Goal: Task Accomplishment & Management: Use online tool/utility

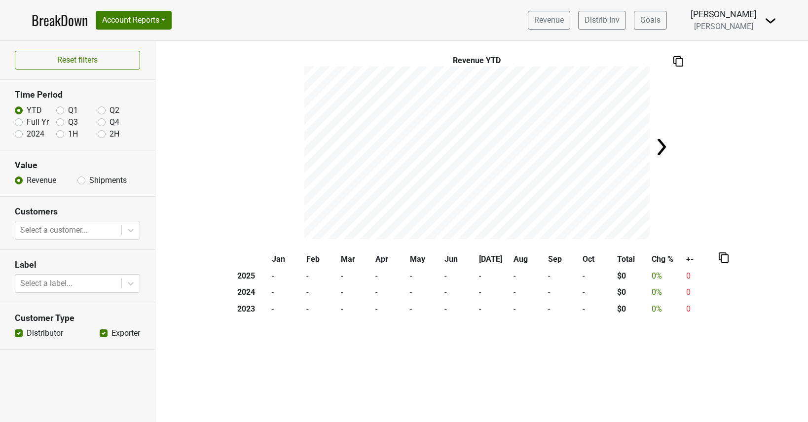
click at [73, 19] on link "BreakDown" at bounding box center [60, 20] width 56 height 21
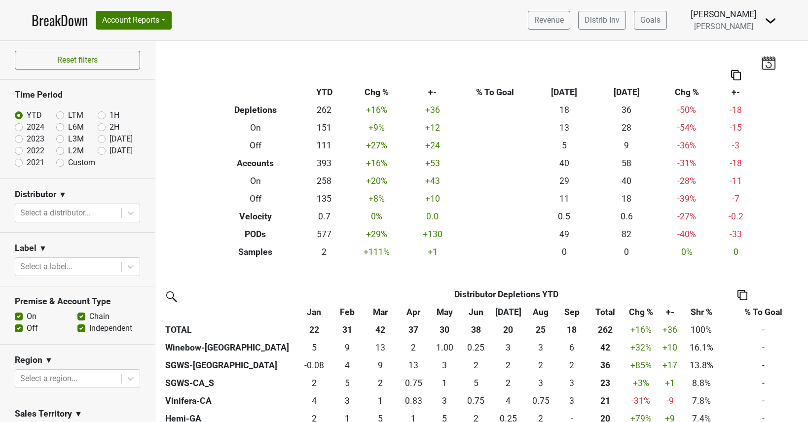
click at [68, 161] on label "Custom" at bounding box center [81, 163] width 27 height 12
click at [59, 161] on input "Custom" at bounding box center [75, 162] width 39 height 10
radio input "true"
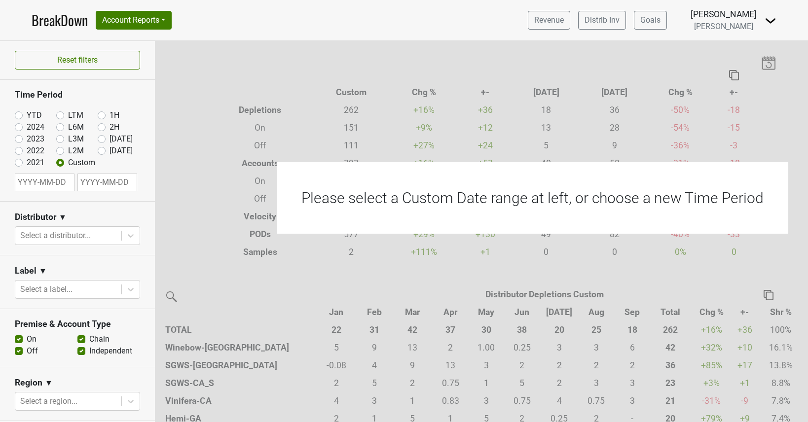
click at [50, 184] on input "text" at bounding box center [45, 183] width 60 height 18
select select "9"
select select "2025"
click at [26, 207] on button "Previous Month" at bounding box center [24, 205] width 16 height 16
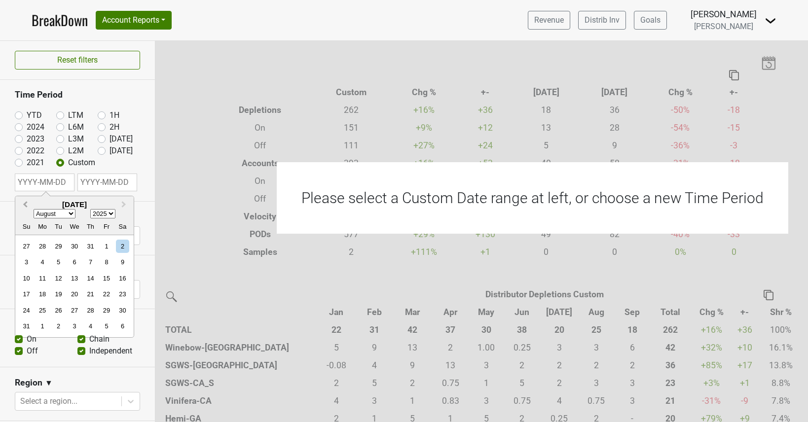
click at [26, 207] on button "Previous Month" at bounding box center [24, 205] width 16 height 16
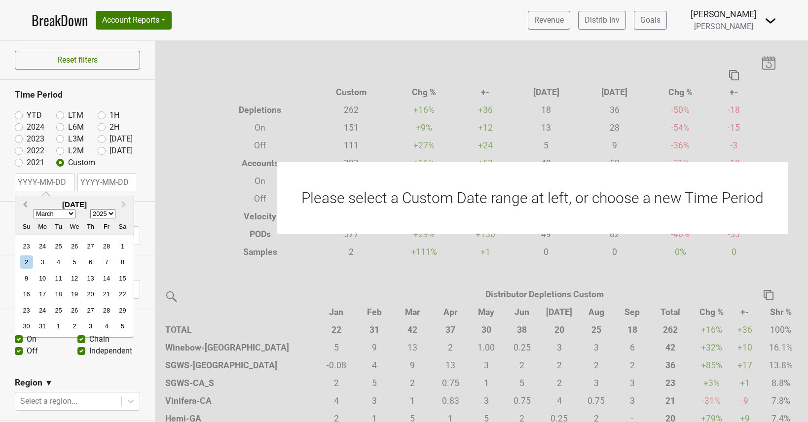
click at [26, 207] on button "Previous Month" at bounding box center [24, 205] width 16 height 16
select select "0"
click at [74, 246] on div "1" at bounding box center [74, 246] width 13 height 13
type input "2025-01-01"
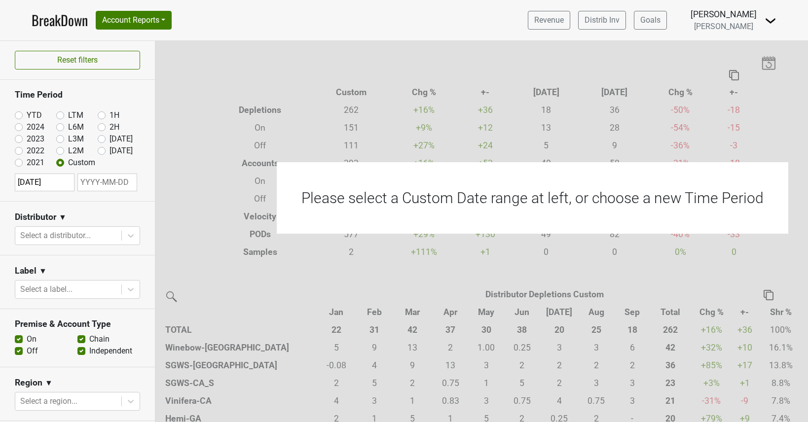
click at [114, 256] on section "Label ▼ Select a label..." at bounding box center [77, 283] width 155 height 54
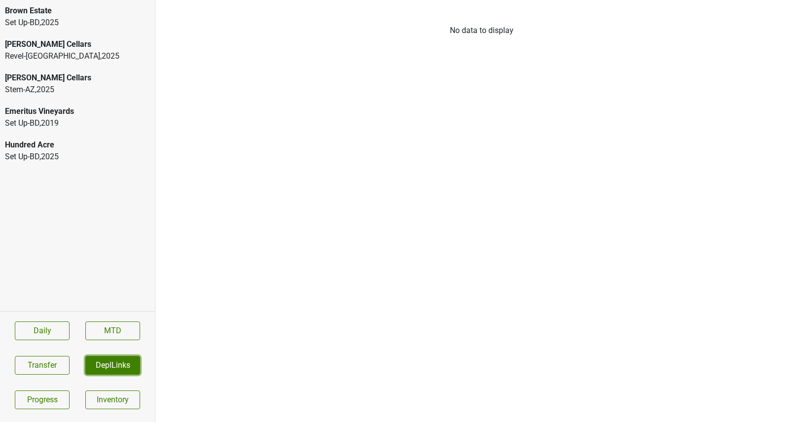
click at [107, 364] on button "DeplLinks" at bounding box center [112, 365] width 55 height 19
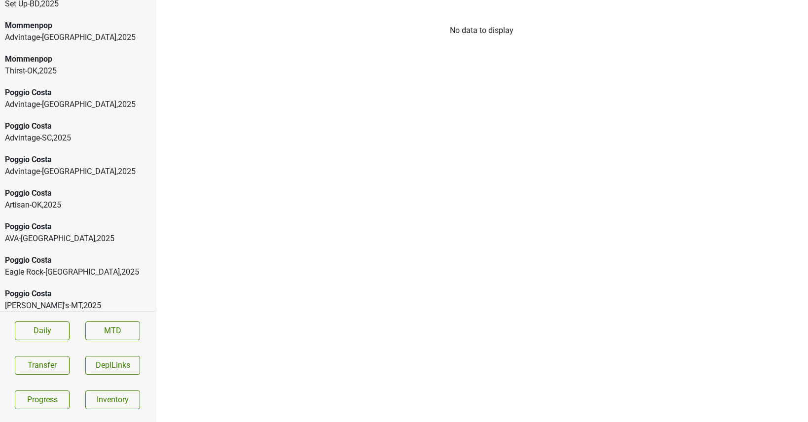
scroll to position [259, 0]
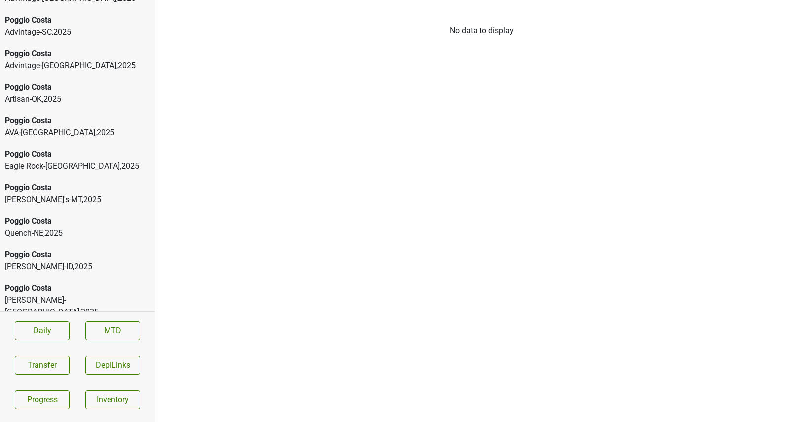
click at [92, 114] on div "[GEOGRAPHIC_DATA][PERSON_NAME]-[GEOGRAPHIC_DATA] , 2025" at bounding box center [77, 127] width 155 height 34
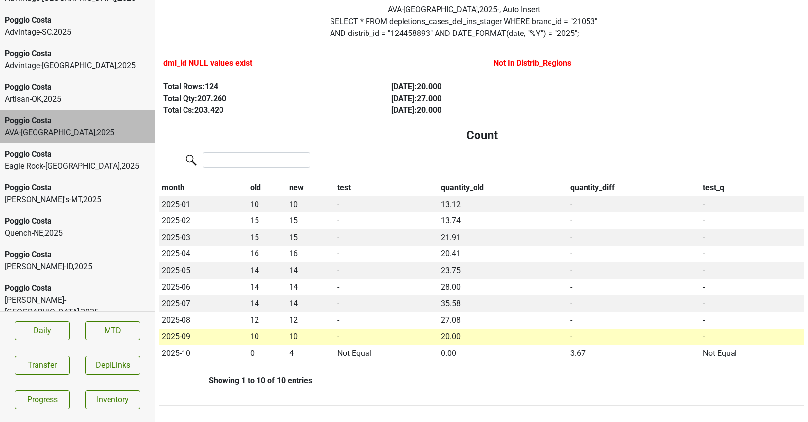
scroll to position [65, 0]
click at [55, 91] on div "Poggio Costa" at bounding box center [77, 87] width 145 height 12
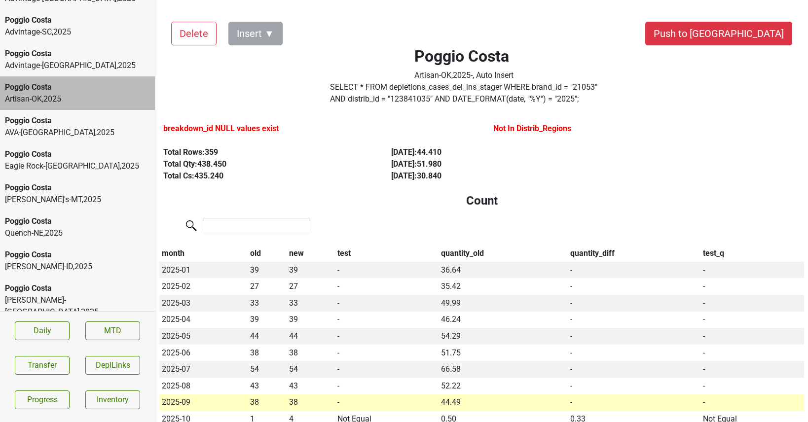
click at [55, 66] on div "Advintage-TN , 2025" at bounding box center [77, 66] width 145 height 12
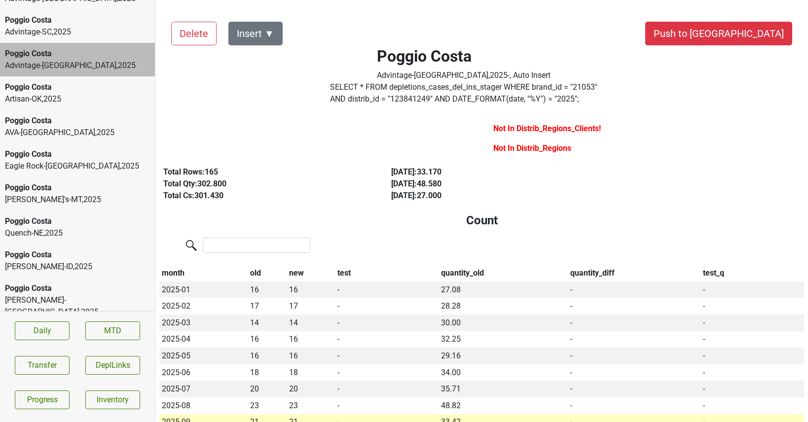
click at [56, 40] on div "Poggio Costa Advintage-SC , 2025" at bounding box center [77, 26] width 155 height 34
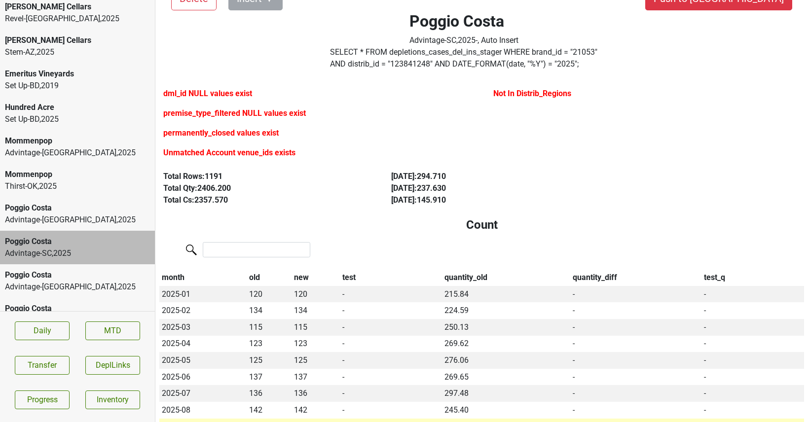
scroll to position [24, 0]
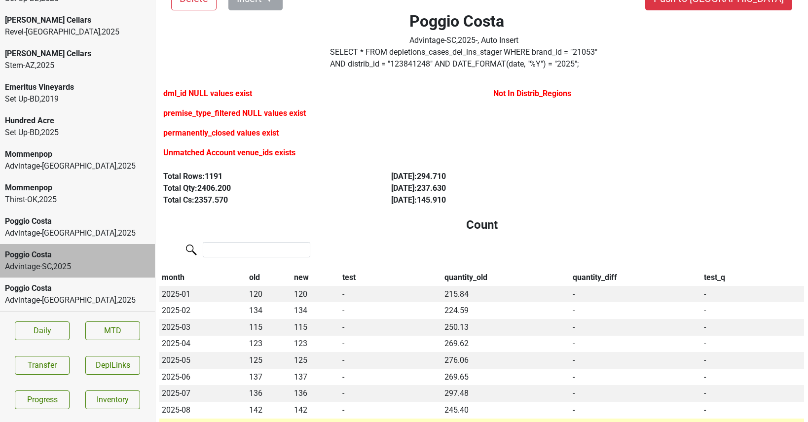
click at [57, 189] on div "Mommenpop" at bounding box center [77, 188] width 145 height 12
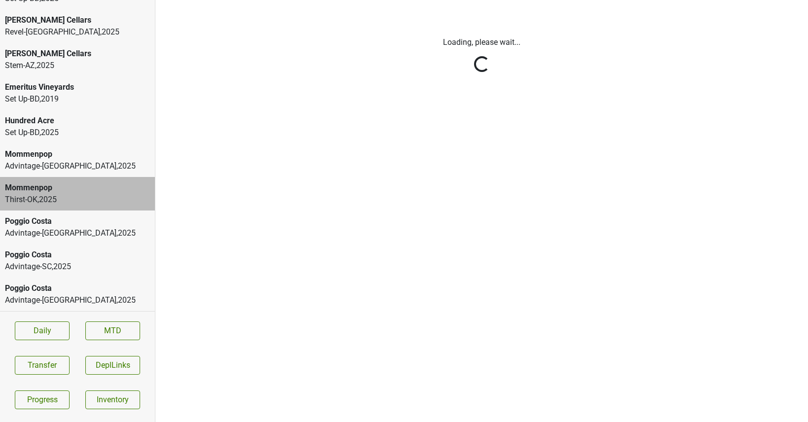
scroll to position [0, 0]
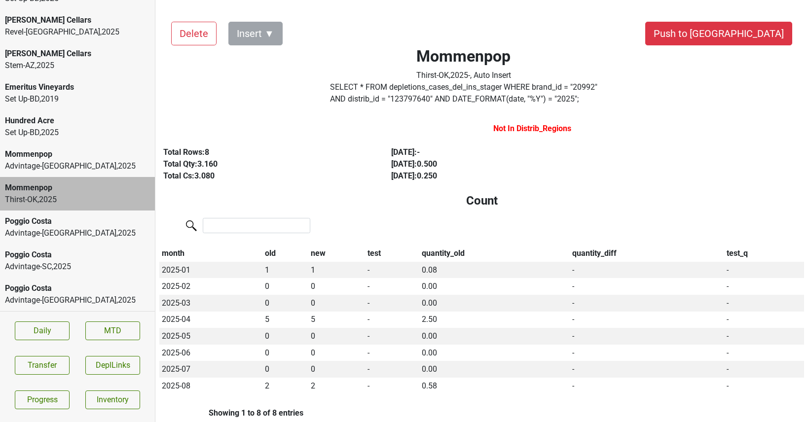
click at [61, 163] on div "Advintage-TN , 2025" at bounding box center [77, 166] width 145 height 12
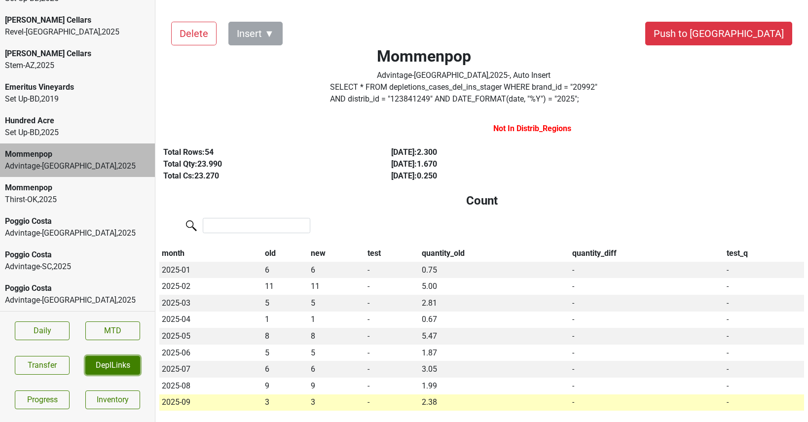
click at [100, 366] on button "DeplLinks" at bounding box center [112, 365] width 55 height 19
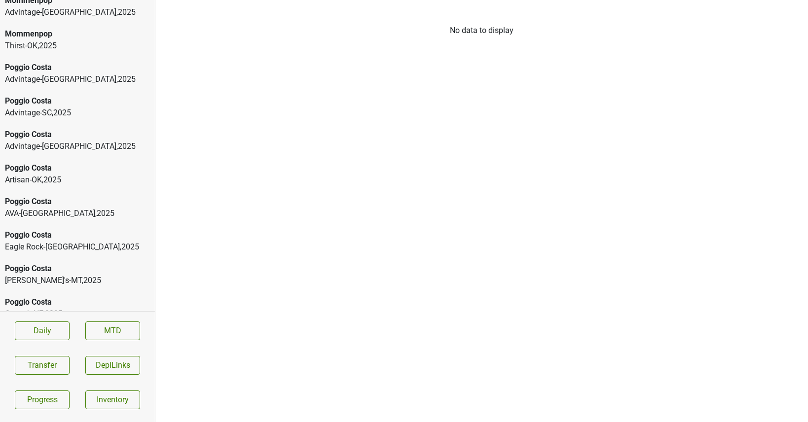
scroll to position [393, 0]
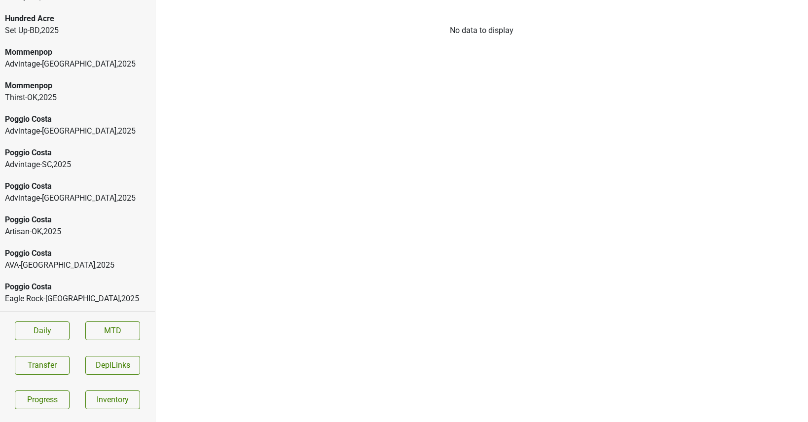
scroll to position [393, 0]
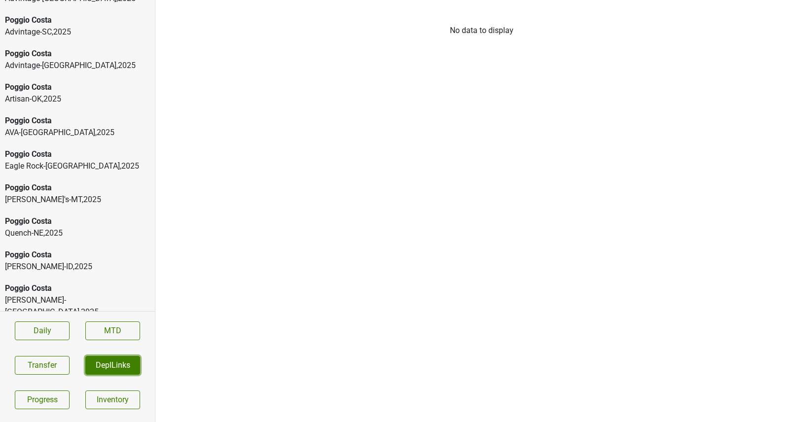
click at [118, 368] on button "DeplLinks" at bounding box center [112, 365] width 55 height 19
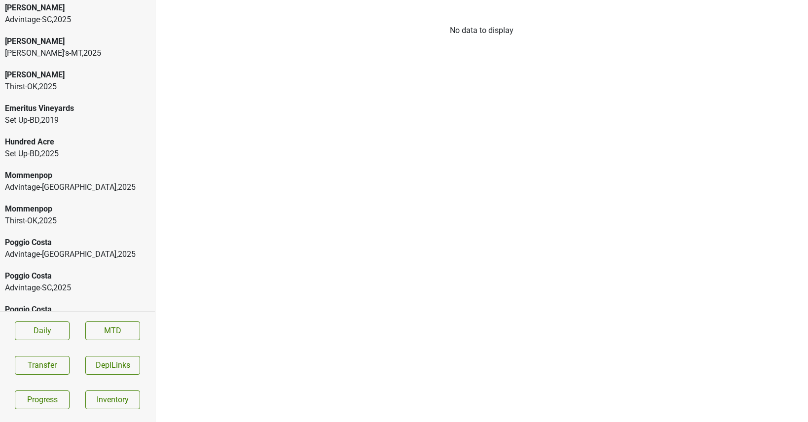
scroll to position [595, 0]
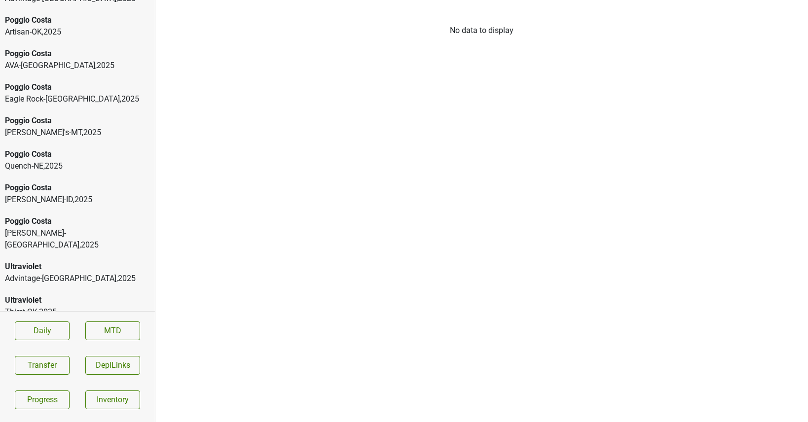
click at [42, 295] on div "Ultraviolet" at bounding box center [77, 301] width 145 height 12
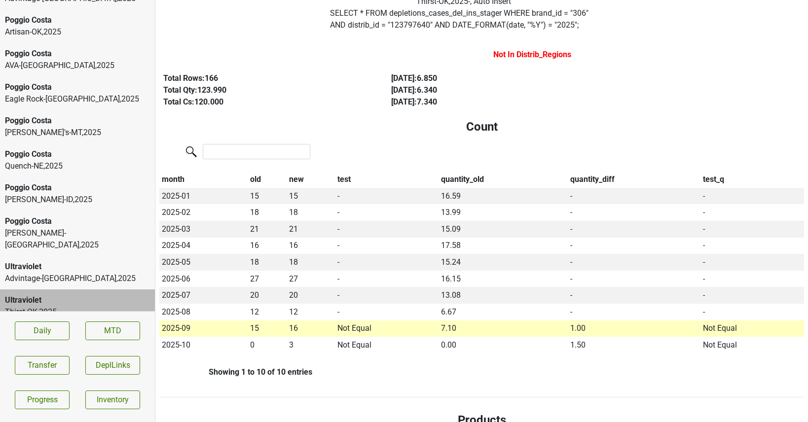
scroll to position [75, 0]
click at [75, 156] on div "Poggio Costa" at bounding box center [77, 155] width 145 height 12
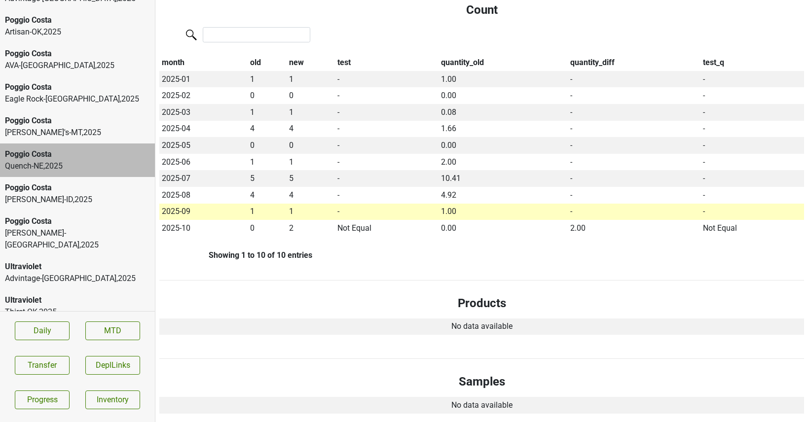
scroll to position [0, 0]
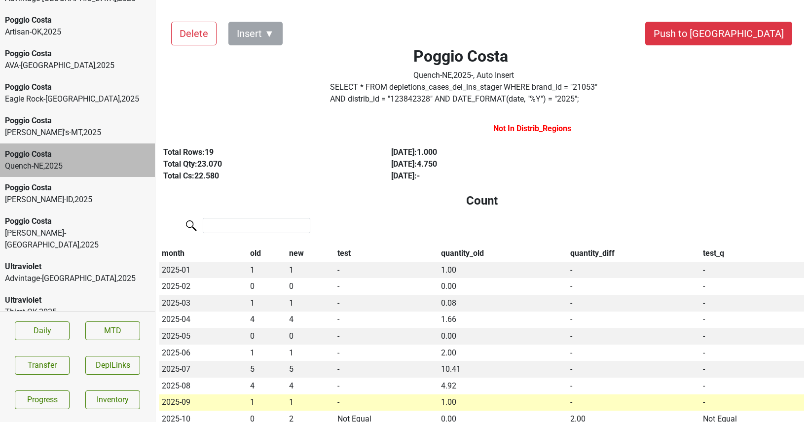
click at [370, 100] on label "SELECT * FROM depletions_cases_del_ins_stager WHERE brand_id = " 21053 " AND di…" at bounding box center [464, 93] width 268 height 24
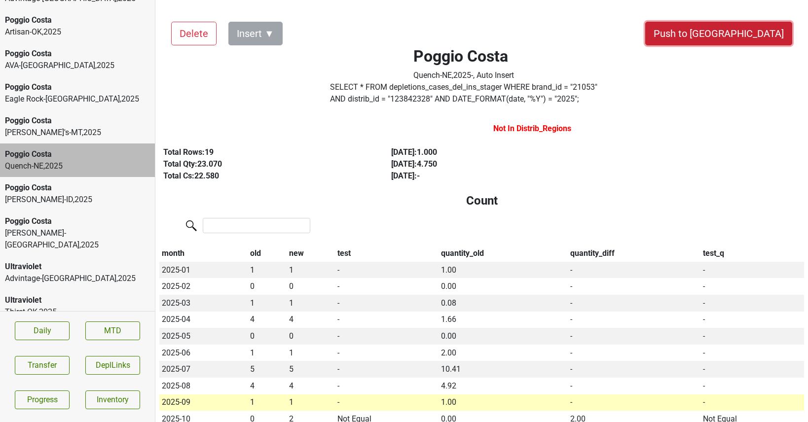
click at [744, 34] on button "Push to [GEOGRAPHIC_DATA]" at bounding box center [718, 34] width 147 height 24
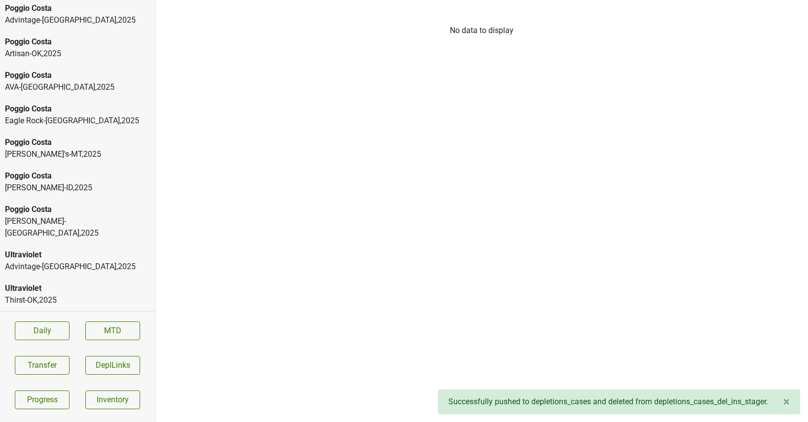
scroll to position [561, 0]
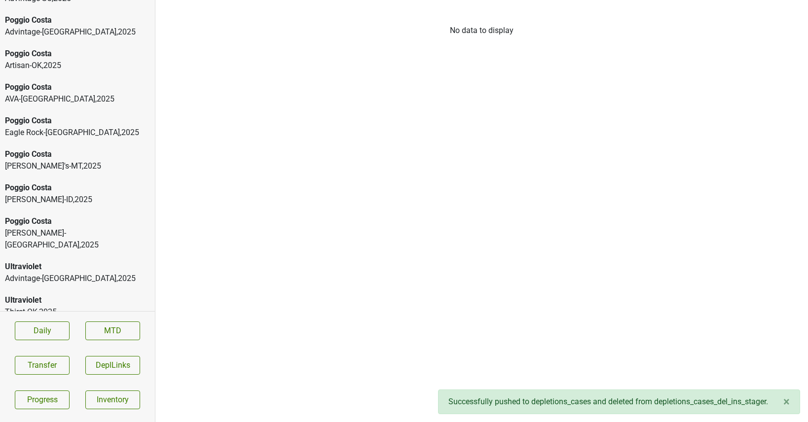
click at [51, 155] on div "Poggio Costa" at bounding box center [77, 155] width 145 height 12
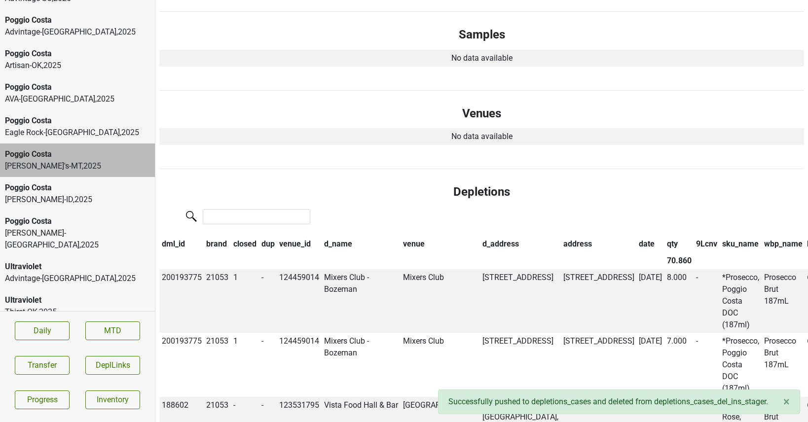
scroll to position [0, 0]
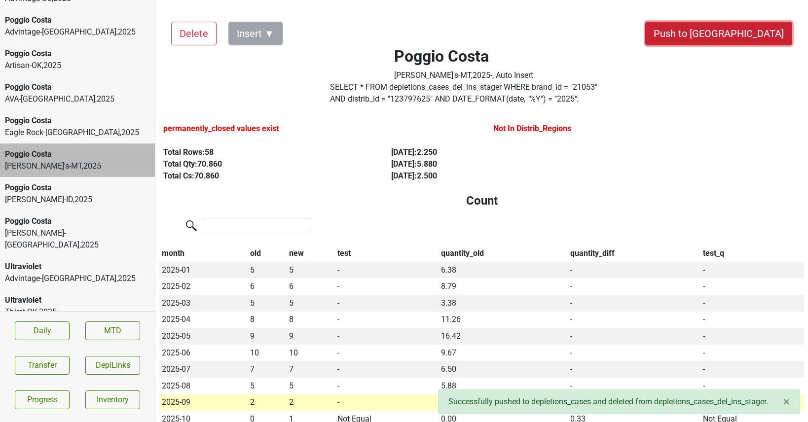
click at [739, 27] on button "Push to [GEOGRAPHIC_DATA]" at bounding box center [718, 34] width 147 height 24
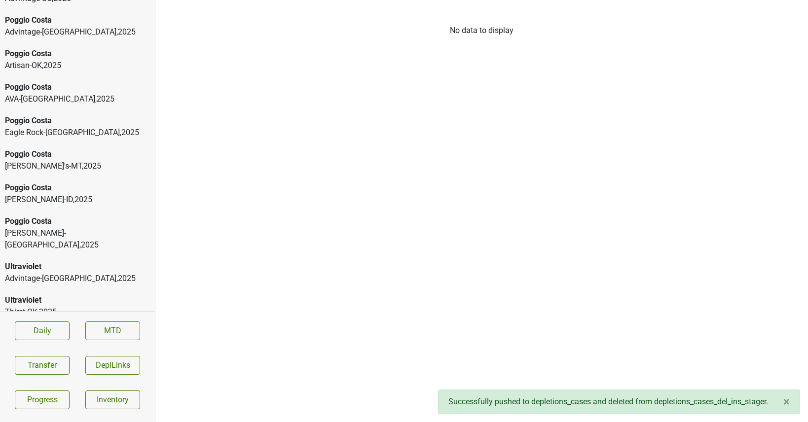
scroll to position [527, 0]
click at [34, 160] on div "Eagle Rock-[GEOGRAPHIC_DATA] , 2025" at bounding box center [77, 166] width 145 height 12
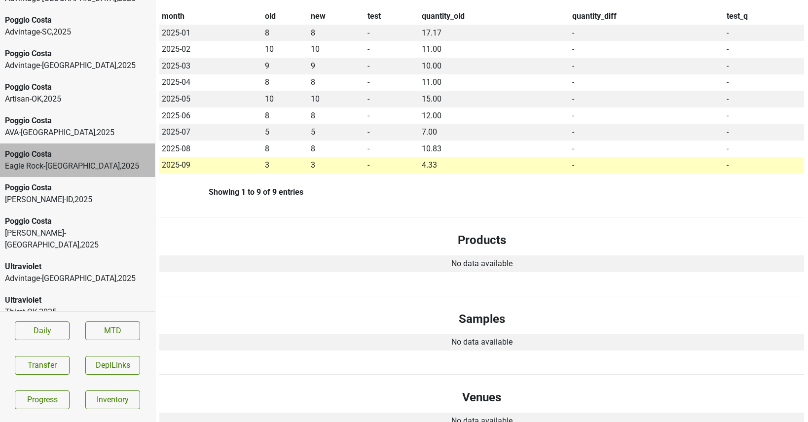
scroll to position [0, 0]
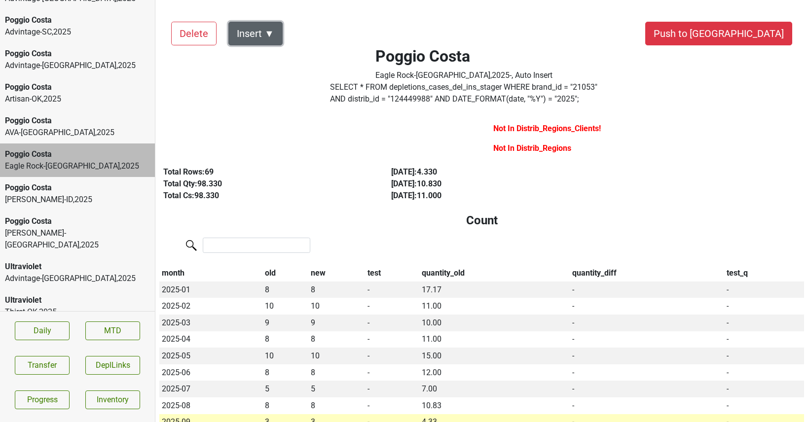
click at [274, 37] on button "Insert ▼" at bounding box center [255, 34] width 54 height 24
click at [277, 52] on div "DRC ▶" at bounding box center [273, 60] width 88 height 25
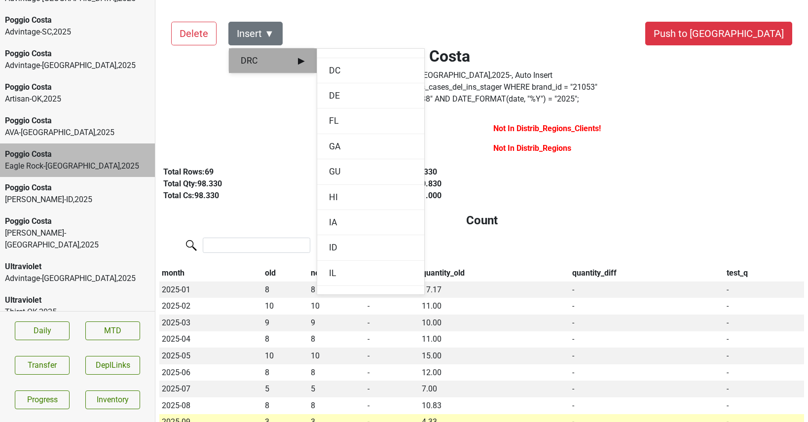
scroll to position [247, 0]
click at [337, 149] on div "GA" at bounding box center [370, 143] width 107 height 25
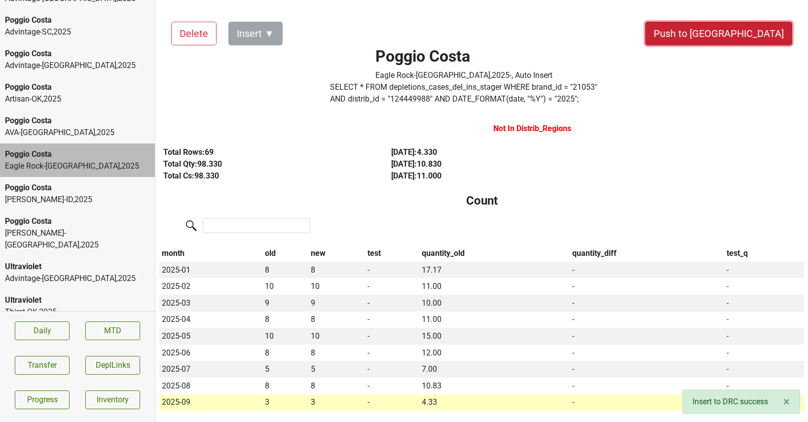
click at [746, 31] on button "Push to [GEOGRAPHIC_DATA]" at bounding box center [718, 34] width 147 height 24
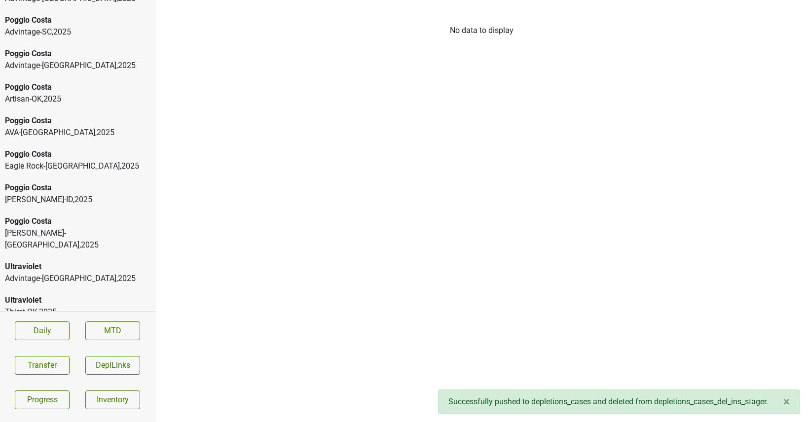
scroll to position [494, 0]
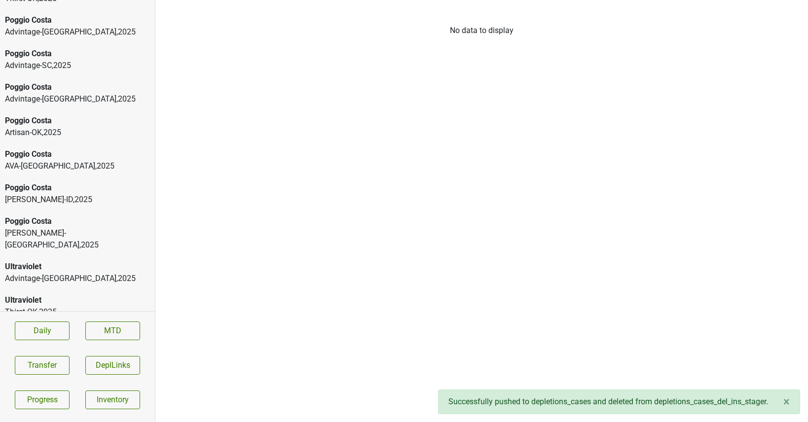
click at [62, 152] on div "Poggio Costa" at bounding box center [77, 155] width 145 height 12
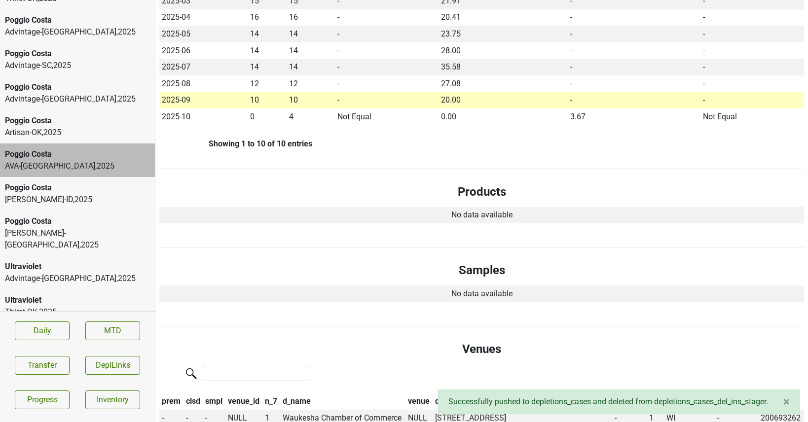
scroll to position [359, 0]
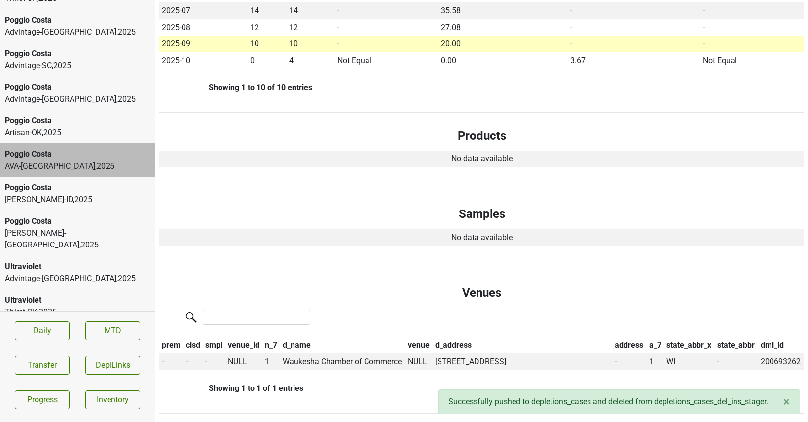
click at [78, 122] on div "Poggio Costa" at bounding box center [77, 121] width 145 height 12
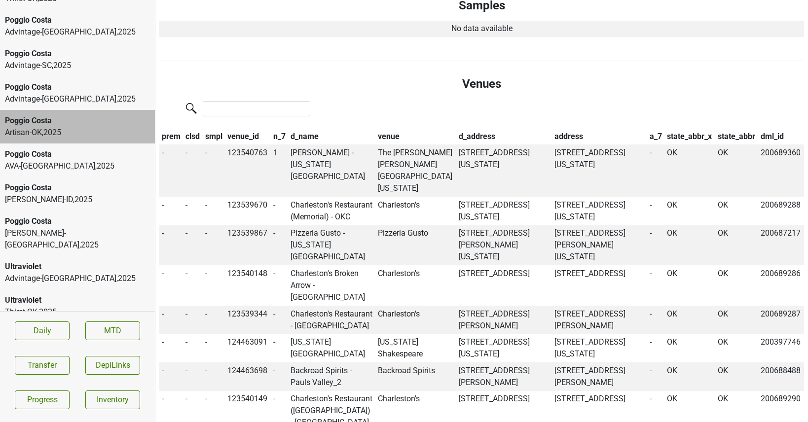
scroll to position [635, 0]
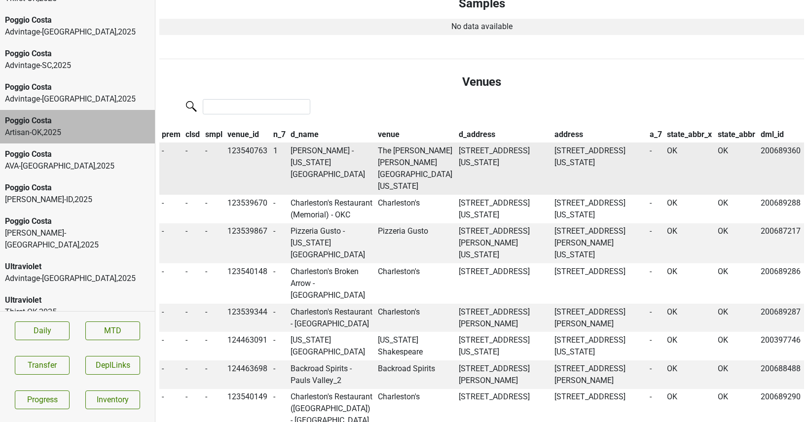
click at [304, 164] on td "PERLE MESTA - OKLAHOMA CITY_2" at bounding box center [331, 169] width 87 height 52
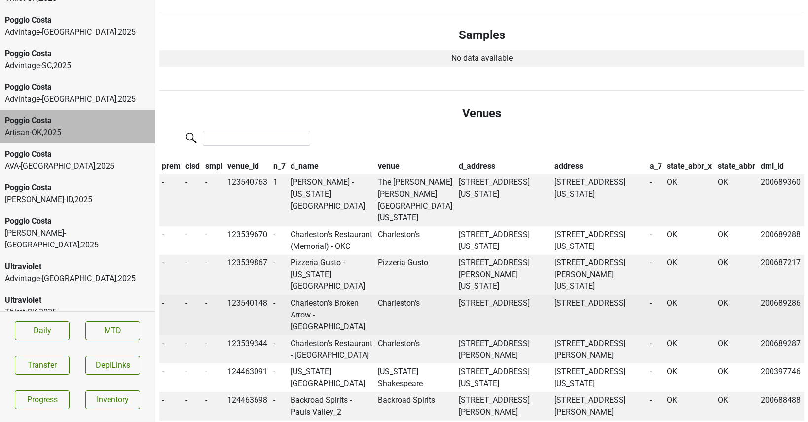
scroll to position [0, 0]
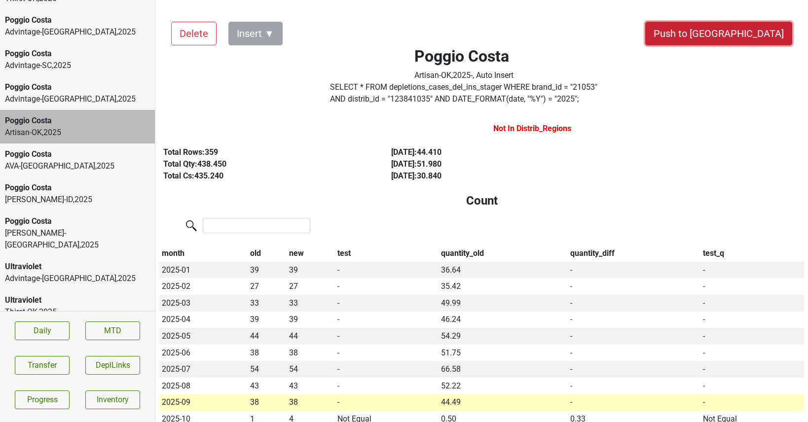
click at [752, 28] on button "Push to [GEOGRAPHIC_DATA]" at bounding box center [718, 34] width 147 height 24
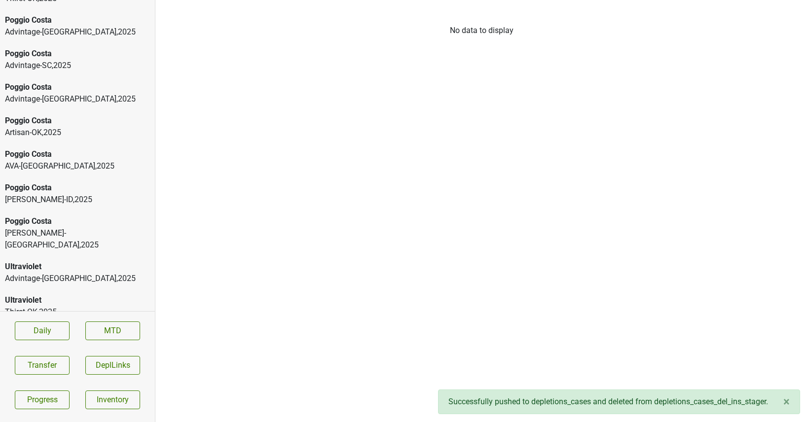
scroll to position [192, 0]
click at [46, 157] on div "Poggio Costa" at bounding box center [77, 155] width 145 height 12
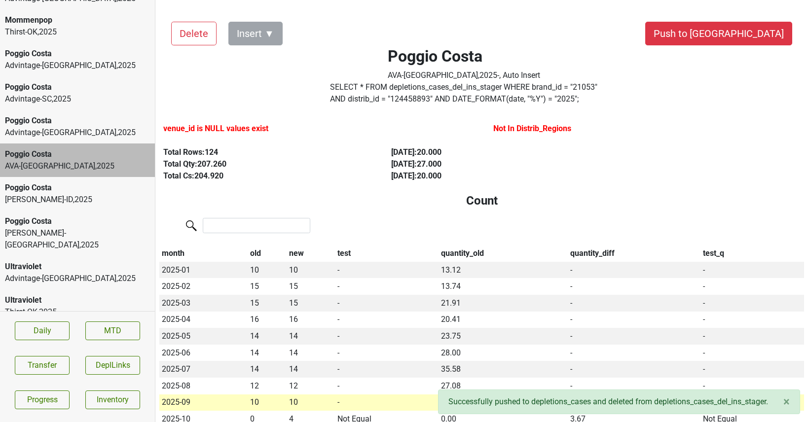
click at [91, 185] on div "Poggio Costa" at bounding box center [77, 188] width 145 height 12
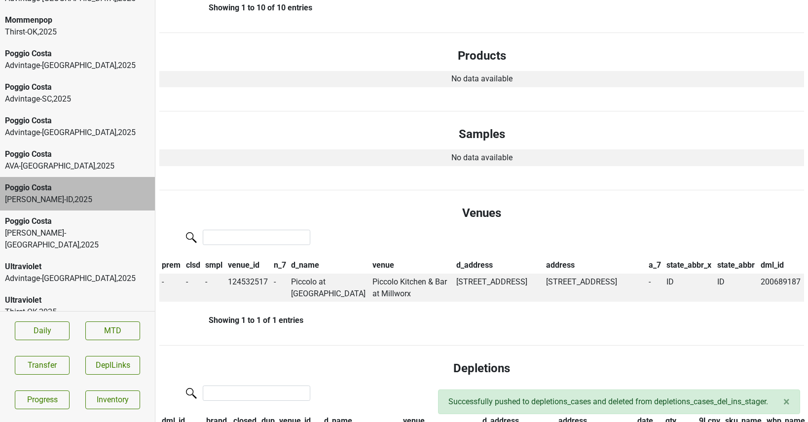
scroll to position [0, 0]
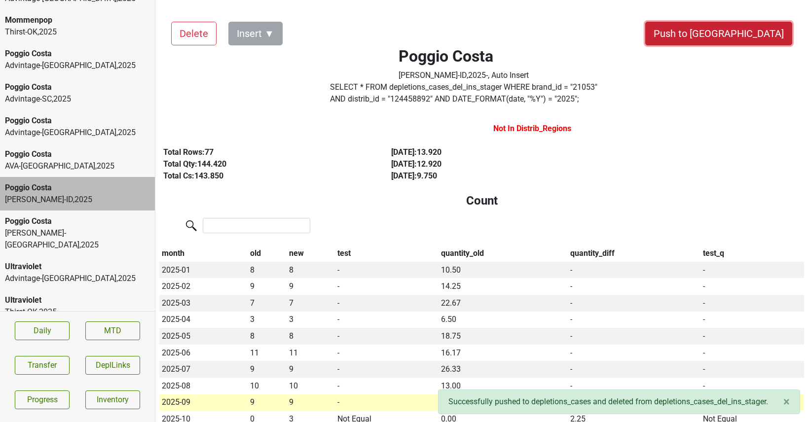
click at [757, 27] on button "Push to [GEOGRAPHIC_DATA]" at bounding box center [718, 34] width 147 height 24
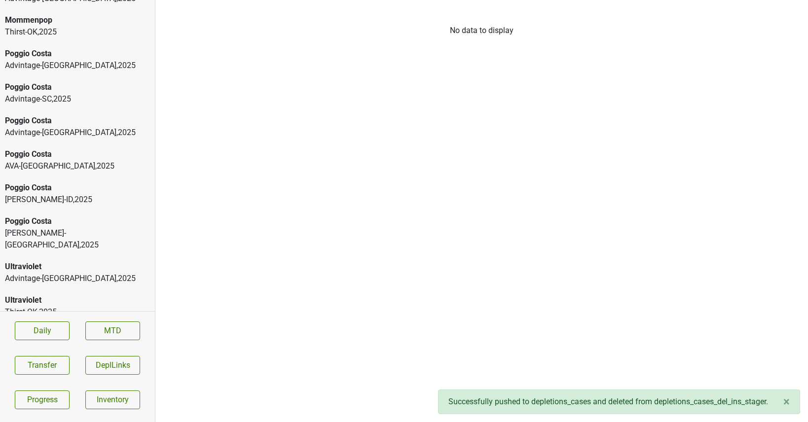
scroll to position [158, 0]
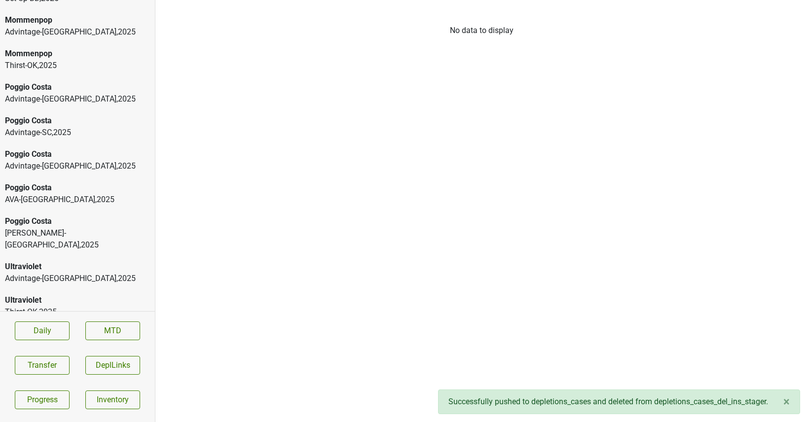
click at [83, 219] on div "Poggio Costa" at bounding box center [77, 222] width 145 height 12
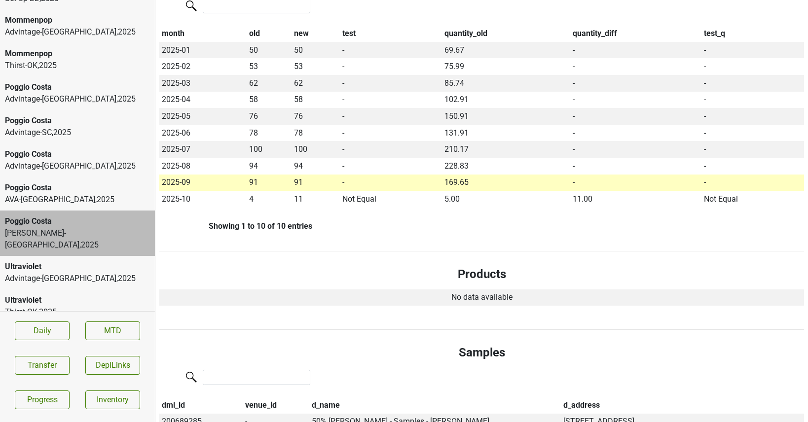
scroll to position [0, 0]
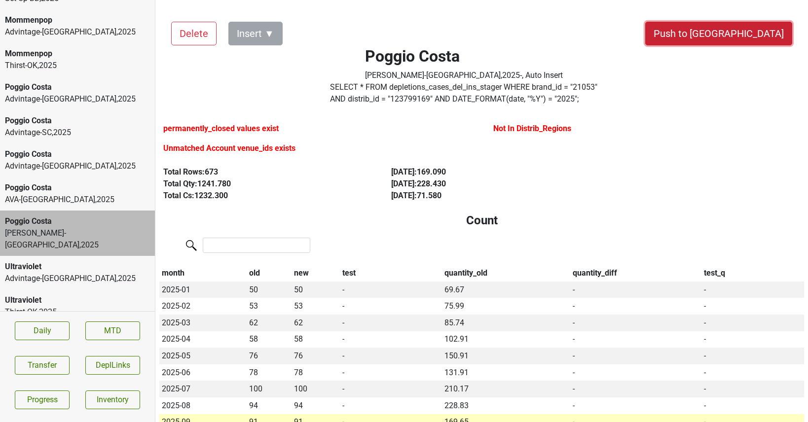
click at [755, 37] on button "Push to [GEOGRAPHIC_DATA]" at bounding box center [718, 34] width 147 height 24
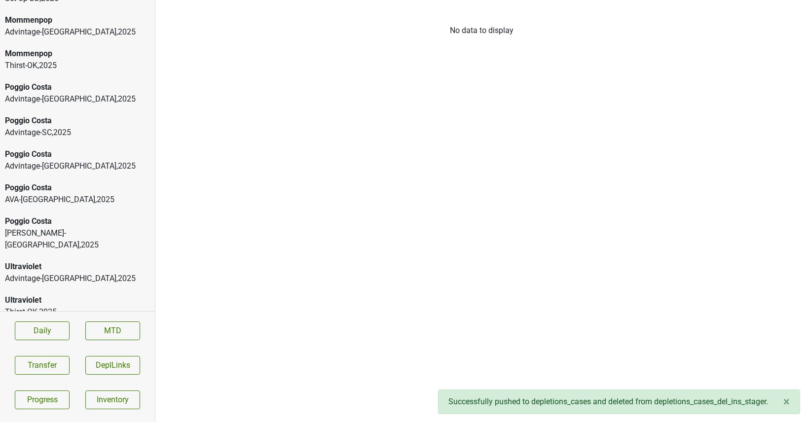
scroll to position [125, 0]
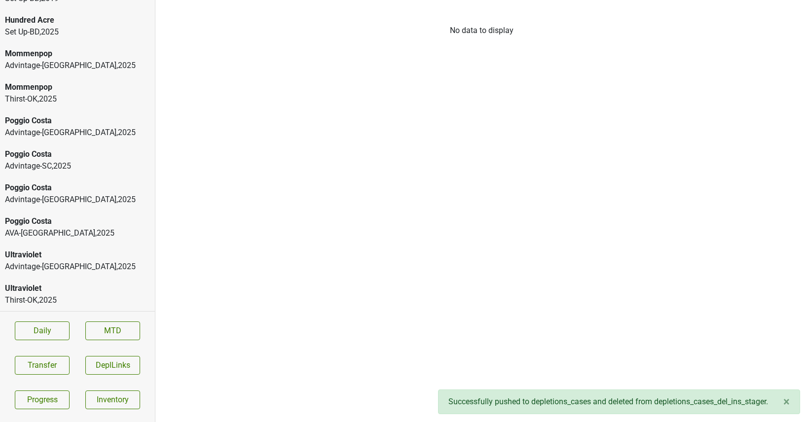
click at [61, 255] on div "Ultraviolet" at bounding box center [77, 255] width 145 height 12
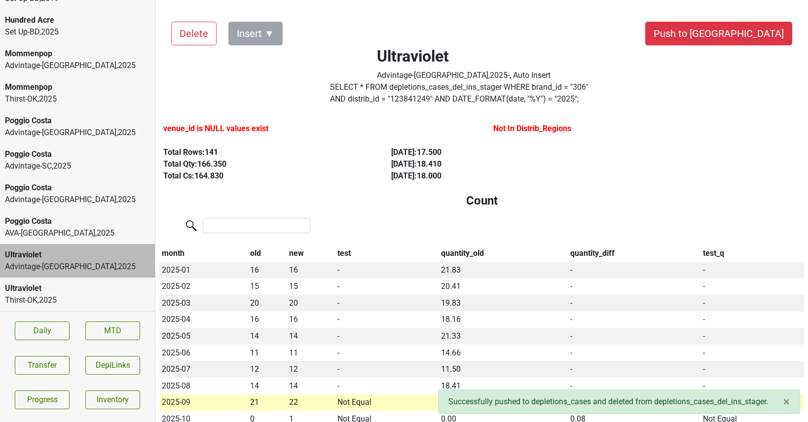
click at [95, 283] on div "Ultraviolet" at bounding box center [77, 289] width 145 height 12
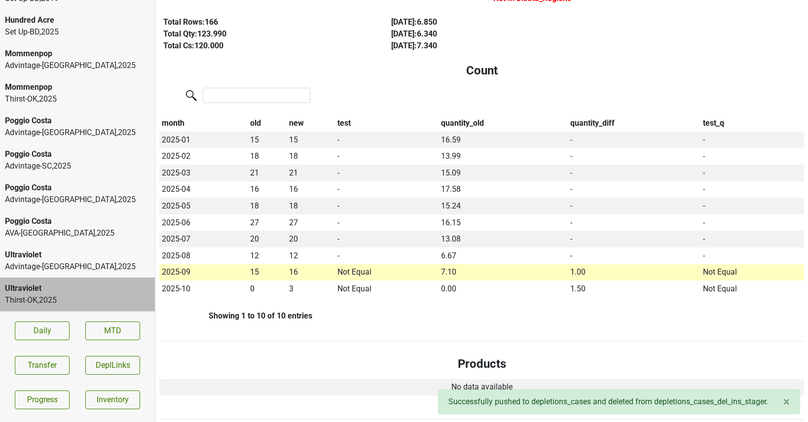
scroll to position [0, 0]
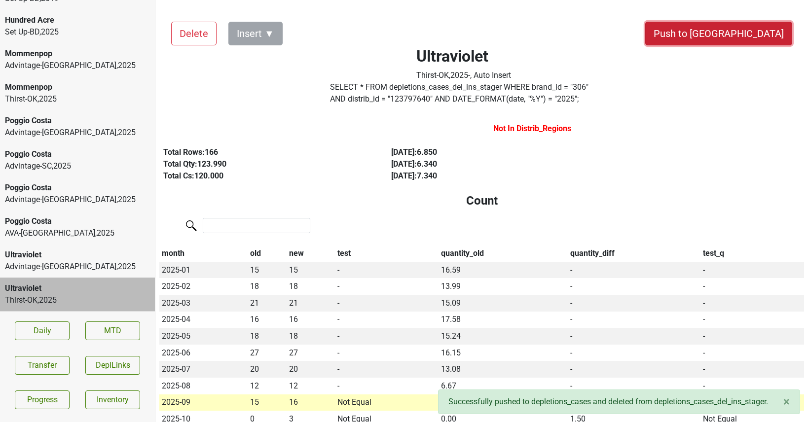
click at [745, 34] on button "Push to [GEOGRAPHIC_DATA]" at bounding box center [718, 34] width 147 height 24
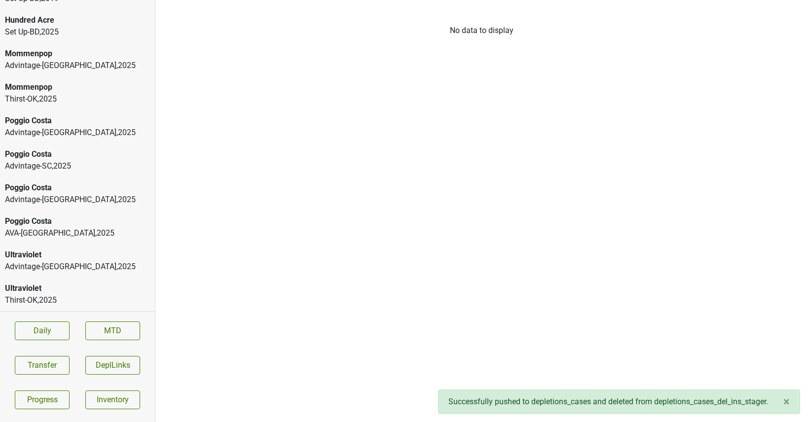
scroll to position [91, 0]
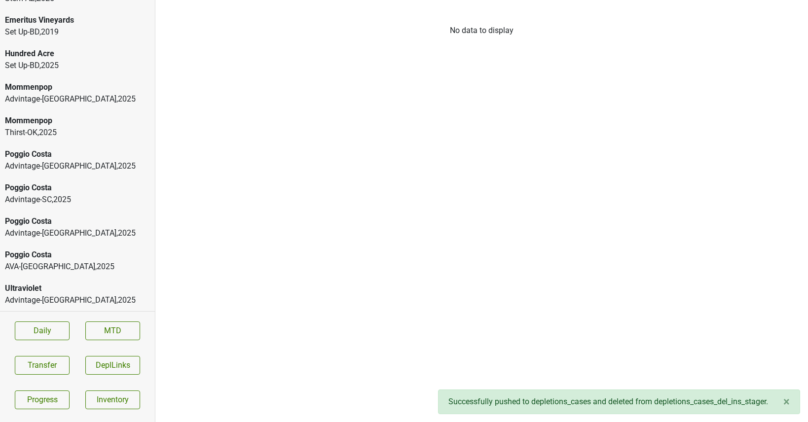
click at [55, 115] on div "Mommenpop" at bounding box center [77, 121] width 145 height 12
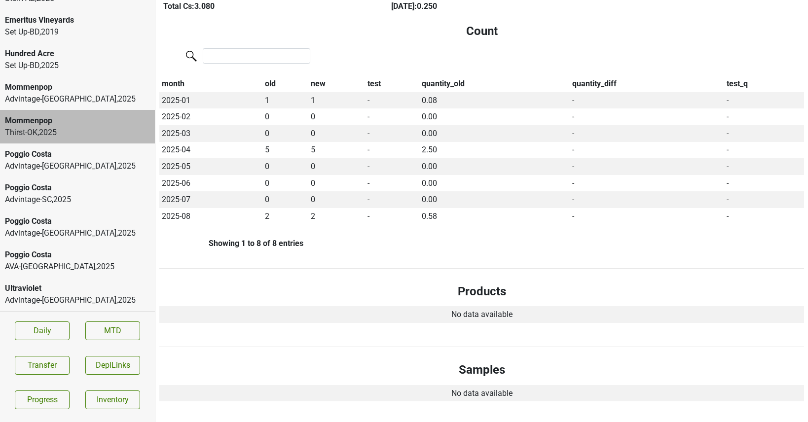
scroll to position [0, 0]
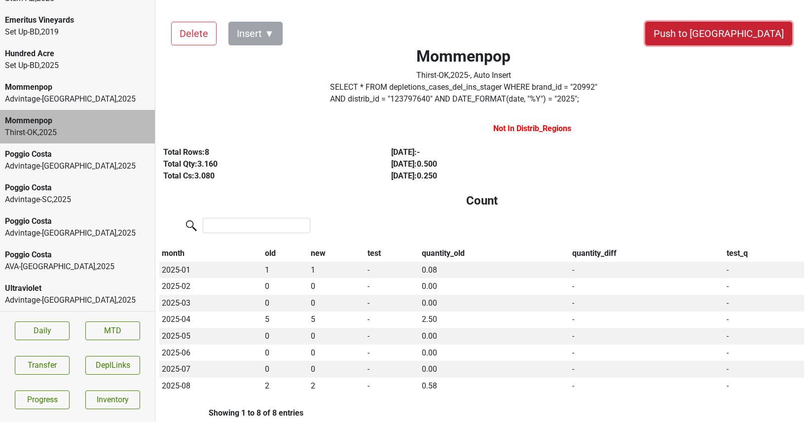
click at [740, 30] on button "Push to [GEOGRAPHIC_DATA]" at bounding box center [718, 34] width 147 height 24
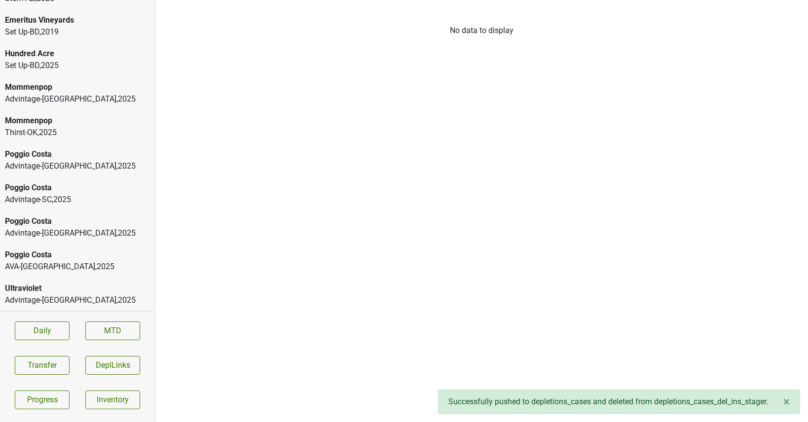
scroll to position [58, 0]
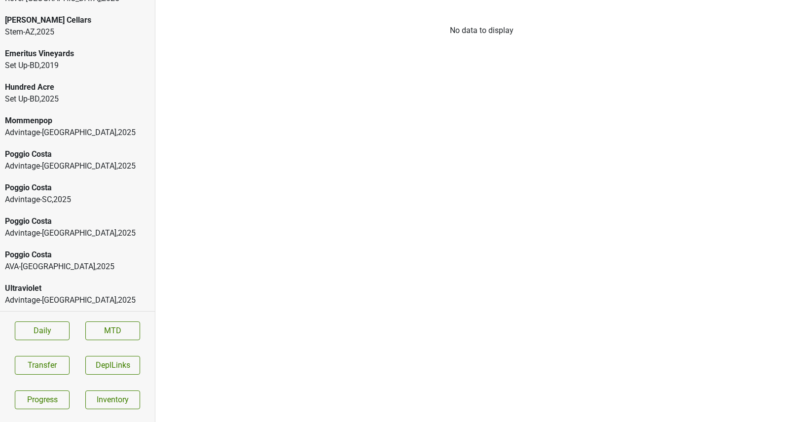
click at [72, 136] on div "Advintage-TN , 2025" at bounding box center [77, 133] width 145 height 12
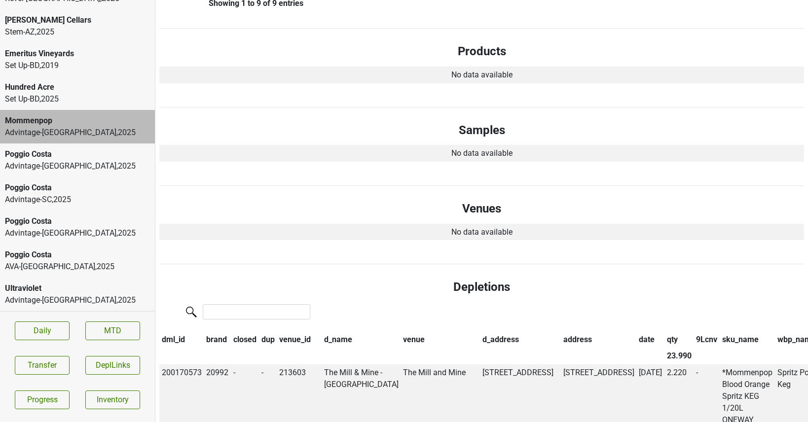
scroll to position [0, 0]
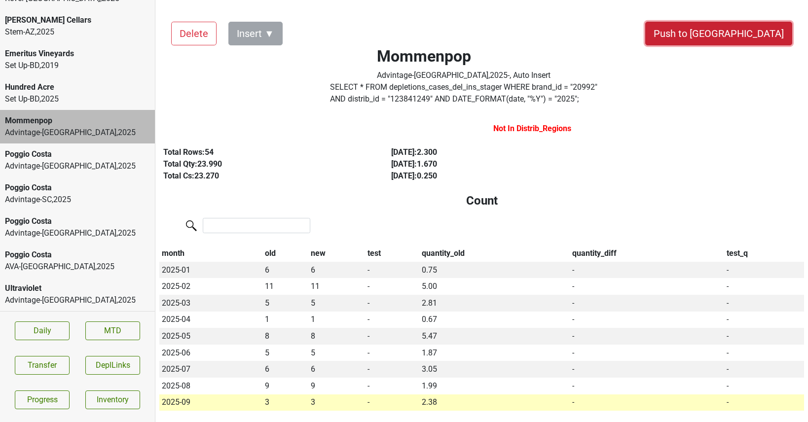
click at [740, 29] on button "Push to [GEOGRAPHIC_DATA]" at bounding box center [718, 34] width 147 height 24
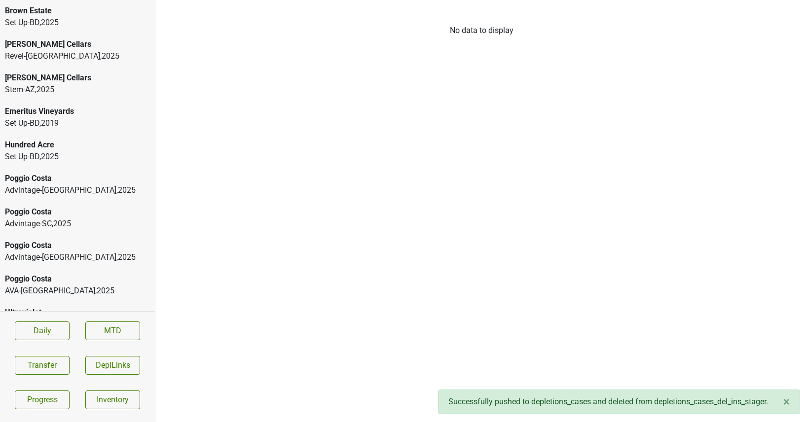
scroll to position [24, 0]
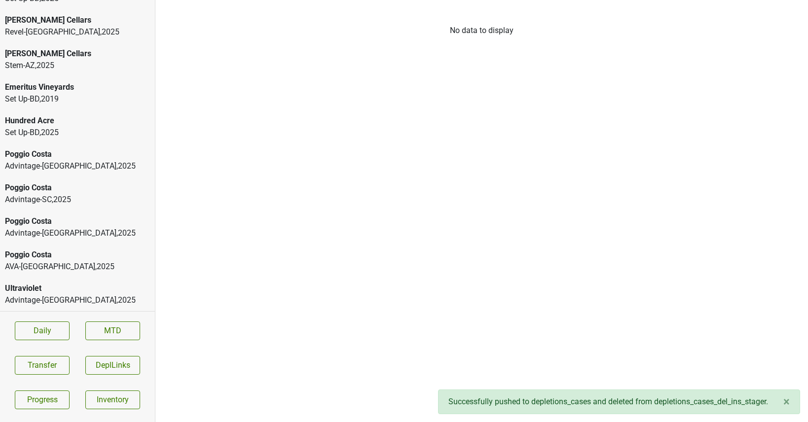
click at [47, 162] on div "Advintage-NC , 2025" at bounding box center [77, 166] width 145 height 12
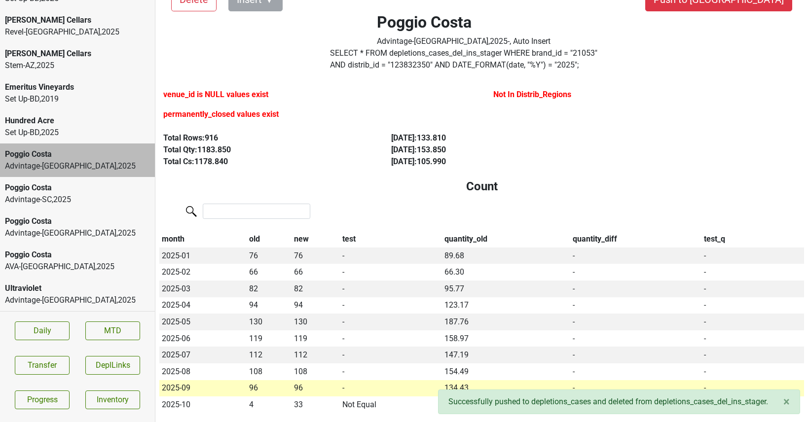
scroll to position [38, 0]
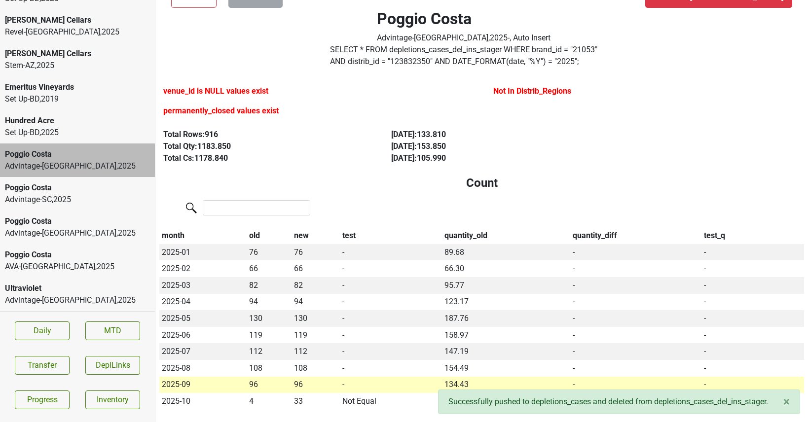
click at [90, 184] on div "Poggio Costa" at bounding box center [77, 188] width 145 height 12
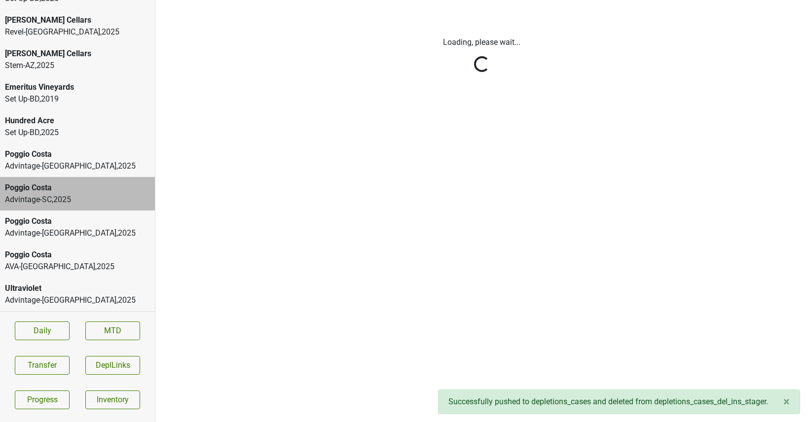
scroll to position [0, 0]
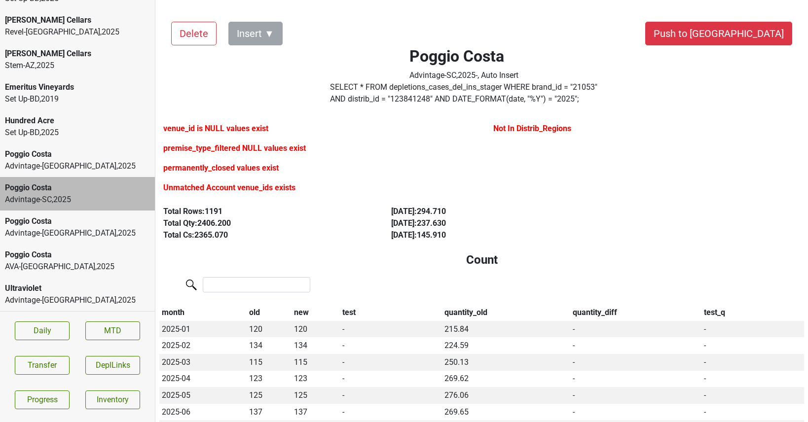
click at [85, 235] on div "Advintage-TN , 2025" at bounding box center [77, 233] width 145 height 12
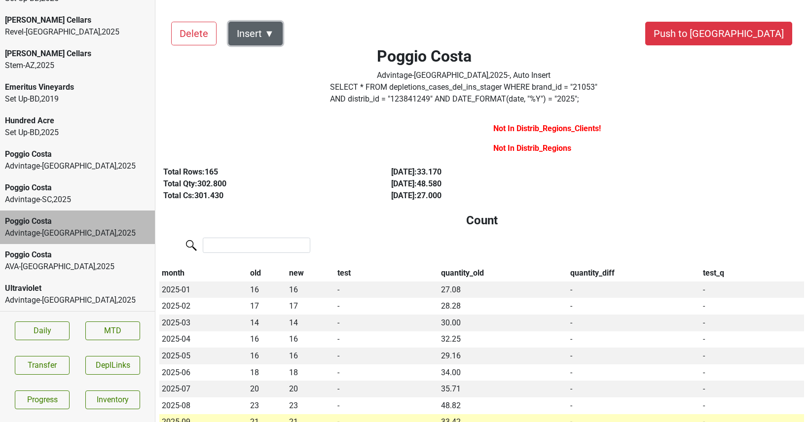
click at [278, 33] on button "Insert ▼" at bounding box center [255, 34] width 54 height 24
click at [415, 18] on div "Poggio Costa Advintage-TN , 2025 - , Auto Insert SELECT * FROM depletions_cases…" at bounding box center [464, 59] width 339 height 99
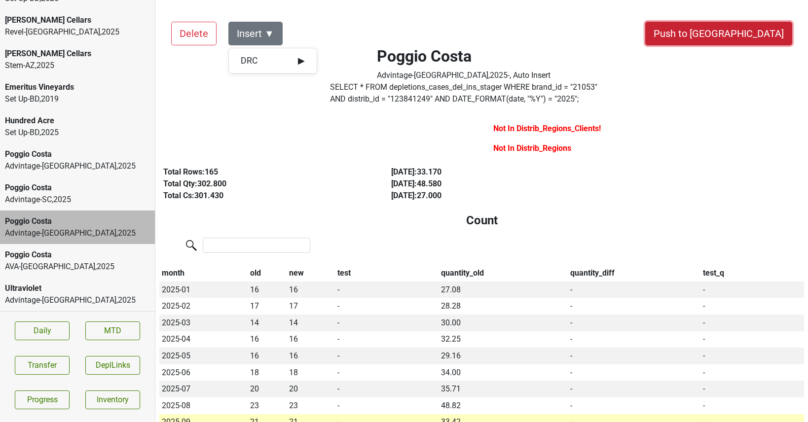
click at [746, 32] on button "Push to [GEOGRAPHIC_DATA]" at bounding box center [718, 34] width 147 height 24
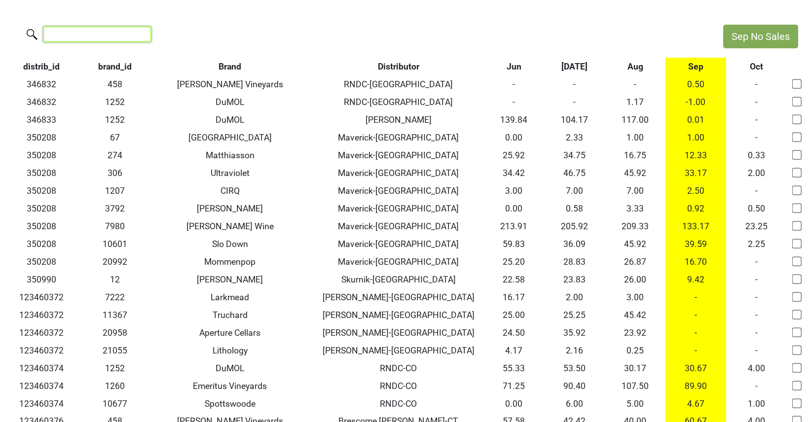
click at [113, 34] on input "search" at bounding box center [97, 34] width 108 height 15
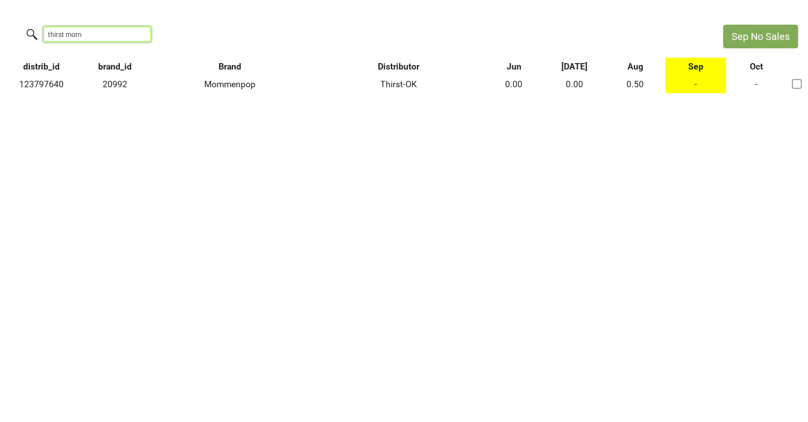
type input "thirst mom"
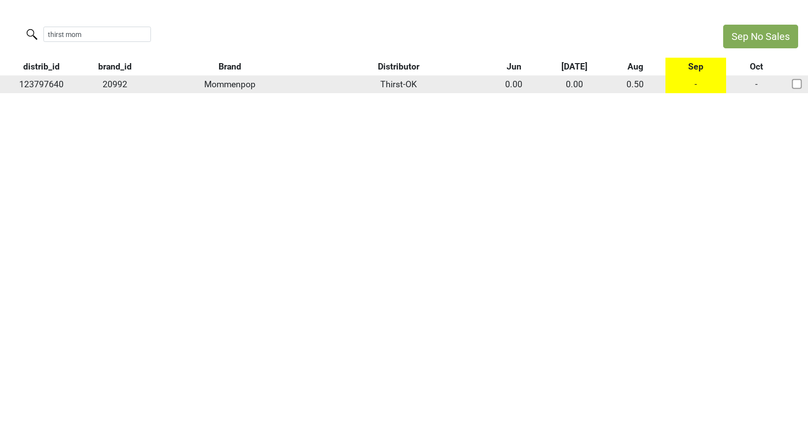
click at [694, 87] on td "-" at bounding box center [696, 84] width 61 height 18
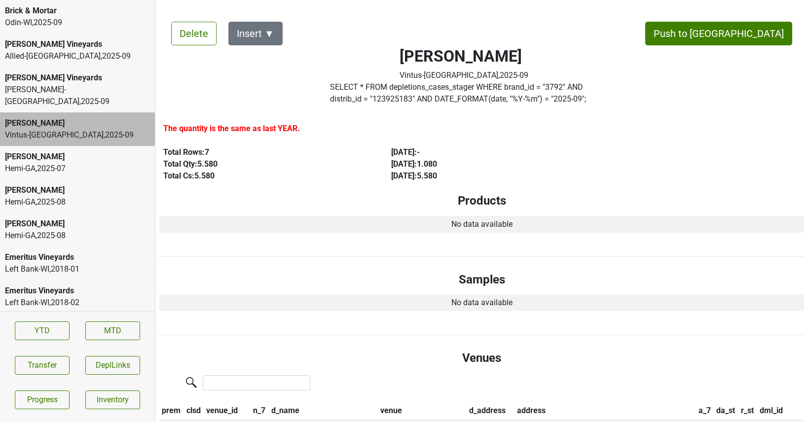
click at [41, 163] on div "Hemi-[GEOGRAPHIC_DATA] , 2025 - 07" at bounding box center [77, 169] width 145 height 12
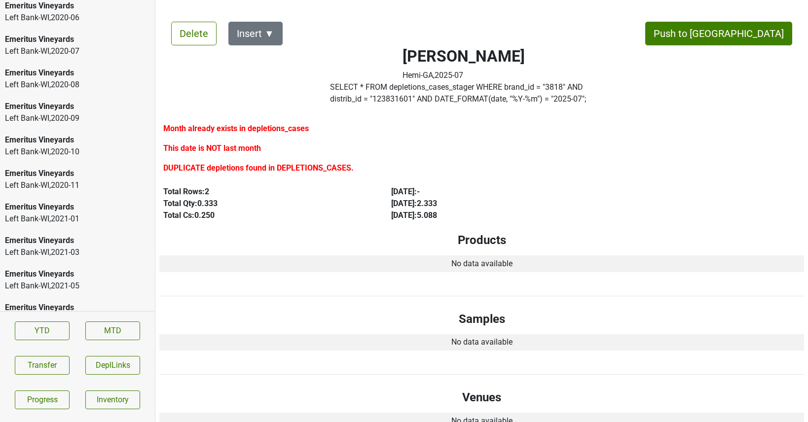
scroll to position [2105, 0]
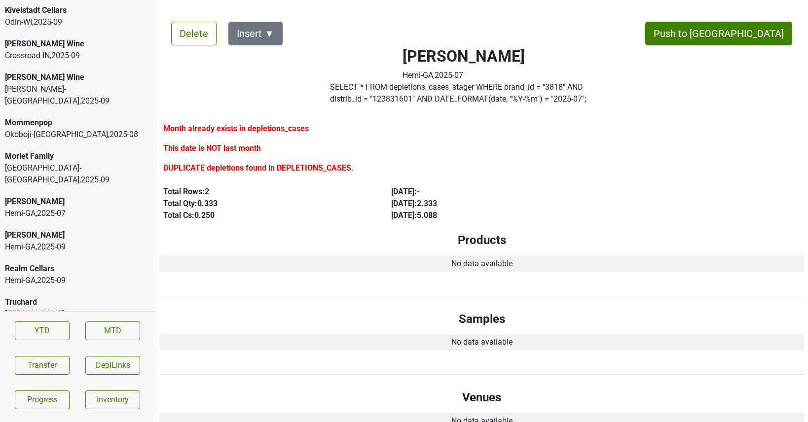
click at [94, 275] on div "Hemi-[GEOGRAPHIC_DATA] , 2025 - 09" at bounding box center [77, 281] width 145 height 12
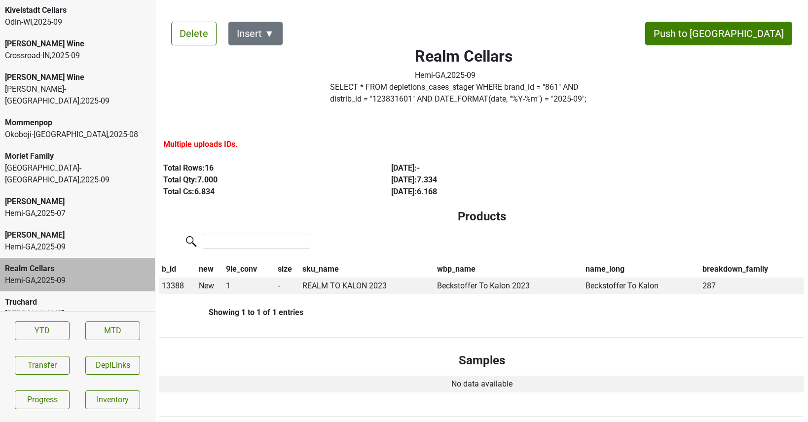
scroll to position [11, 0]
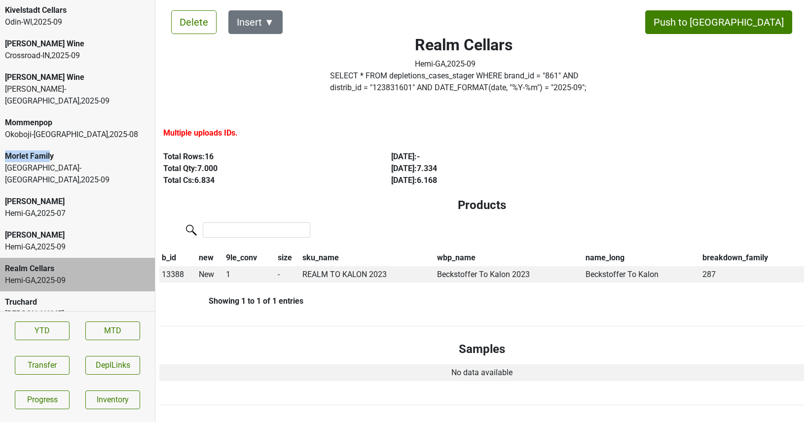
drag, startPoint x: 62, startPoint y: 113, endPoint x: 50, endPoint y: 126, distance: 17.4
click at [50, 146] on div "Morlet Family [GEOGRAPHIC_DATA]-[GEOGRAPHIC_DATA] , 2025 - 09" at bounding box center [77, 168] width 155 height 45
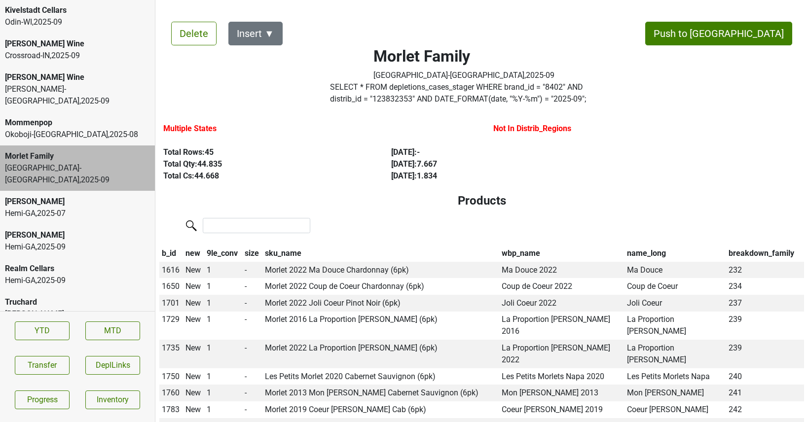
click at [55, 83] on div "[PERSON_NAME]-[GEOGRAPHIC_DATA] , 2025 - 09" at bounding box center [77, 95] width 145 height 24
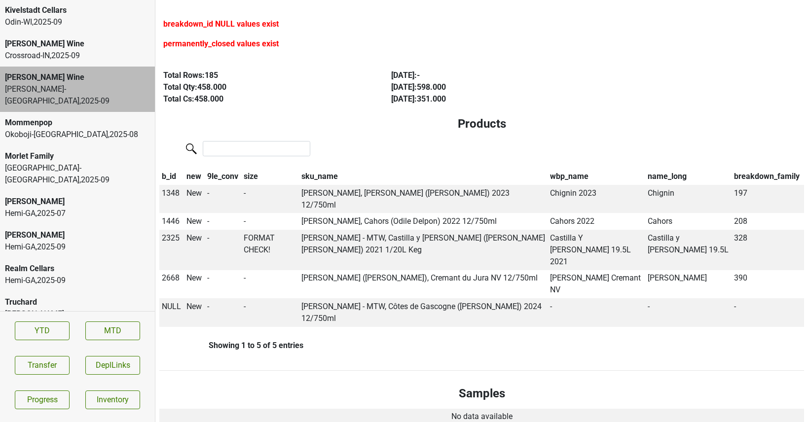
scroll to position [116, 0]
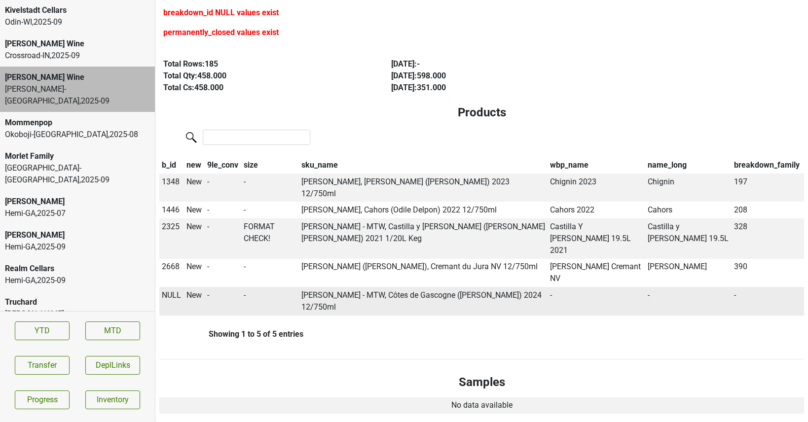
click at [172, 291] on span "NULL" at bounding box center [171, 295] width 19 height 9
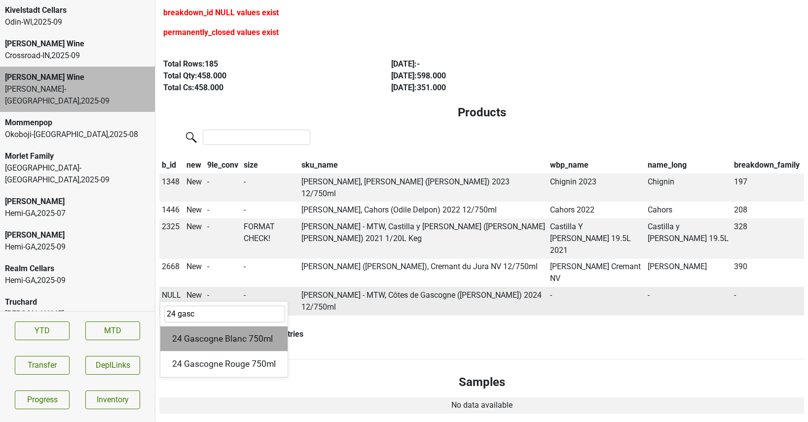
type input "24 gasc"
click at [249, 327] on div "24 Gascogne Blanc 750ml" at bounding box center [223, 339] width 127 height 25
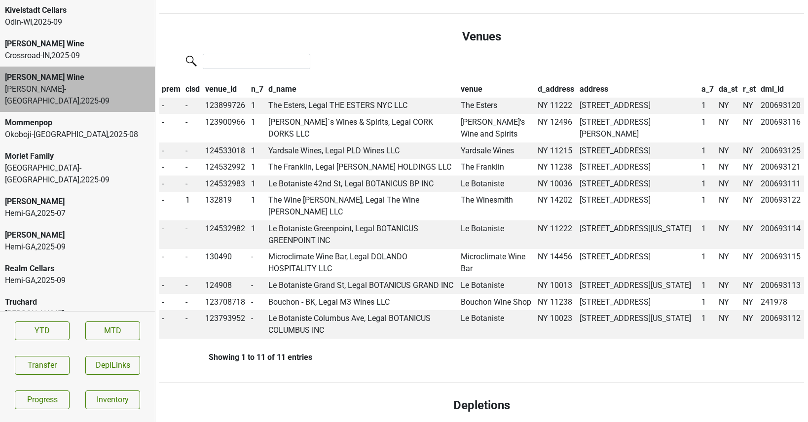
scroll to position [509, 0]
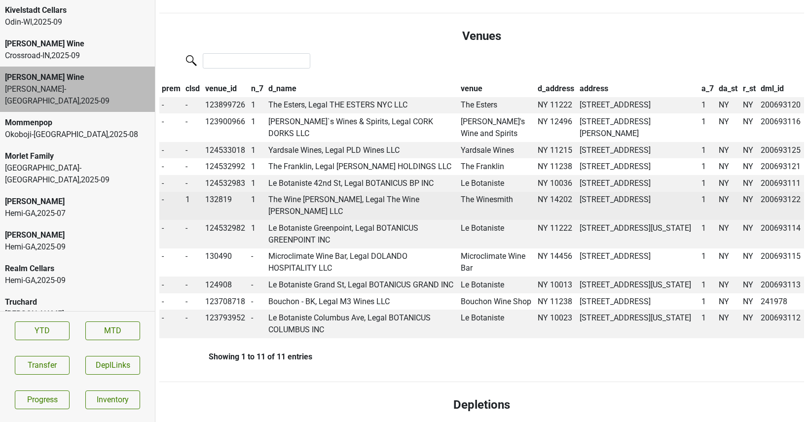
click at [187, 204] on span "1" at bounding box center [188, 199] width 4 height 9
click at [199, 231] on div "0" at bounding box center [224, 218] width 78 height 25
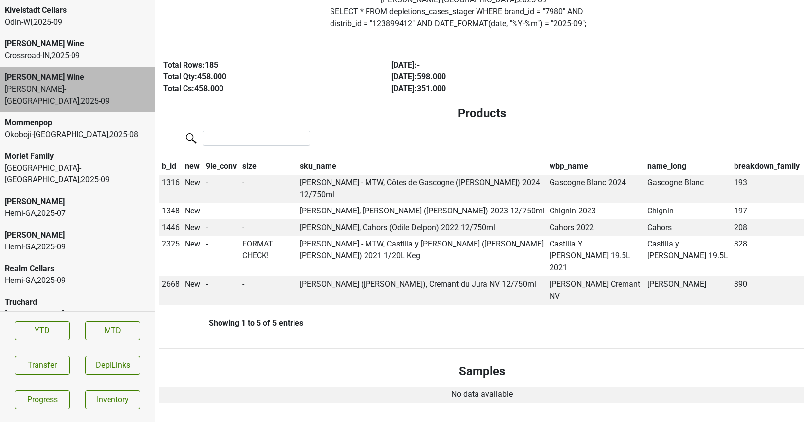
scroll to position [0, 0]
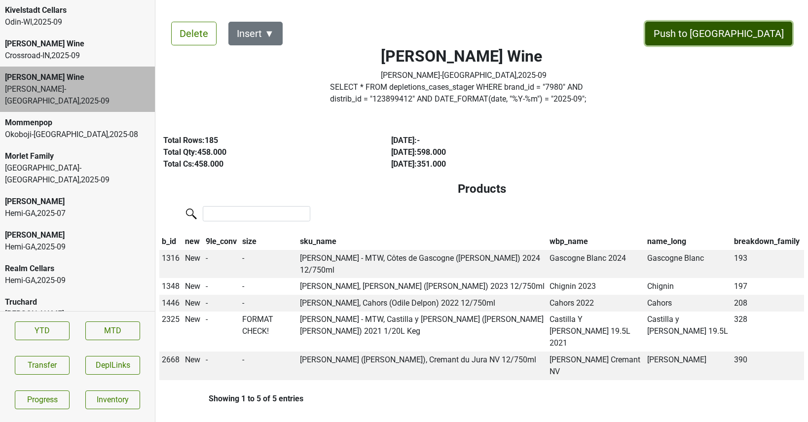
click at [771, 32] on button "Push to [GEOGRAPHIC_DATA]" at bounding box center [718, 34] width 147 height 24
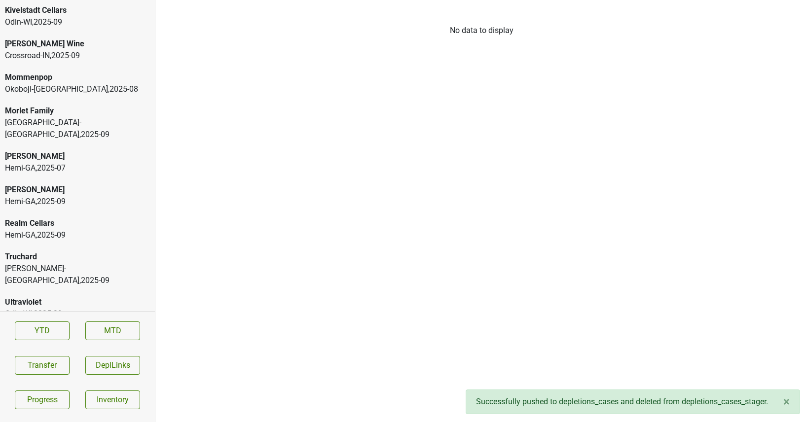
scroll to position [2071, 0]
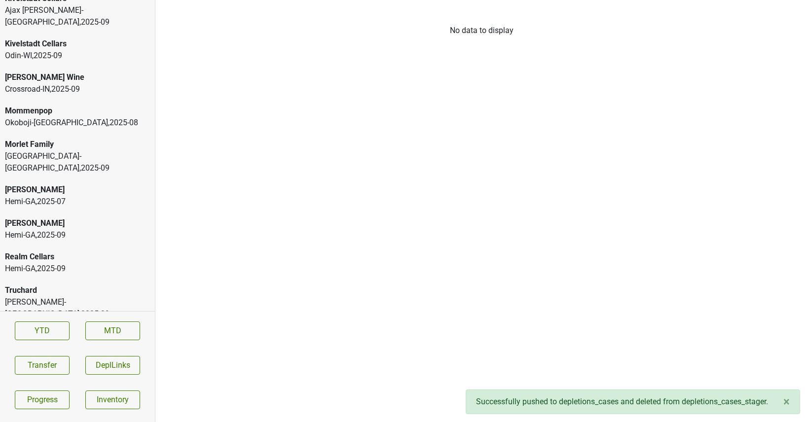
click at [101, 72] on div "[PERSON_NAME] Wine" at bounding box center [77, 78] width 145 height 12
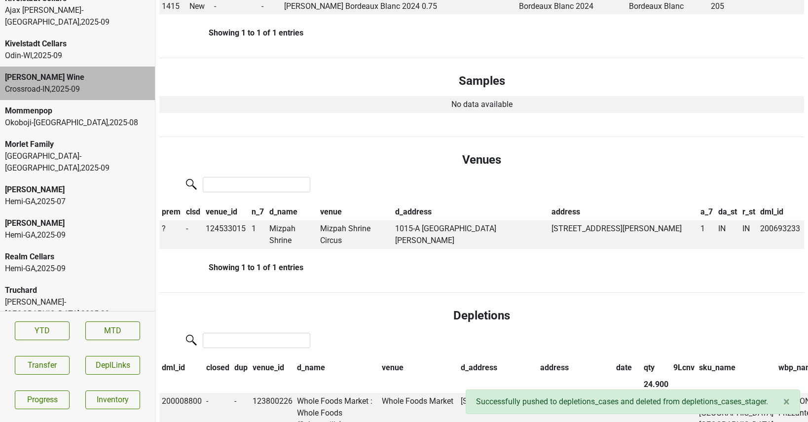
scroll to position [270, 0]
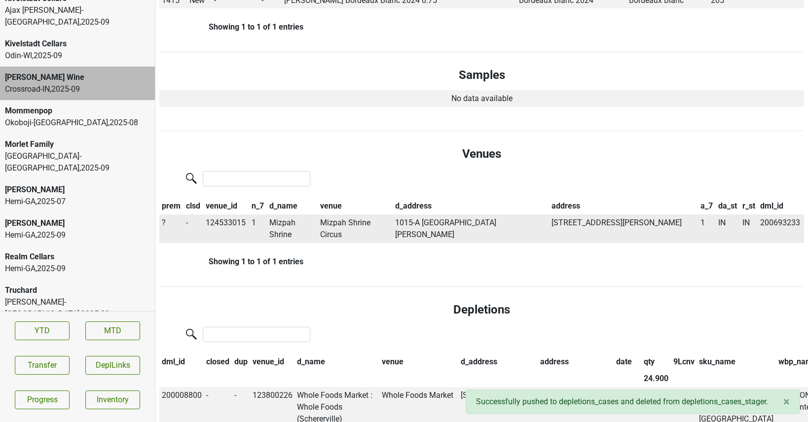
click at [280, 227] on td "Mizpah Shrine" at bounding box center [292, 229] width 51 height 29
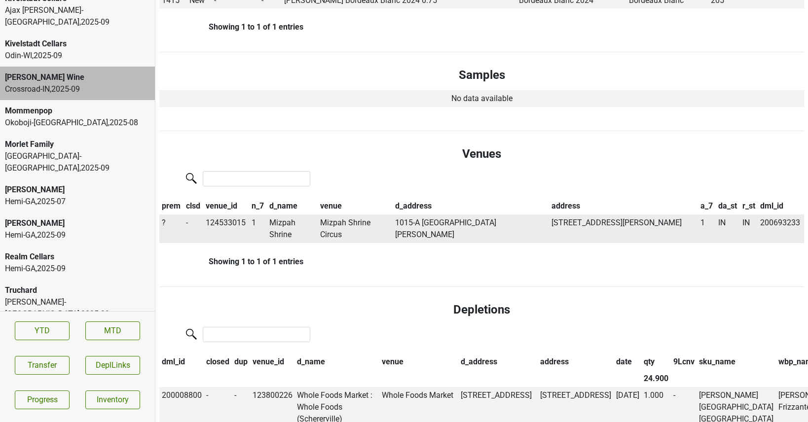
click at [163, 224] on span "?" at bounding box center [164, 222] width 4 height 9
click at [179, 240] on div "On" at bounding box center [199, 241] width 78 height 25
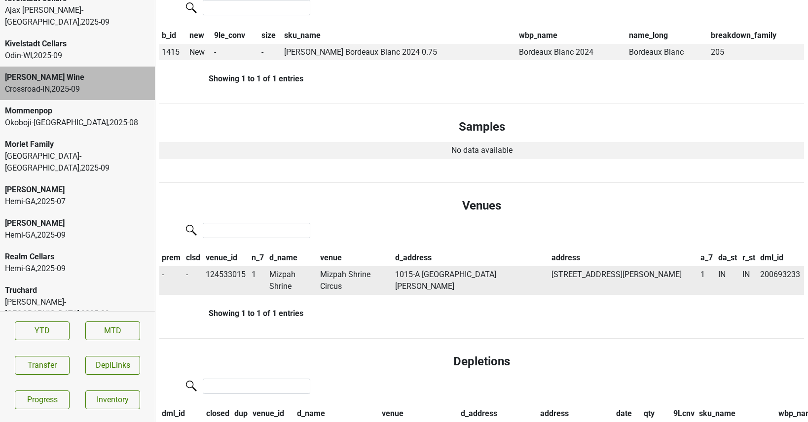
scroll to position [0, 0]
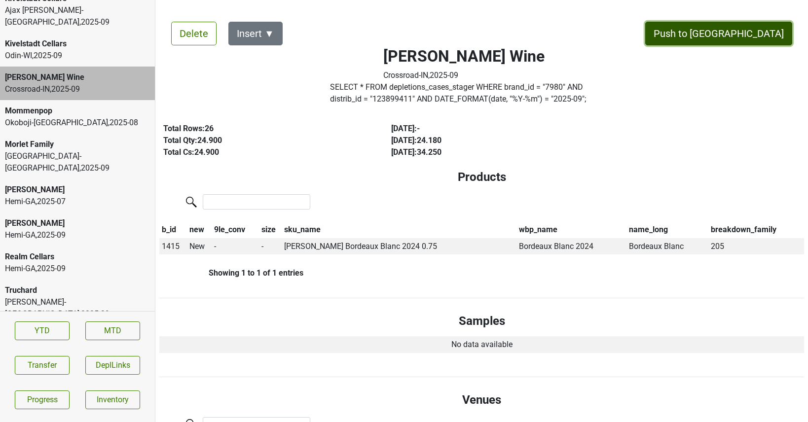
click at [746, 38] on button "Push to [GEOGRAPHIC_DATA]" at bounding box center [718, 34] width 147 height 24
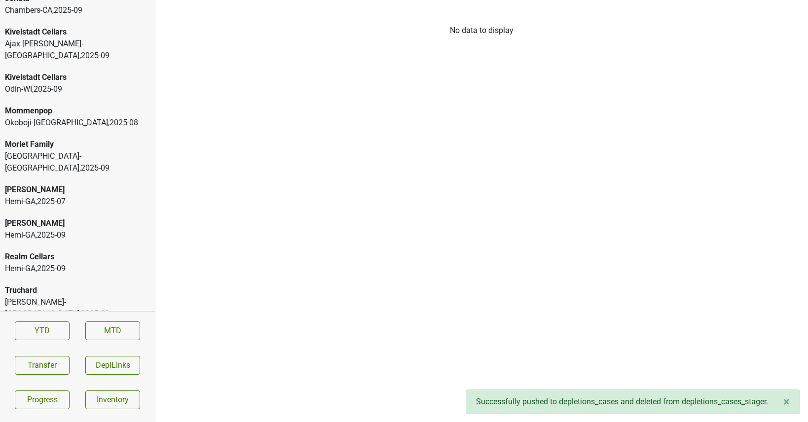
scroll to position [2023, 0]
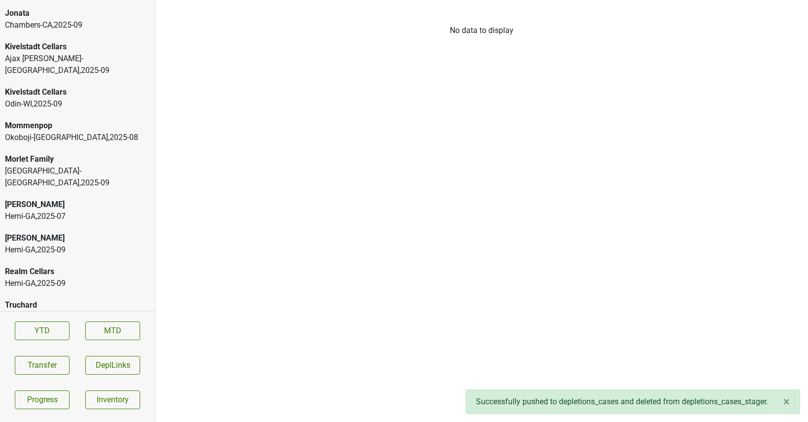
click at [93, 98] on div "Odin-WI , 2025 - 09" at bounding box center [77, 104] width 145 height 12
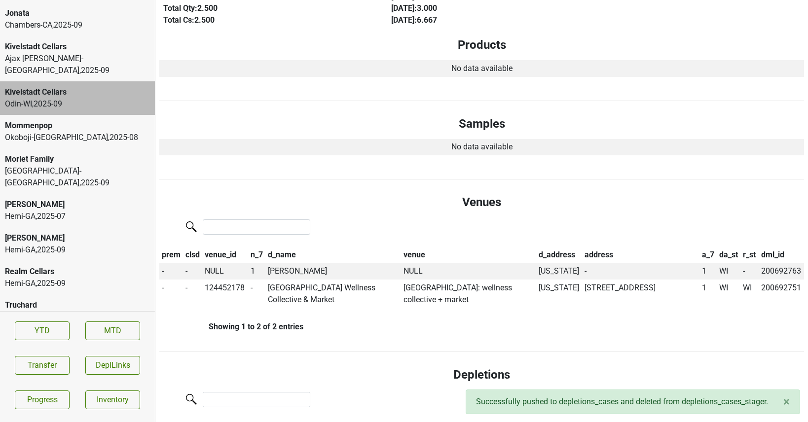
scroll to position [163, 0]
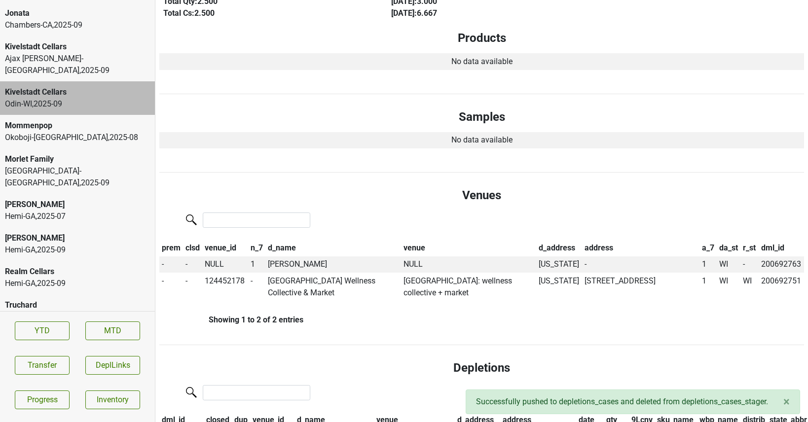
click at [116, 53] on div "Ajax Turner-TN , 2025 - 09" at bounding box center [77, 65] width 145 height 24
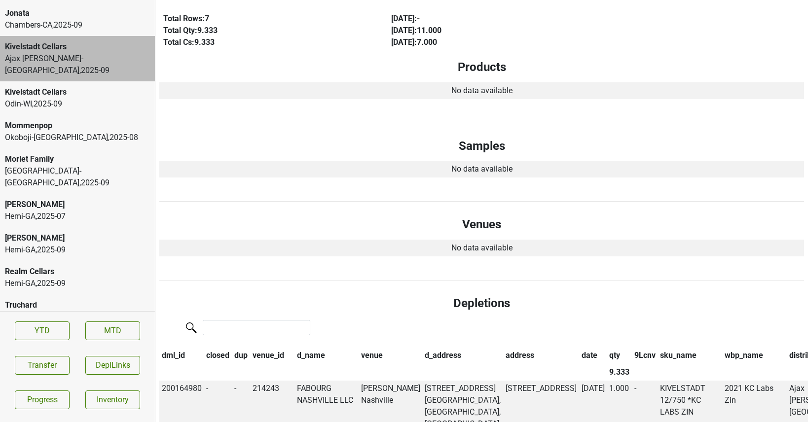
scroll to position [0, 0]
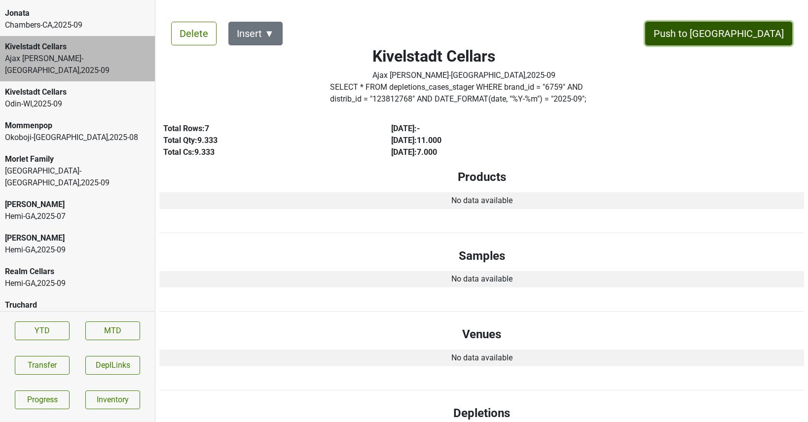
click at [734, 31] on button "Push to [GEOGRAPHIC_DATA]" at bounding box center [718, 34] width 147 height 24
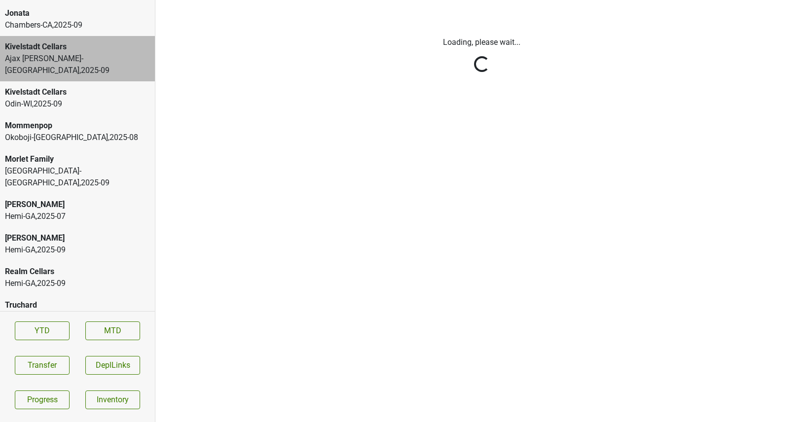
scroll to position [2004, 0]
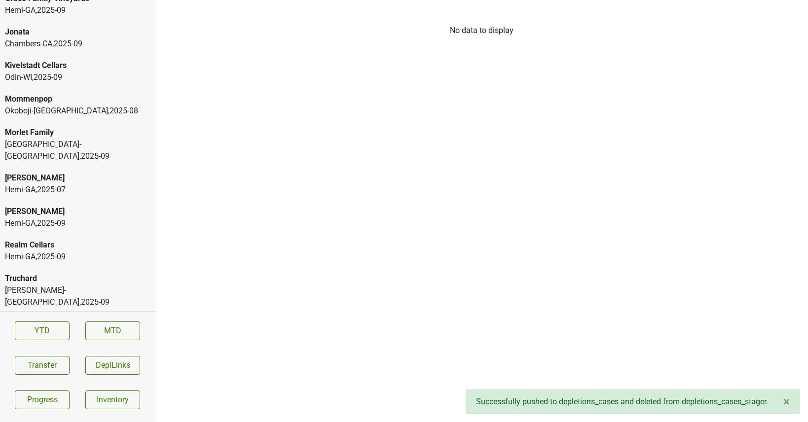
click at [94, 38] on div "Chambers-CA , 2025 - 09" at bounding box center [77, 44] width 145 height 12
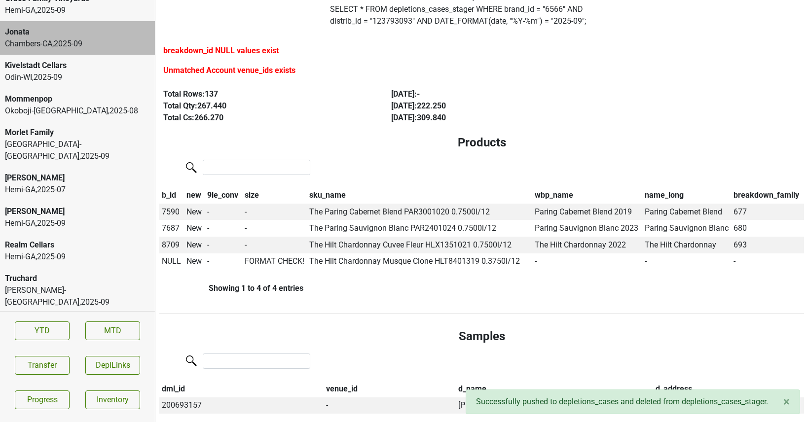
scroll to position [78, 0]
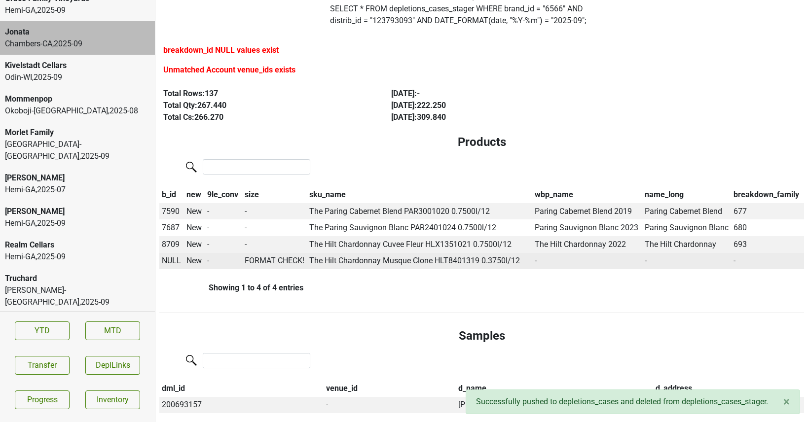
click at [168, 262] on span "NULL" at bounding box center [171, 260] width 19 height 9
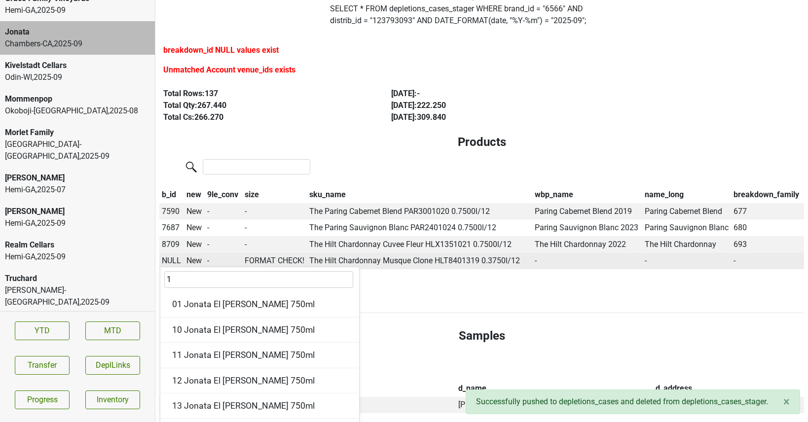
type input "19"
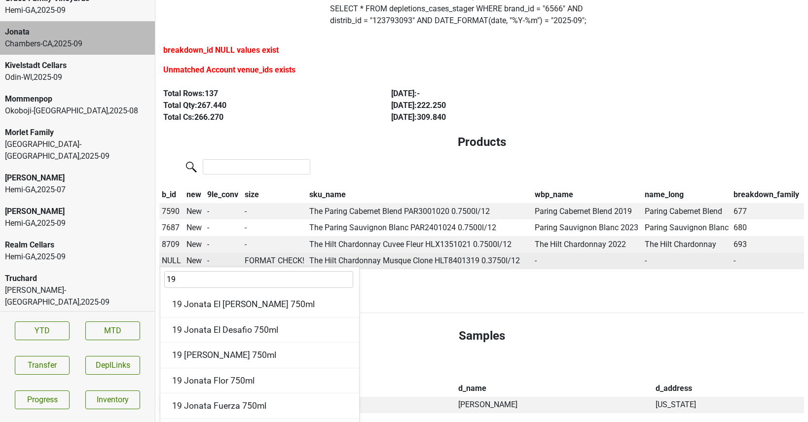
click at [365, 263] on td "The Hilt Chardonnay Musque Clone HLT8401319 0.3750l/12" at bounding box center [420, 261] width 226 height 17
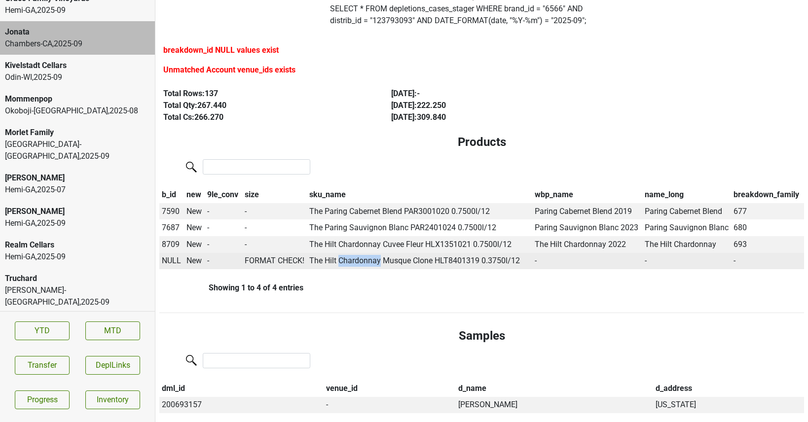
click at [365, 263] on td "The Hilt Chardonnay Musque Clone HLT8401319 0.3750l/12" at bounding box center [420, 261] width 226 height 17
drag, startPoint x: 434, startPoint y: 262, endPoint x: 310, endPoint y: 259, distance: 123.4
click at [310, 259] on td "The Hilt Chardonnay Musque Clone HLT8401319 0.3750l/12" at bounding box center [420, 261] width 226 height 17
copy td "The Hilt Chardonnay Musque Clone"
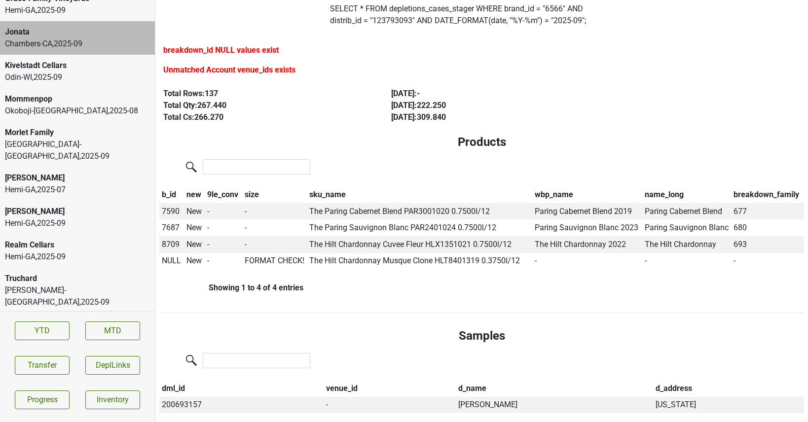
click at [23, 60] on div "Kivelstadt Cellars" at bounding box center [77, 66] width 145 height 12
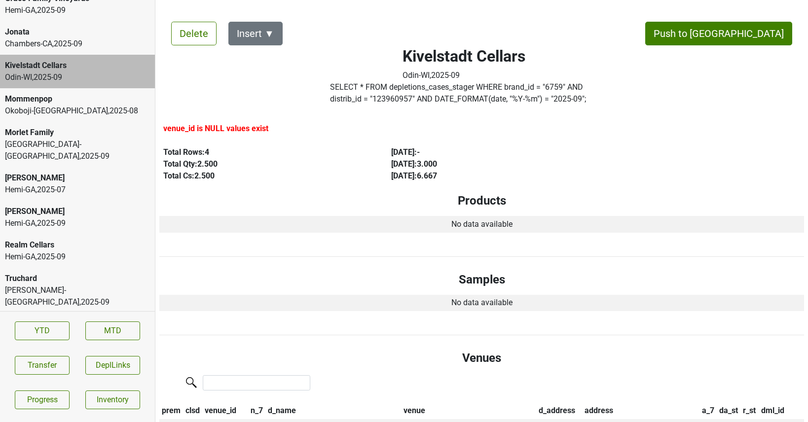
click at [25, 38] on div "Chambers-CA , 2025 - 09" at bounding box center [77, 44] width 145 height 12
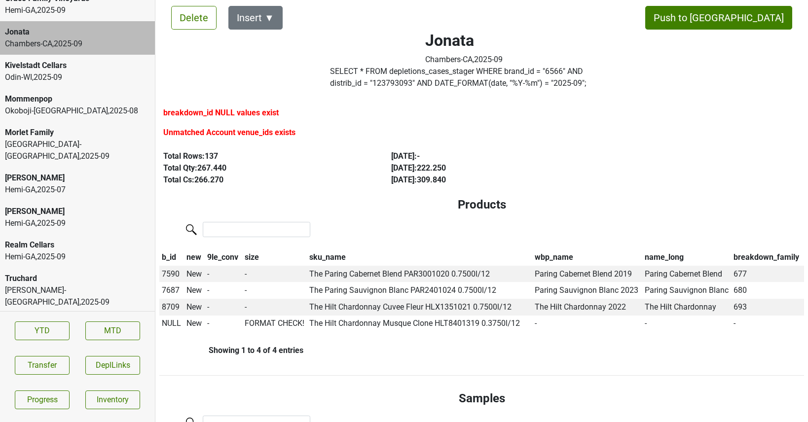
scroll to position [27, 0]
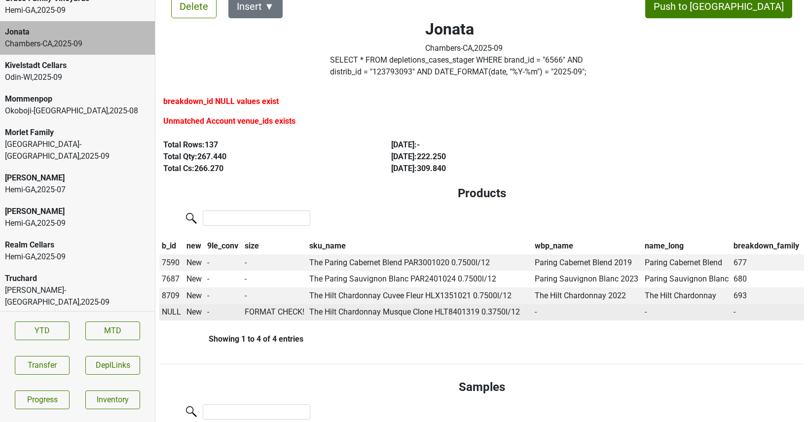
click at [172, 315] on span "NULL" at bounding box center [171, 311] width 19 height 9
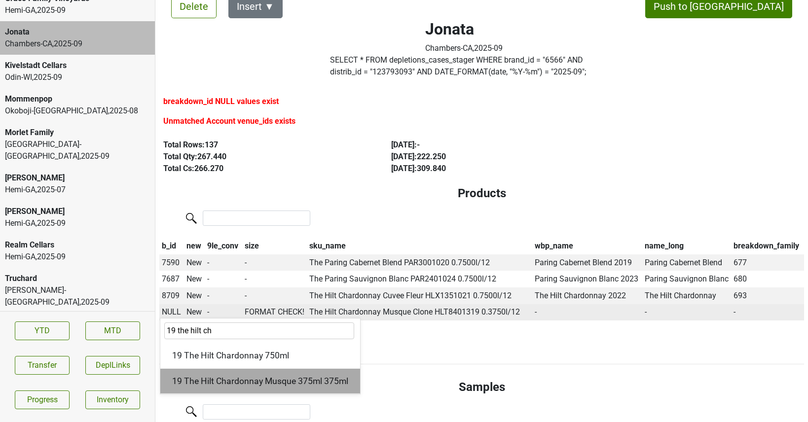
type input "19 the hilt ch"
click at [223, 377] on div "19 The Hilt Chardonnay Musque 375ml 375ml" at bounding box center [260, 381] width 200 height 25
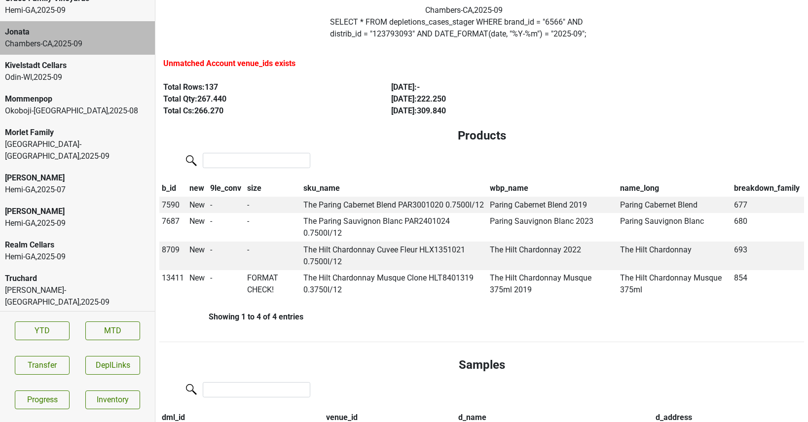
scroll to position [69, 0]
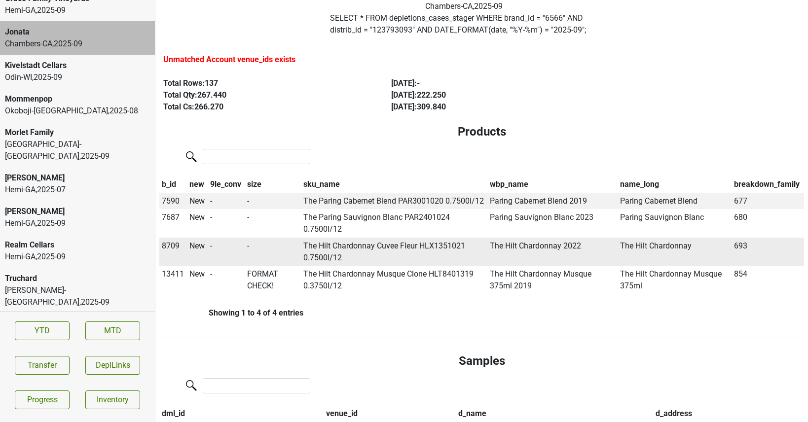
click at [171, 248] on span "8709" at bounding box center [171, 245] width 18 height 9
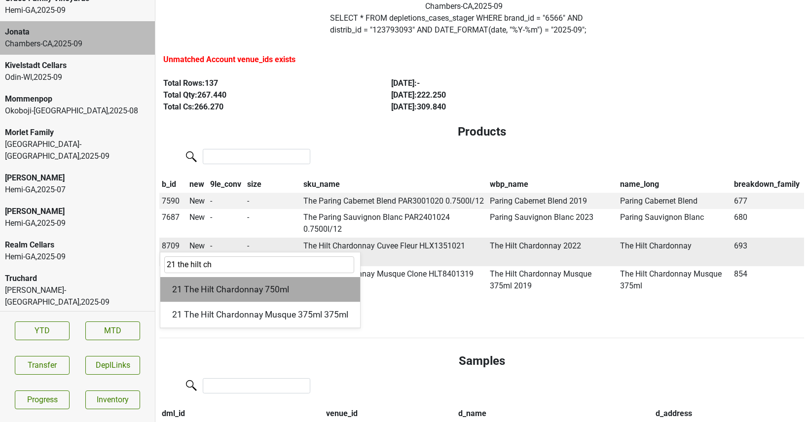
type input "21 the hilt ch"
click at [214, 287] on div "21 The Hilt Chardonnay 750ml" at bounding box center [260, 289] width 200 height 25
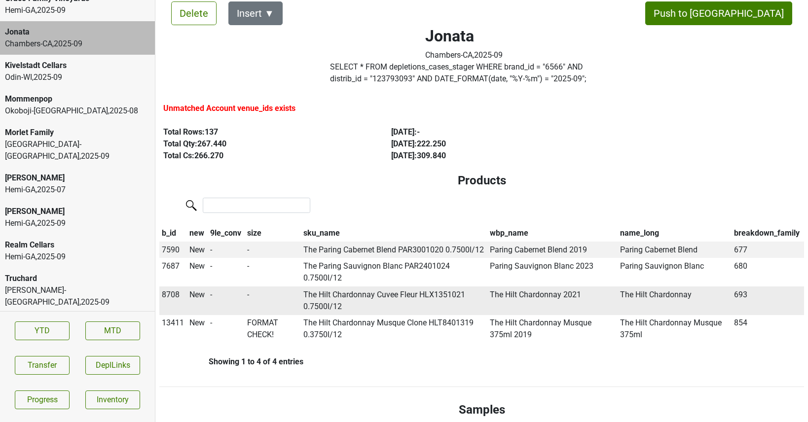
scroll to position [23, 0]
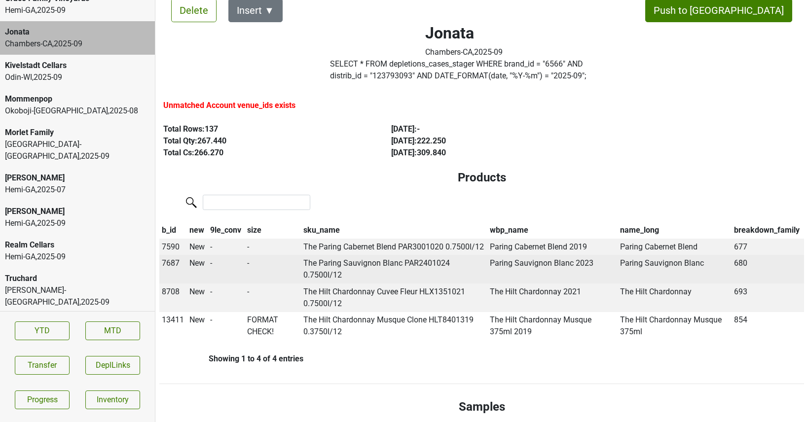
click at [172, 267] on span "7687" at bounding box center [171, 263] width 18 height 9
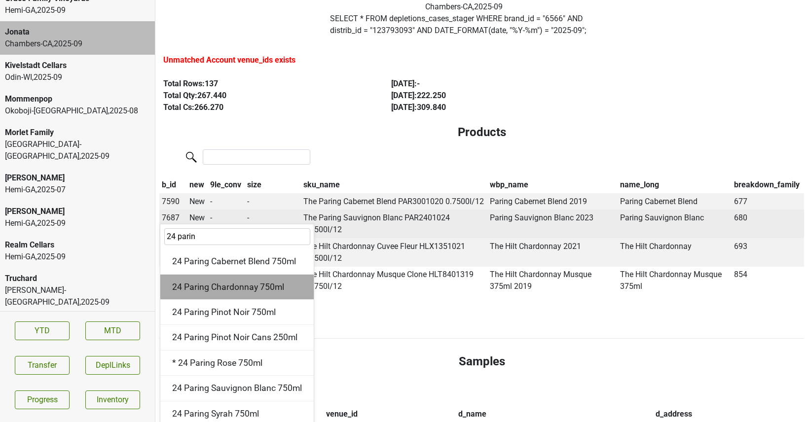
scroll to position [71, 0]
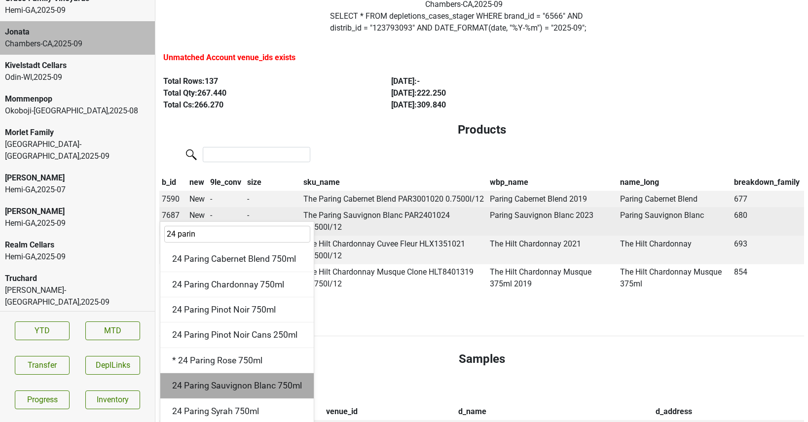
type input "24 parin"
click at [209, 390] on div "24 Paring Sauvignon Blanc 750ml" at bounding box center [236, 386] width 153 height 25
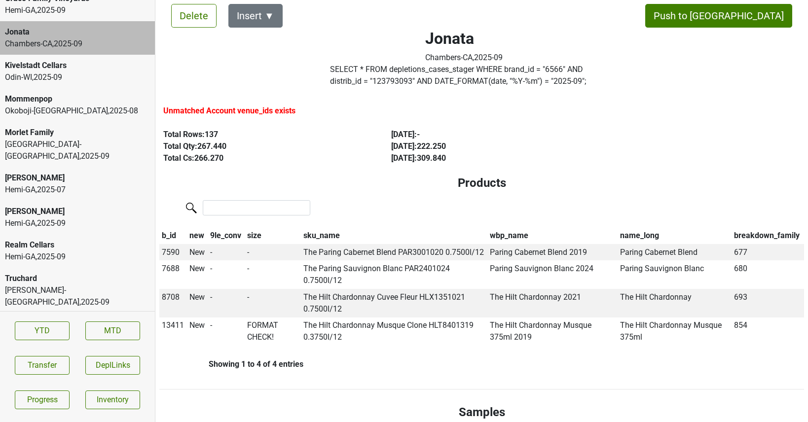
scroll to position [19, 0]
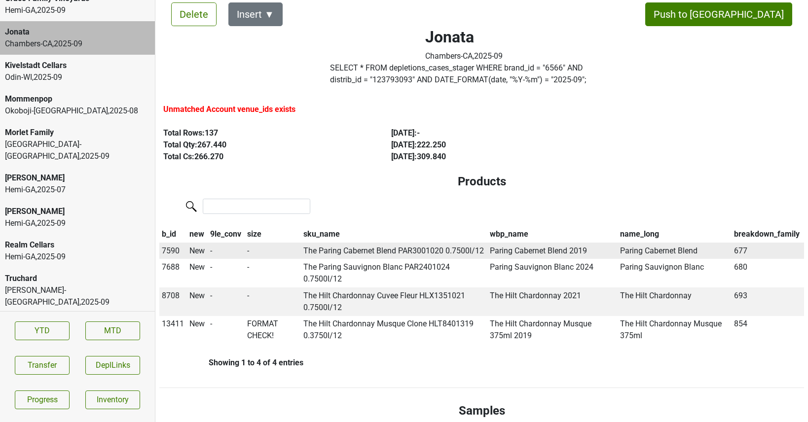
click at [166, 250] on span "7590" at bounding box center [171, 250] width 18 height 9
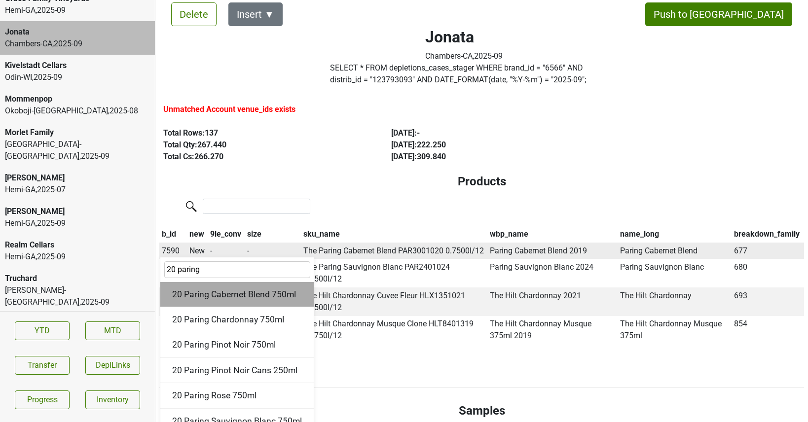
type input "20 paring"
click at [210, 301] on div "20 Paring Cabernet Blend 750ml" at bounding box center [236, 294] width 153 height 25
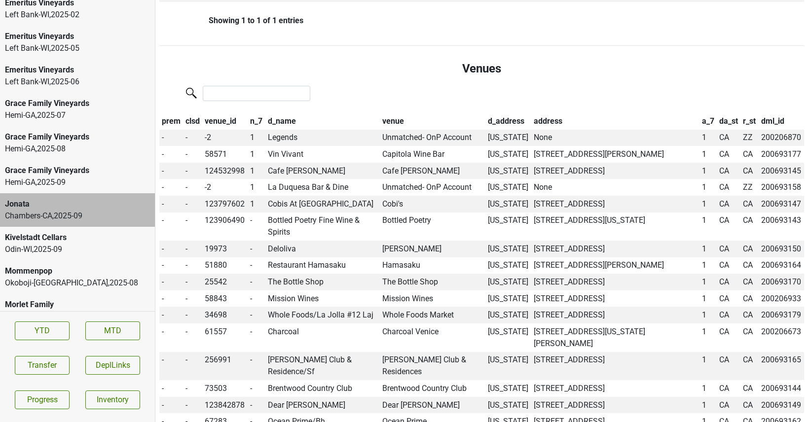
scroll to position [1828, 0]
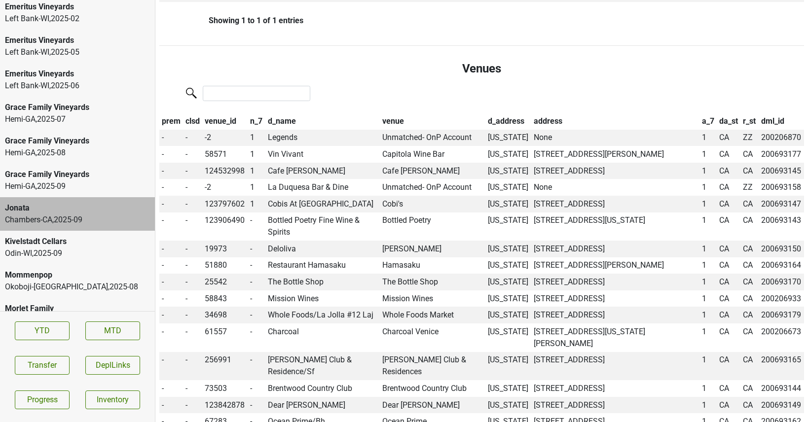
click at [109, 102] on div "Grace Family Vineyards" at bounding box center [77, 108] width 145 height 12
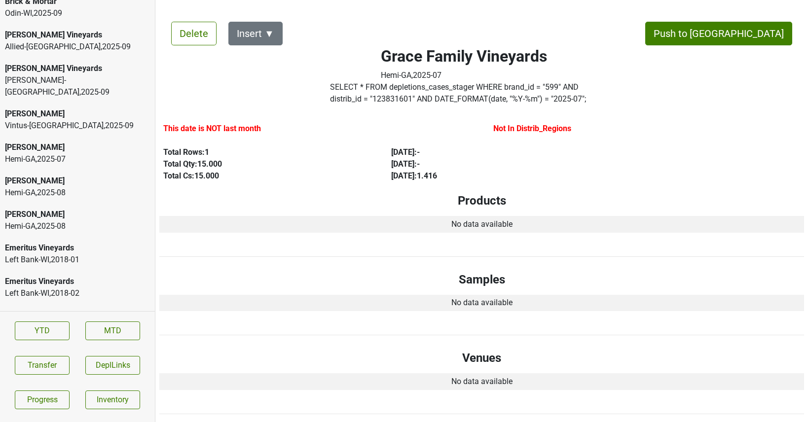
scroll to position [10, 0]
click at [87, 119] on div "Vintus-NY , 2025 - 09" at bounding box center [77, 125] width 145 height 12
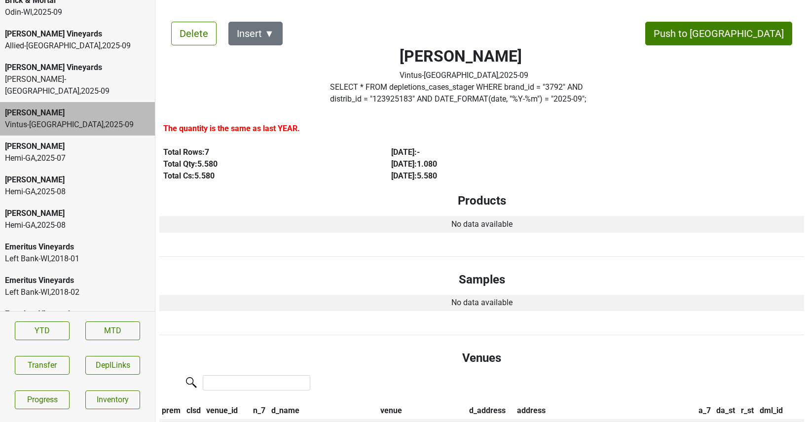
scroll to position [1880, 0]
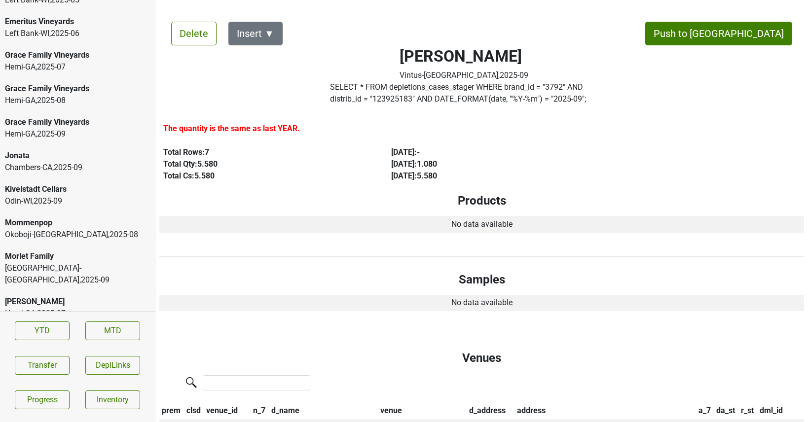
click at [62, 150] on div "Jonata" at bounding box center [77, 156] width 145 height 12
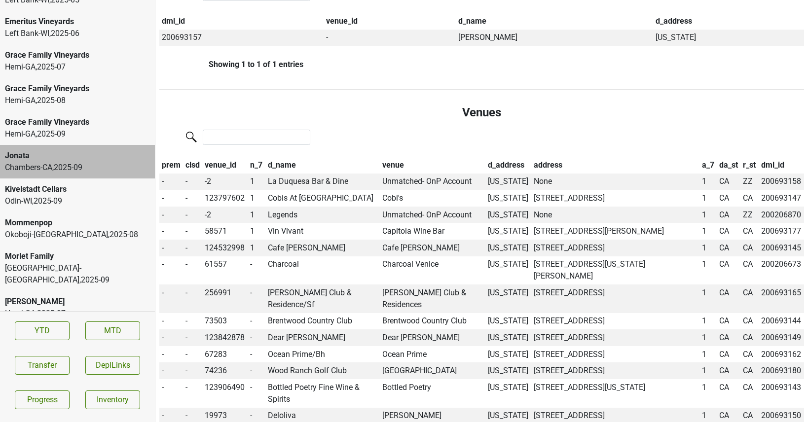
scroll to position [464, 0]
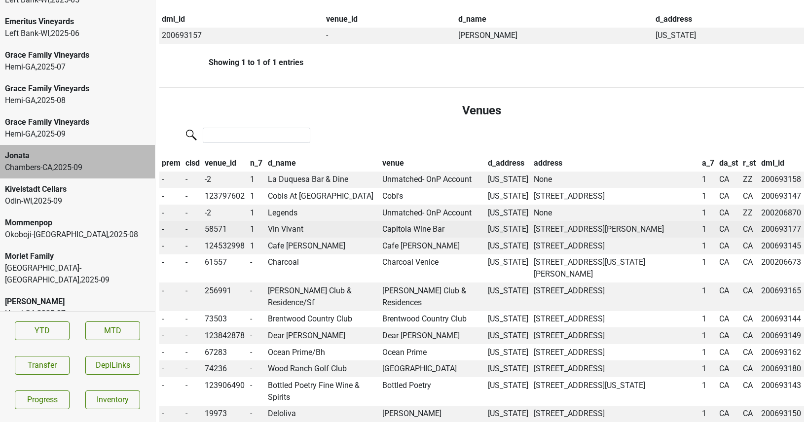
click at [406, 228] on td "Capitola Wine Bar" at bounding box center [433, 229] width 106 height 17
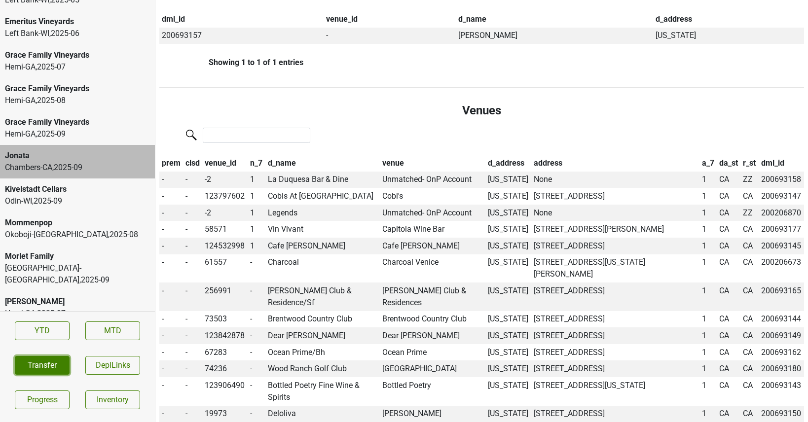
click at [56, 364] on button "Transfer" at bounding box center [42, 365] width 55 height 19
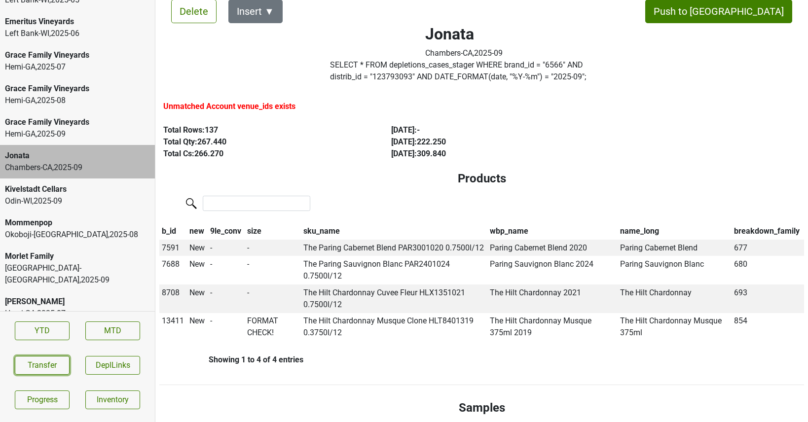
scroll to position [0, 0]
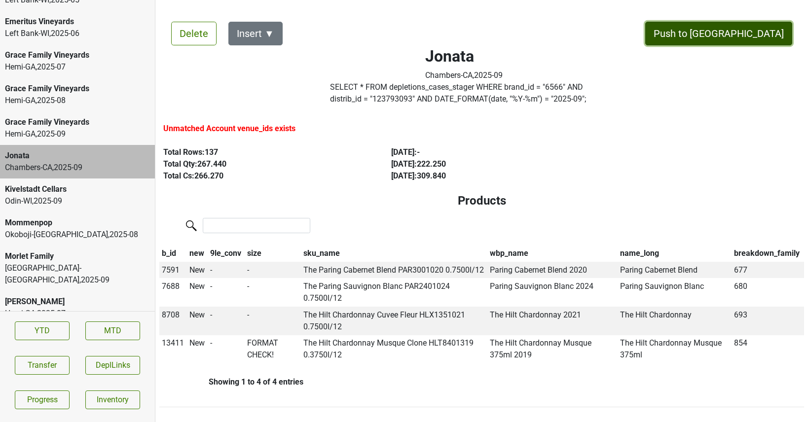
click at [737, 35] on button "Push to [GEOGRAPHIC_DATA]" at bounding box center [718, 34] width 147 height 24
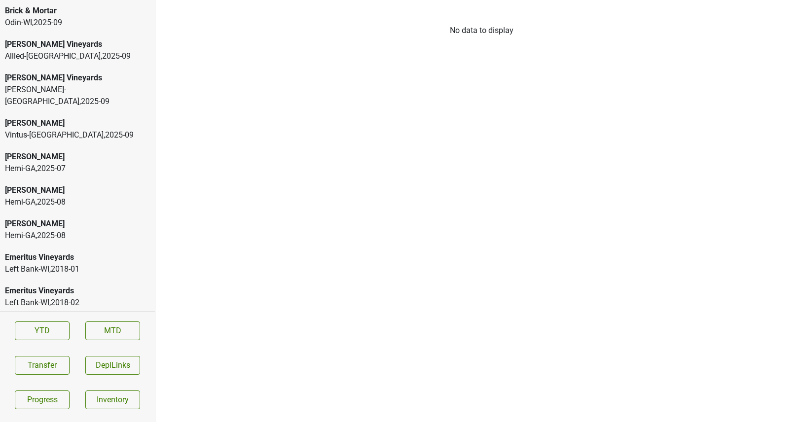
click at [42, 50] on div "[PERSON_NAME] Vineyards" at bounding box center [77, 44] width 145 height 12
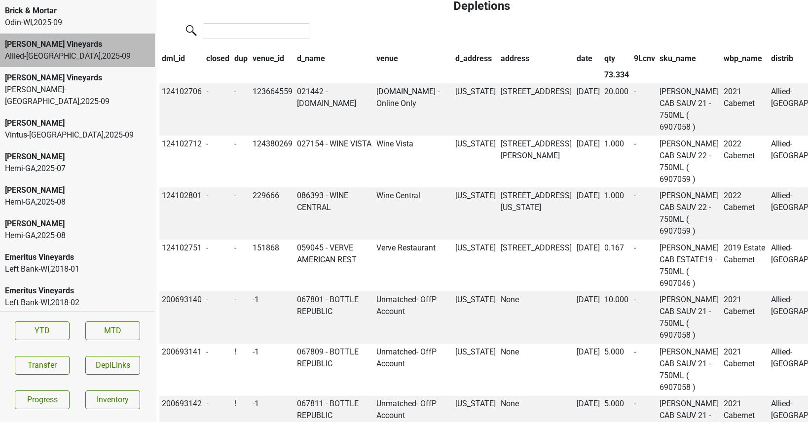
scroll to position [673, 0]
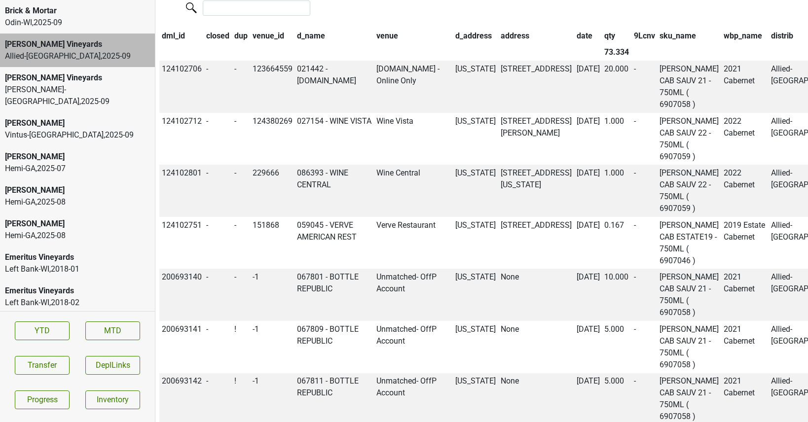
click at [602, 38] on th "qty" at bounding box center [617, 36] width 30 height 17
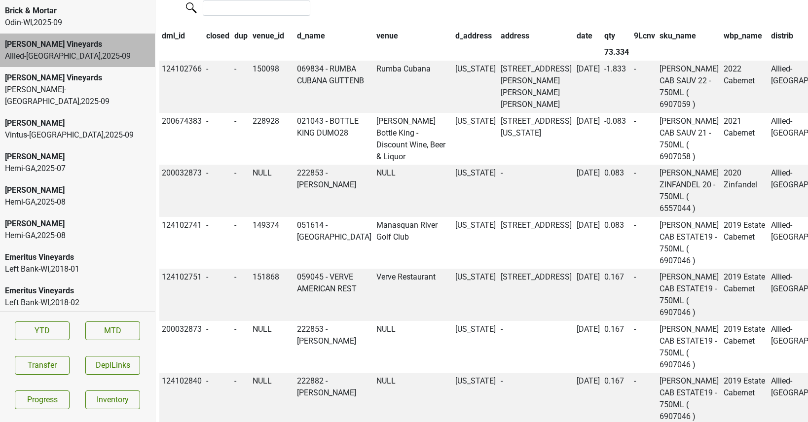
click at [602, 38] on th "qty" at bounding box center [617, 36] width 30 height 17
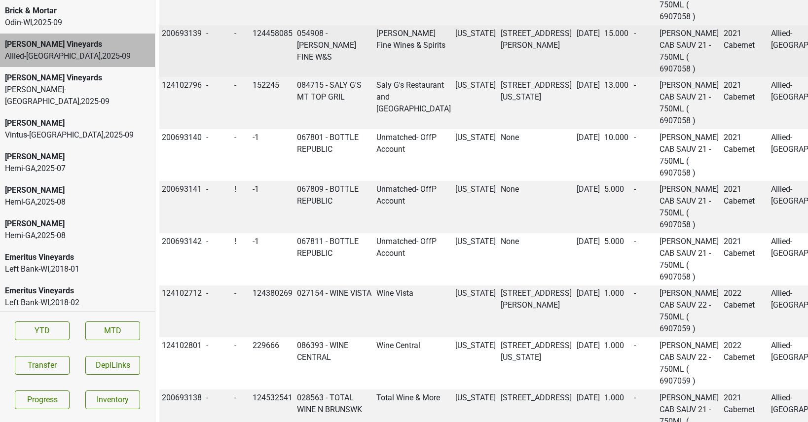
scroll to position [0, 0]
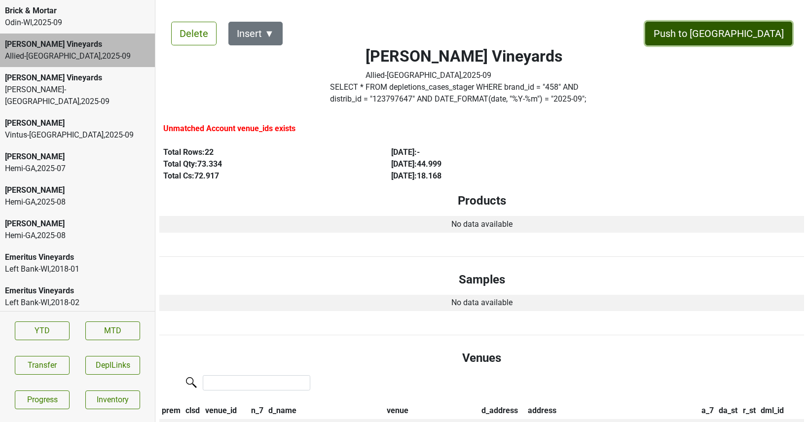
click at [748, 30] on button "Push to [GEOGRAPHIC_DATA]" at bounding box center [718, 34] width 147 height 24
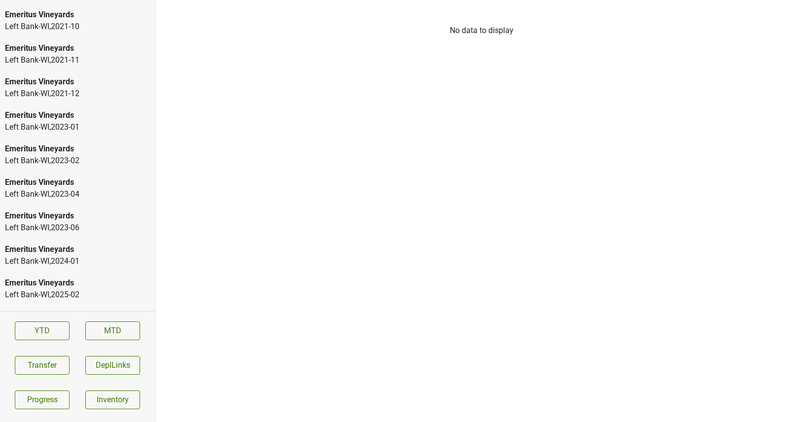
scroll to position [1937, 0]
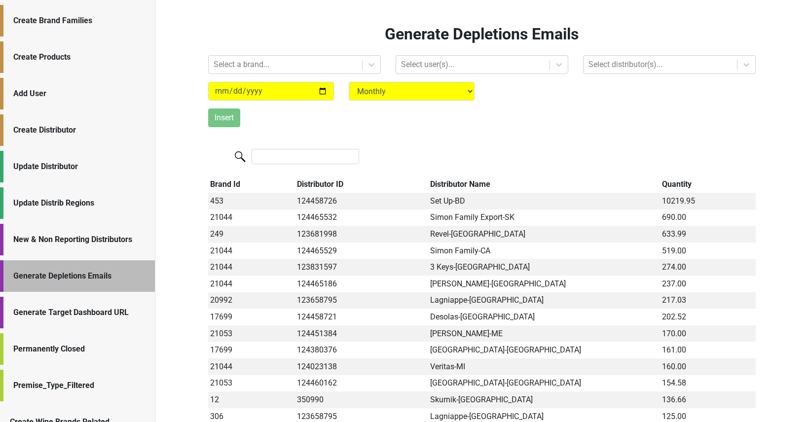
click at [57, 19] on div "Create Brand Families" at bounding box center [79, 21] width 132 height 12
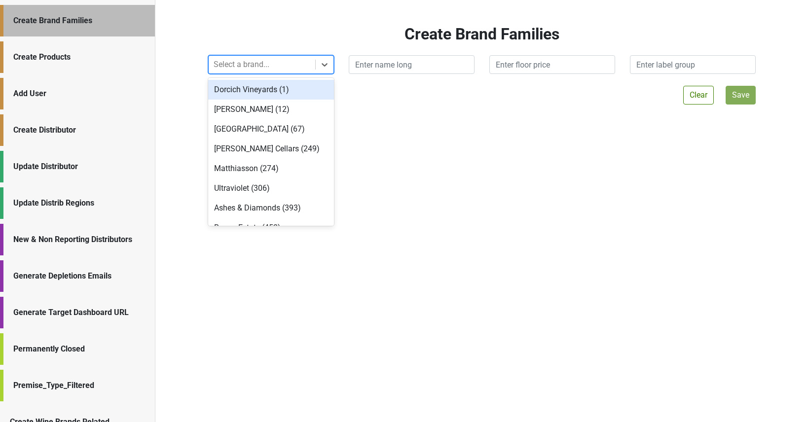
click at [238, 59] on div at bounding box center [262, 65] width 97 height 14
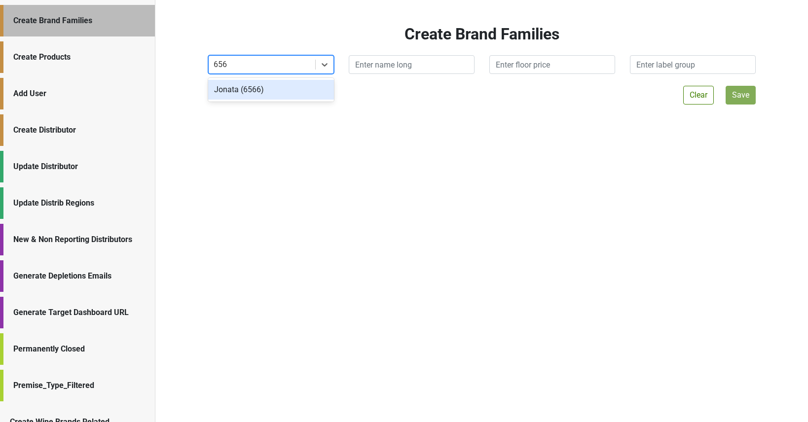
type input "6566"
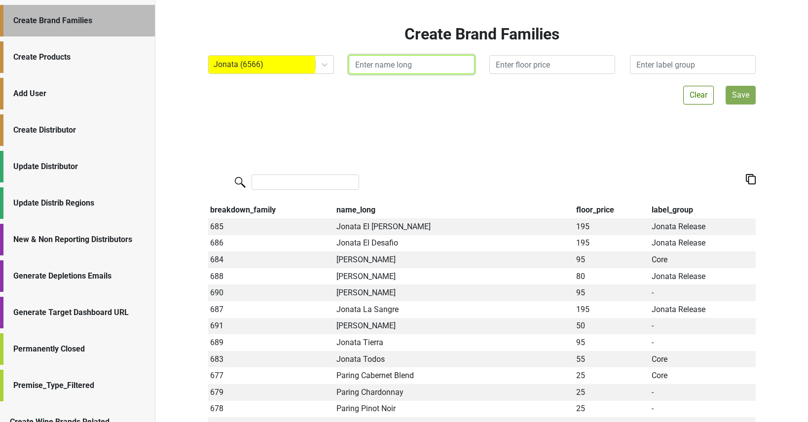
click at [404, 73] on input "text" at bounding box center [412, 64] width 126 height 19
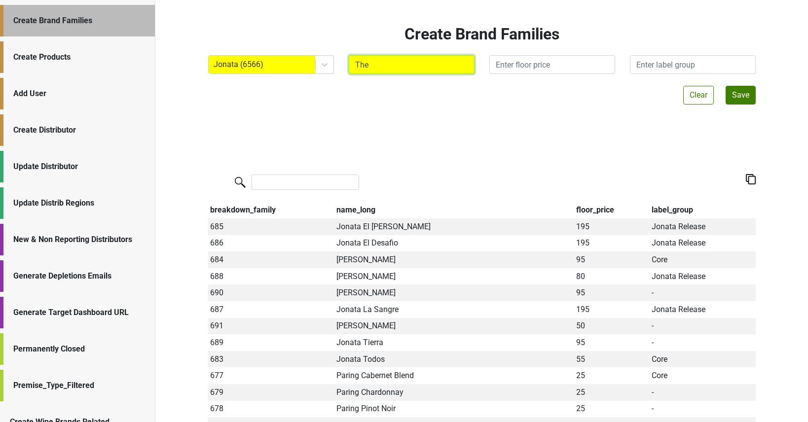
type input "The"
click at [301, 190] on div at bounding box center [477, 183] width 538 height 21
click at [294, 186] on input "search" at bounding box center [306, 182] width 108 height 15
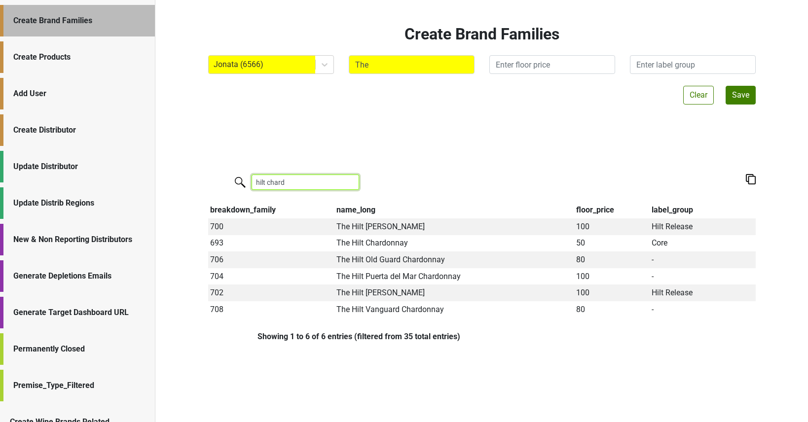
type input "hilt chard"
click at [396, 63] on input "The" at bounding box center [412, 64] width 126 height 19
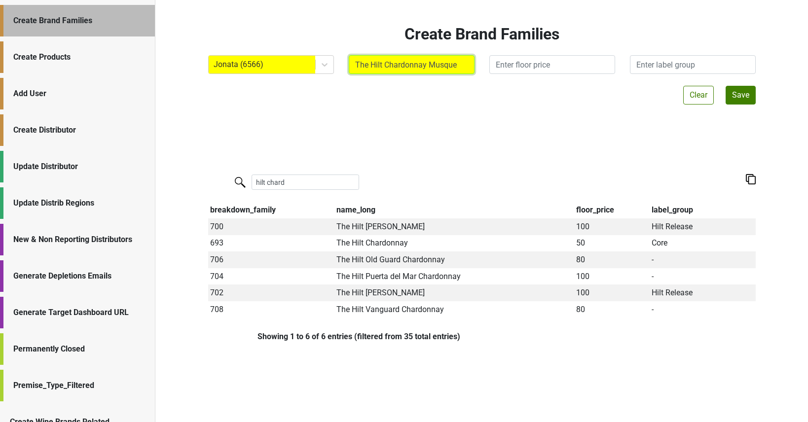
type input "The Hilt Chardonnay Musque"
click at [735, 94] on button "Save" at bounding box center [741, 95] width 30 height 19
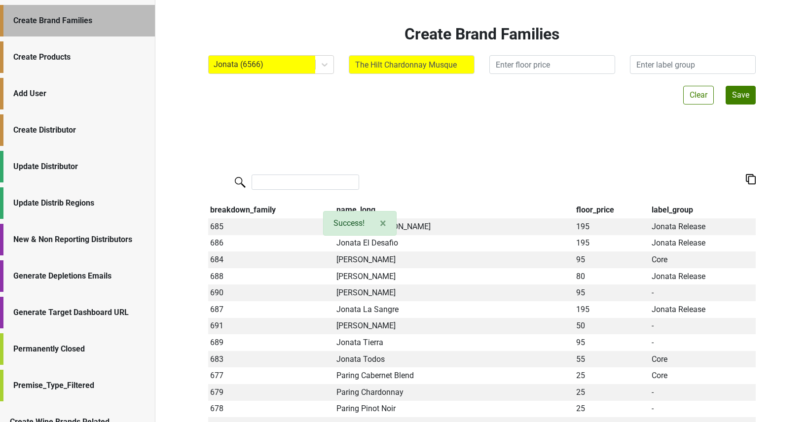
click at [84, 62] on div "Create Products" at bounding box center [79, 57] width 132 height 12
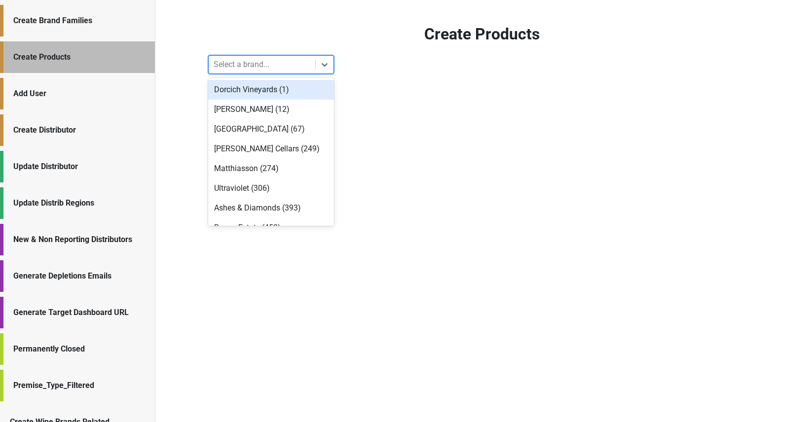
click at [218, 68] on div at bounding box center [262, 65] width 97 height 14
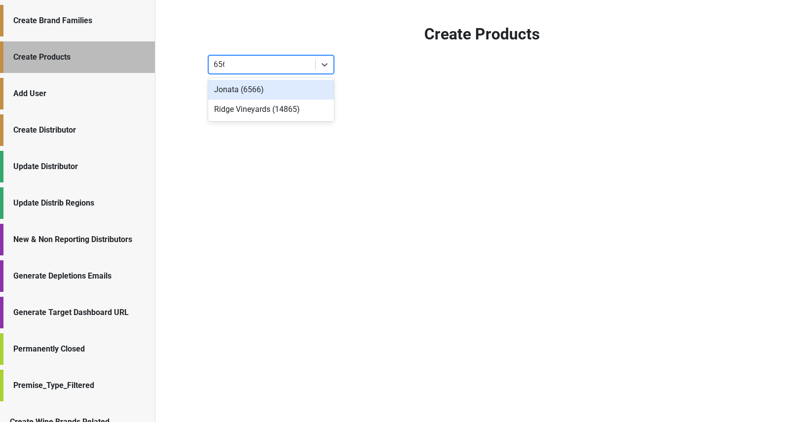
type input "6566"
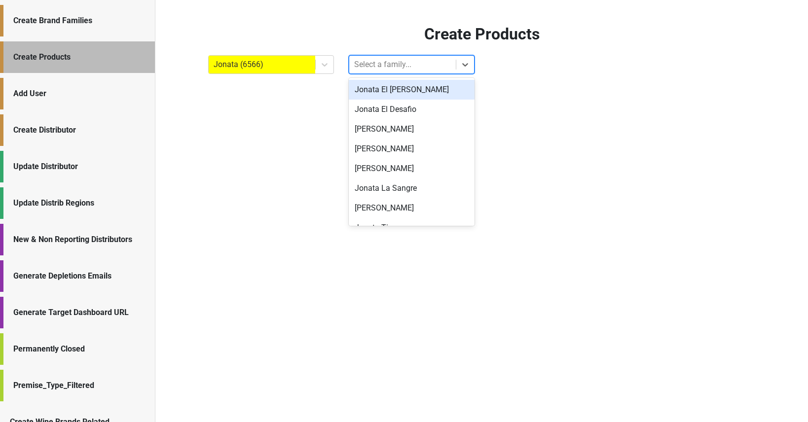
click at [401, 59] on div at bounding box center [402, 65] width 97 height 14
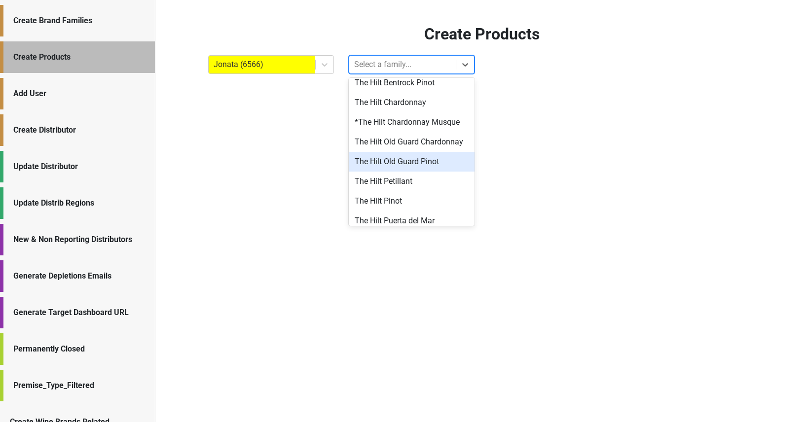
scroll to position [362, 0]
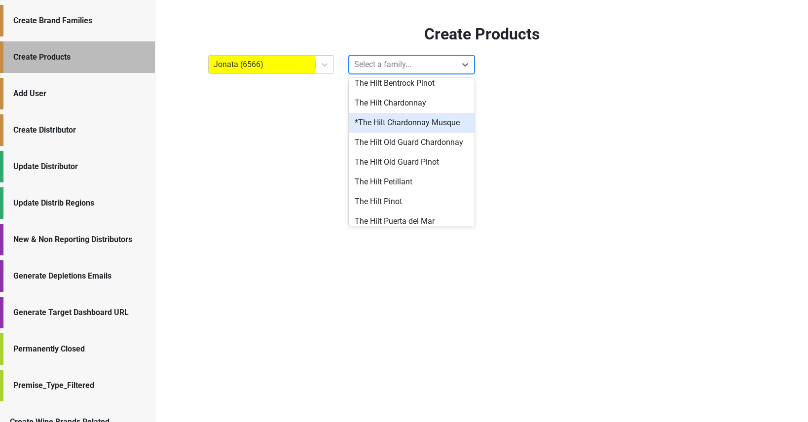
click at [403, 126] on div "*The Hilt Chardonnay Musque" at bounding box center [412, 123] width 126 height 20
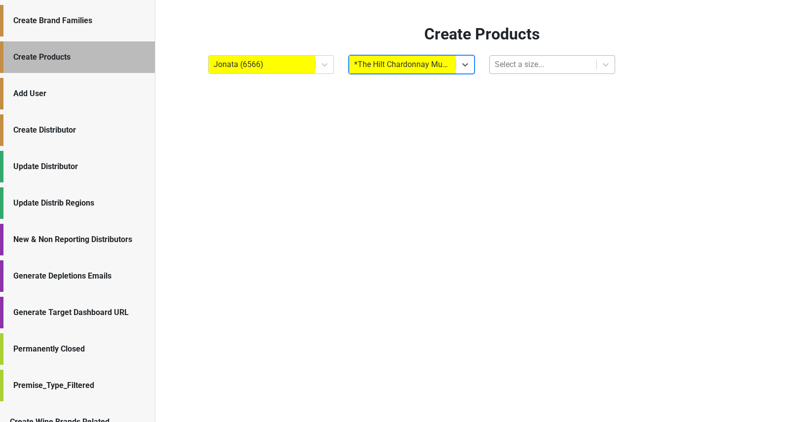
click at [516, 66] on div at bounding box center [543, 65] width 97 height 14
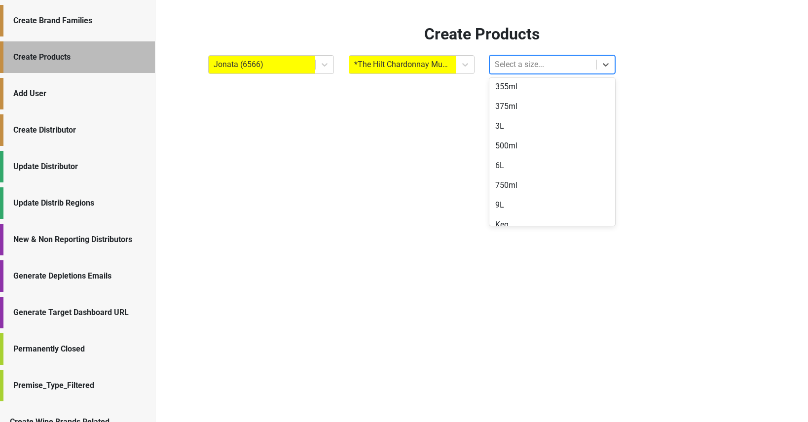
scroll to position [113, 0]
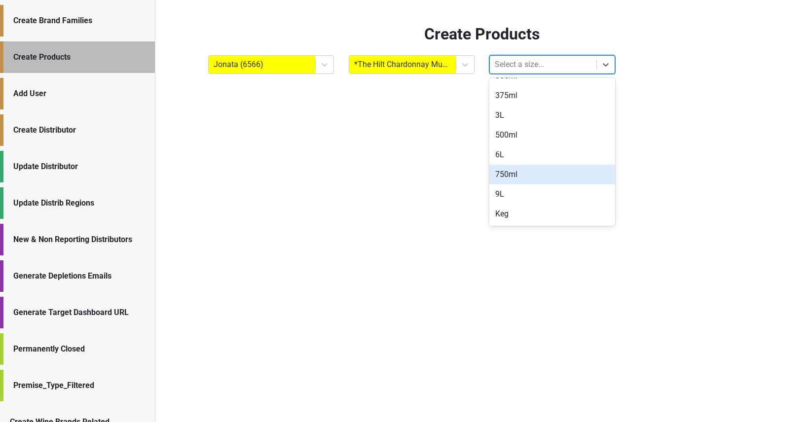
click at [507, 169] on div "750ml" at bounding box center [553, 175] width 126 height 20
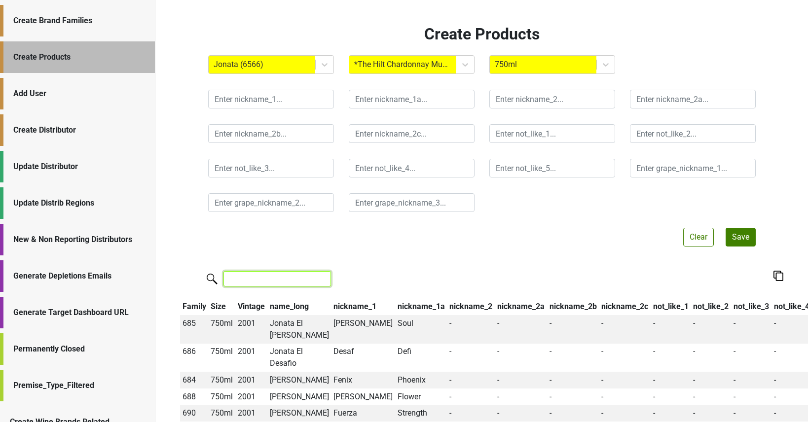
click at [264, 280] on input "search" at bounding box center [278, 278] width 108 height 15
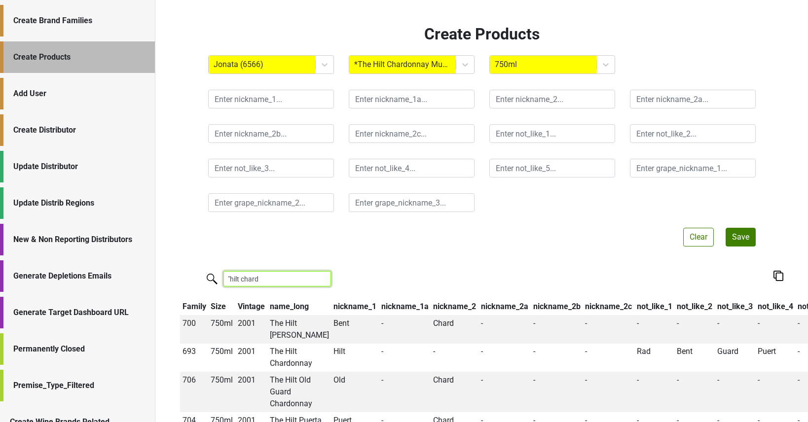
type input ""hilt chard"
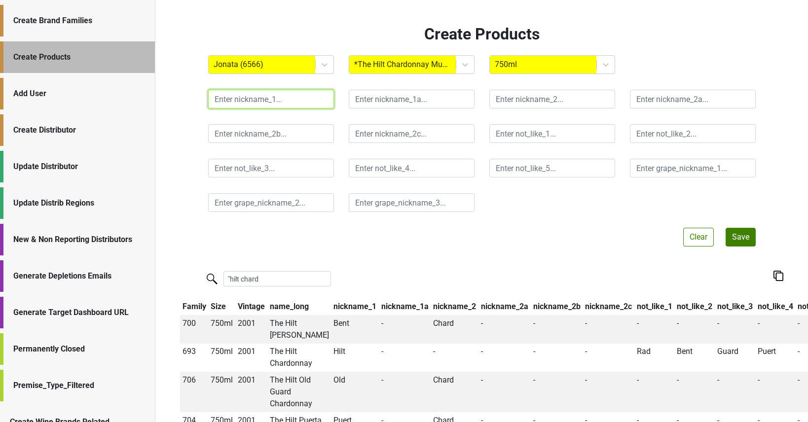
click at [298, 101] on input "text" at bounding box center [271, 99] width 126 height 19
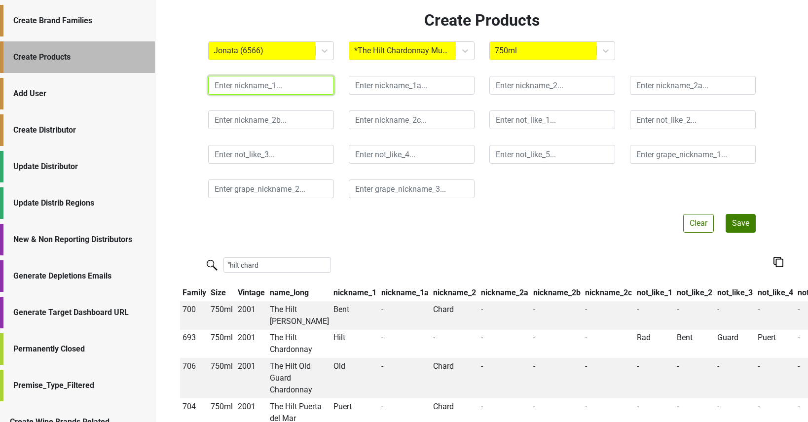
scroll to position [17, 0]
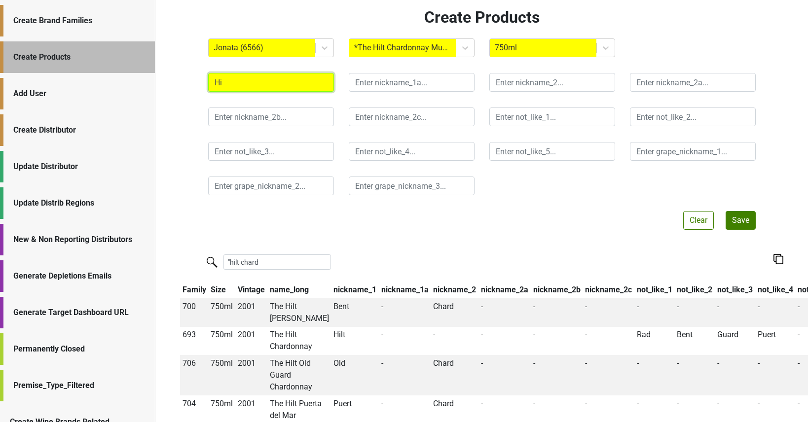
type input "H"
type input "Musq"
click at [508, 50] on div at bounding box center [543, 48] width 97 height 14
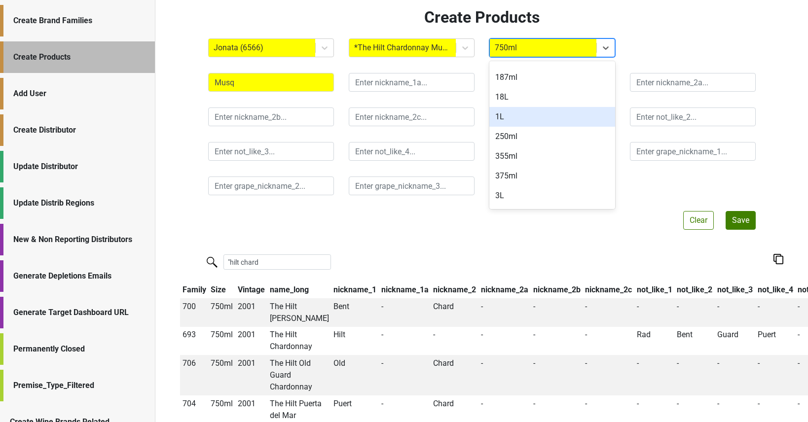
scroll to position [19, 0]
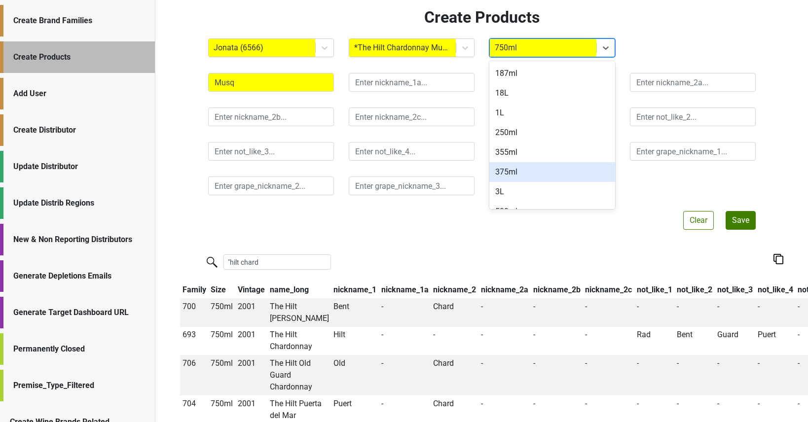
click at [507, 171] on div "375ml" at bounding box center [553, 172] width 126 height 20
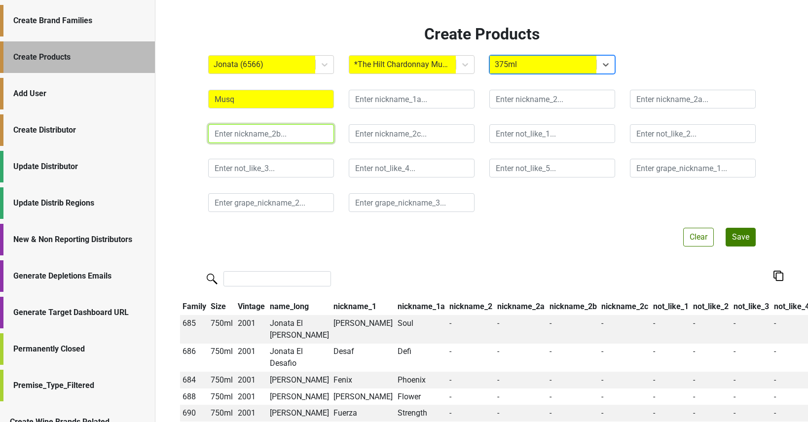
click at [250, 134] on input "text" at bounding box center [271, 133] width 126 height 19
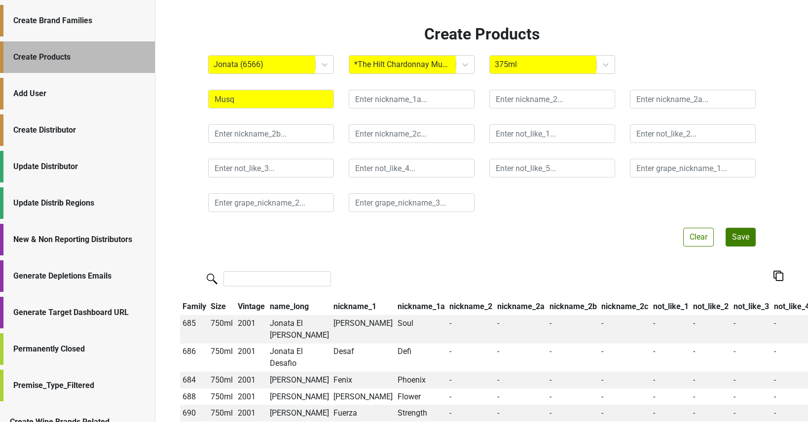
click at [94, 93] on div "Add User" at bounding box center [79, 94] width 132 height 12
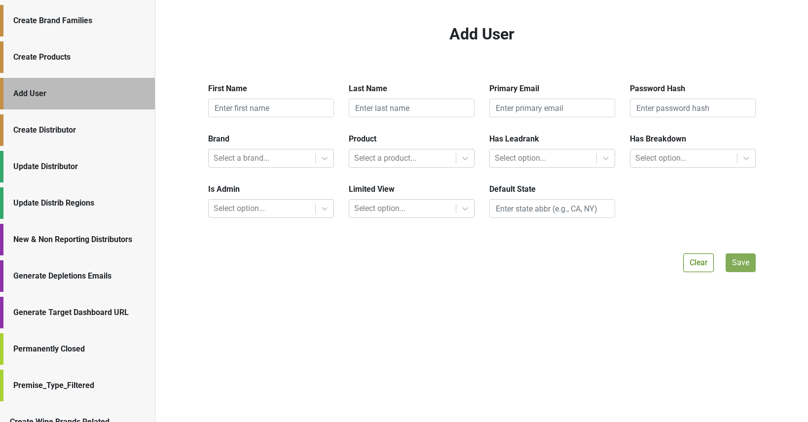
click at [71, 56] on div "Create Products" at bounding box center [79, 57] width 132 height 12
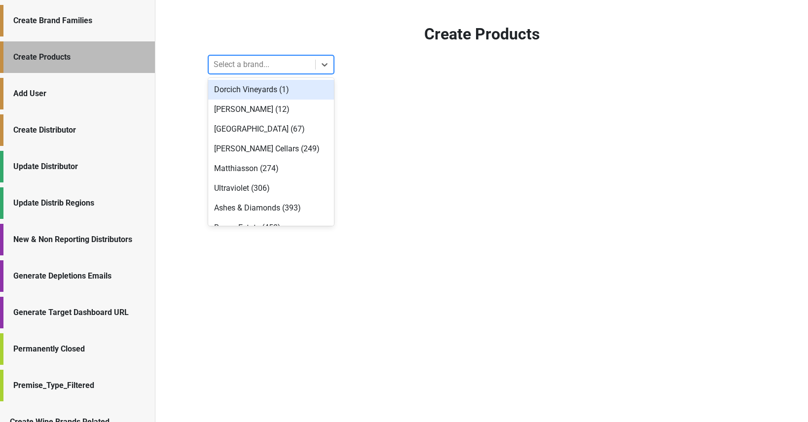
click at [235, 67] on div at bounding box center [262, 65] width 97 height 14
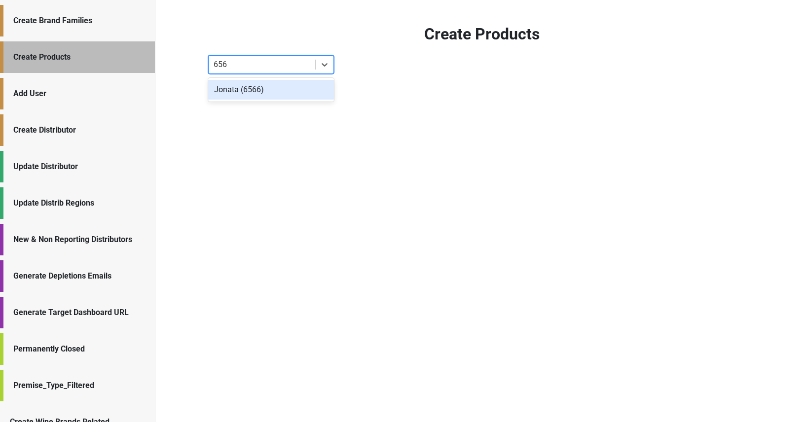
type input "6566"
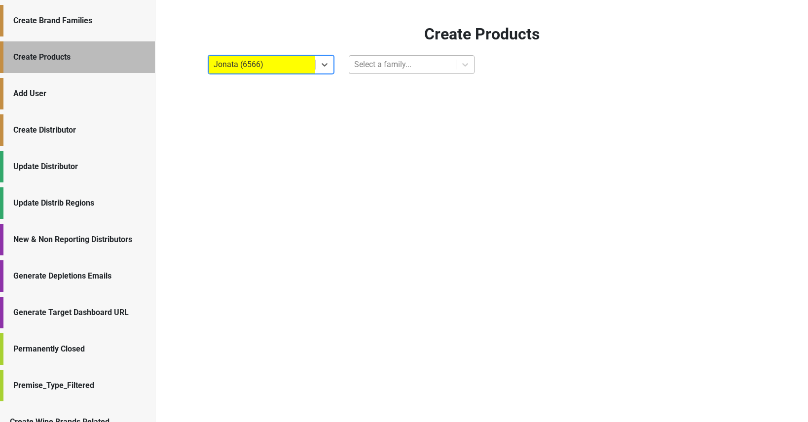
click at [428, 62] on div at bounding box center [402, 65] width 97 height 14
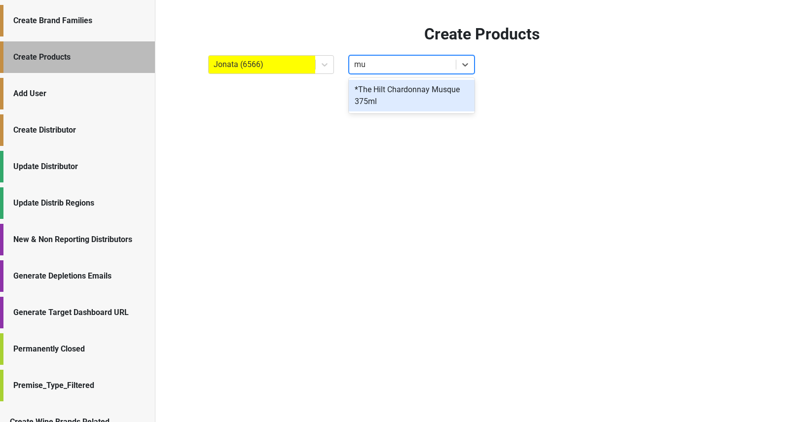
type input "mus"
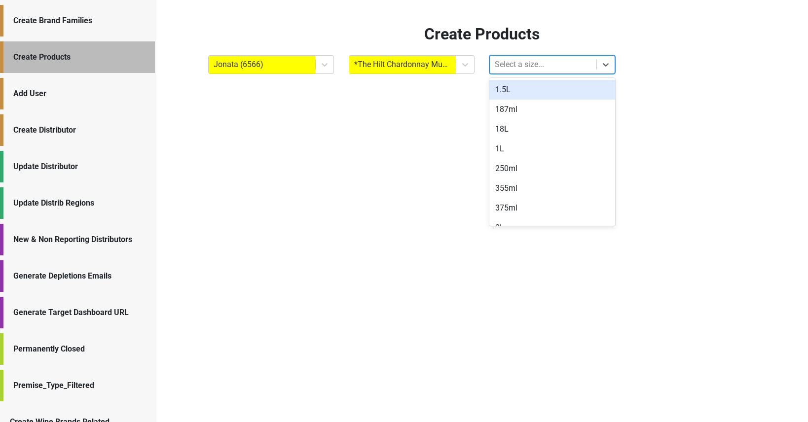
click at [519, 68] on div at bounding box center [543, 65] width 97 height 14
type input "375m"
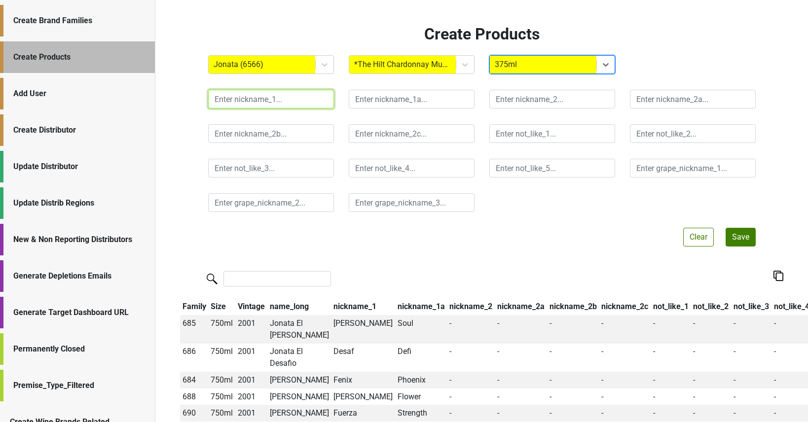
click at [288, 105] on input "text" at bounding box center [271, 99] width 126 height 19
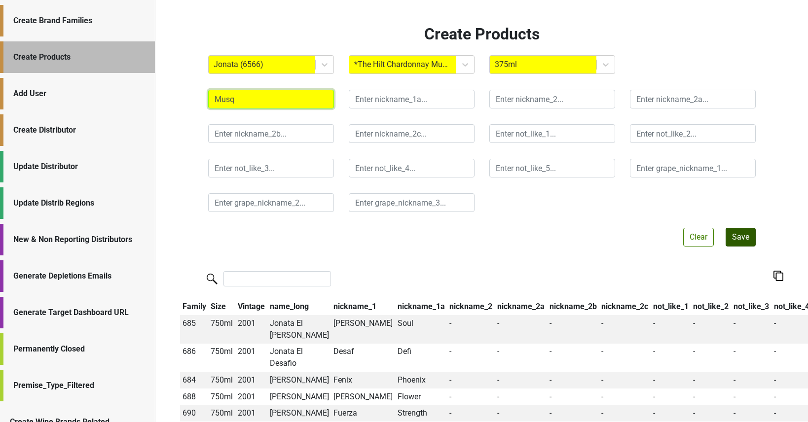
type input "Musq"
click at [733, 241] on button "Save" at bounding box center [741, 237] width 30 height 19
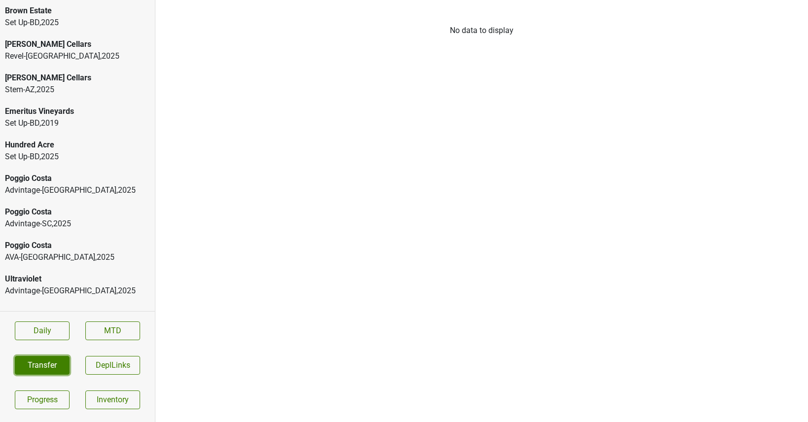
click at [52, 366] on button "Transfer" at bounding box center [42, 365] width 55 height 19
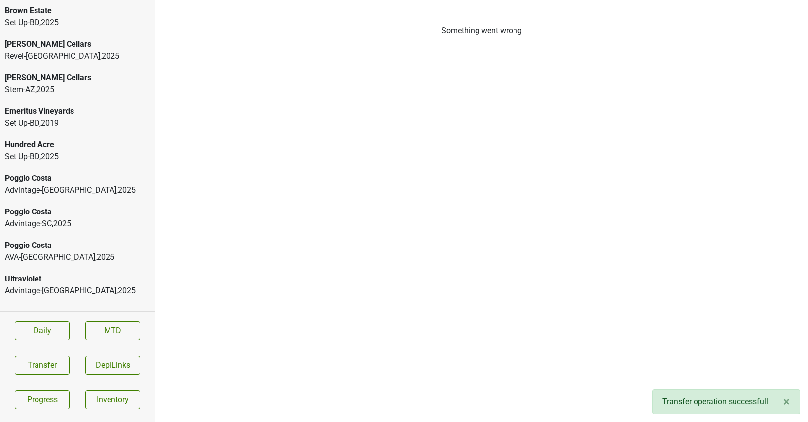
click at [44, 287] on div "Advintage-[GEOGRAPHIC_DATA] , 2025" at bounding box center [77, 291] width 145 height 12
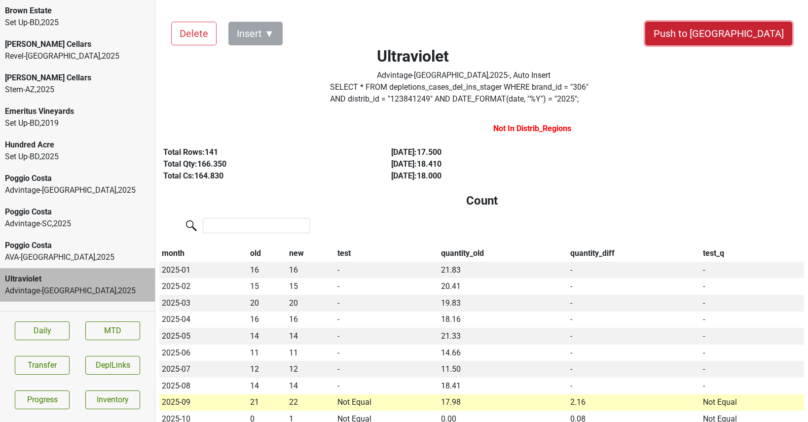
click at [768, 32] on button "Push to [GEOGRAPHIC_DATA]" at bounding box center [718, 34] width 147 height 24
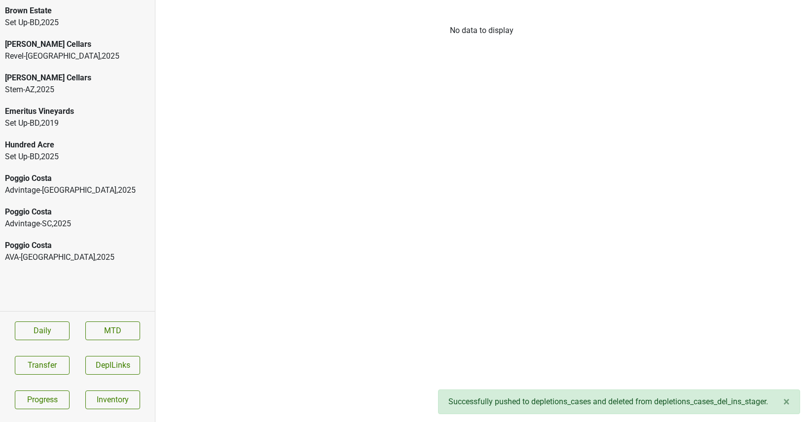
click at [69, 246] on div "Poggio Costa" at bounding box center [77, 246] width 145 height 12
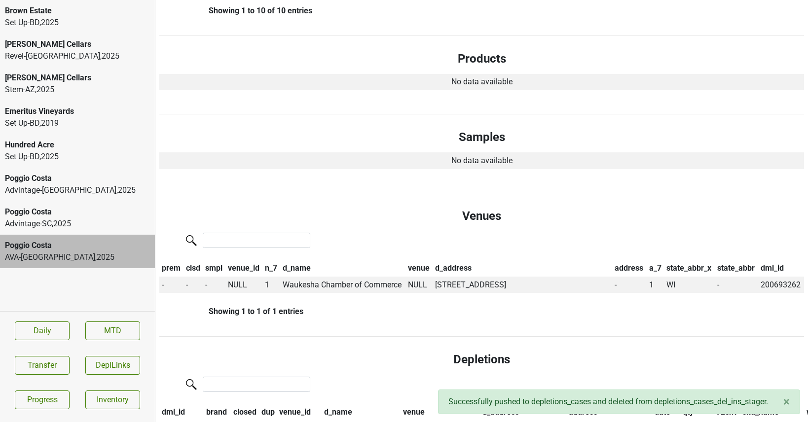
scroll to position [450, 0]
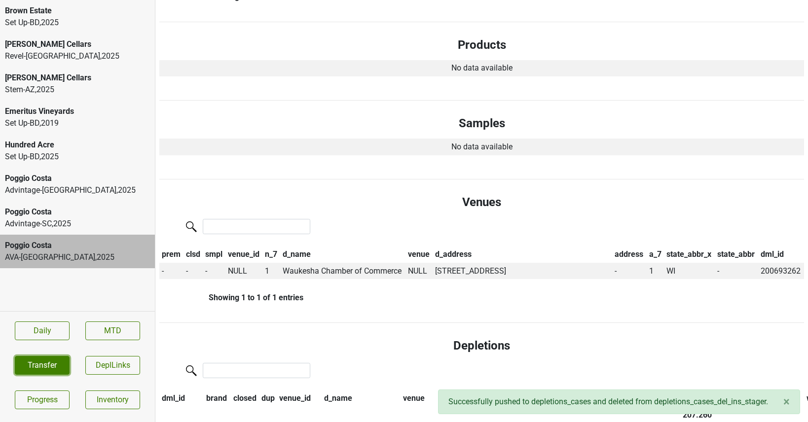
click at [30, 361] on button "Transfer" at bounding box center [42, 365] width 55 height 19
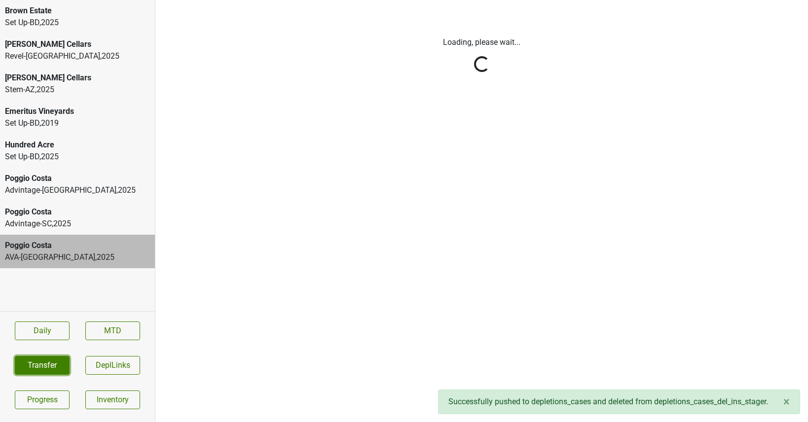
scroll to position [0, 0]
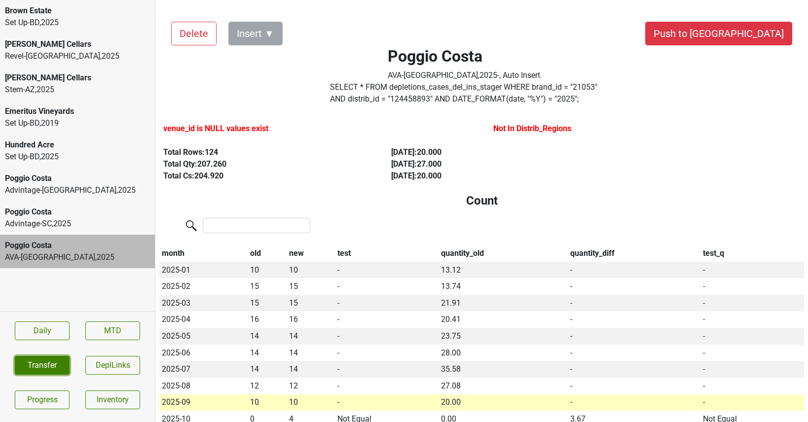
click at [35, 358] on button "Transfer" at bounding box center [42, 365] width 55 height 19
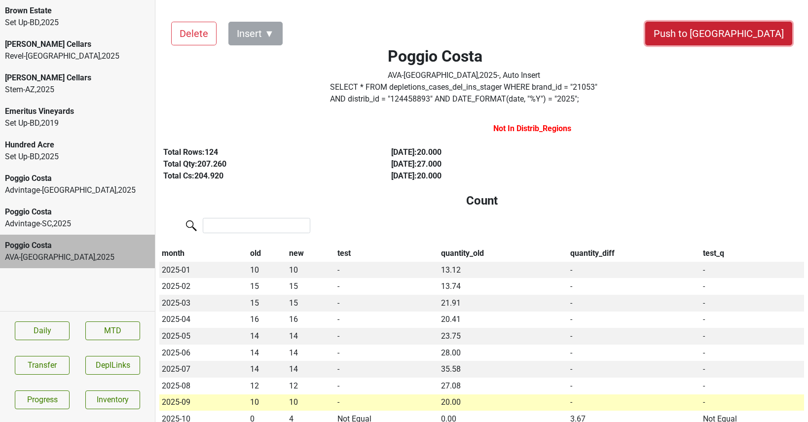
click at [752, 35] on button "Push to [GEOGRAPHIC_DATA]" at bounding box center [718, 34] width 147 height 24
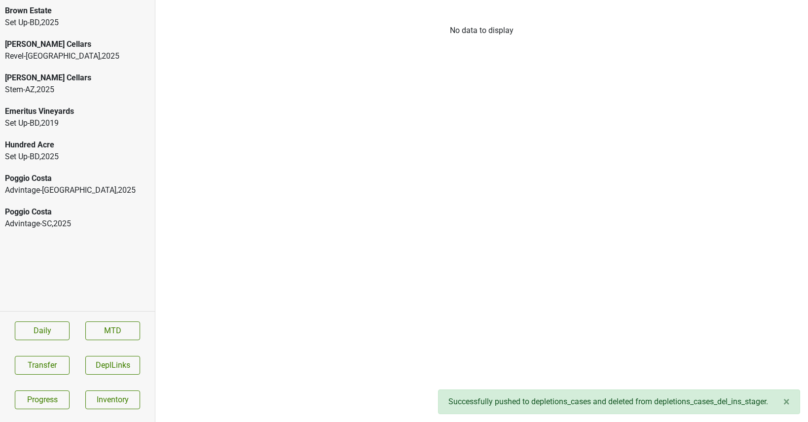
click at [90, 224] on div "Advintage-SC , 2025" at bounding box center [77, 224] width 145 height 12
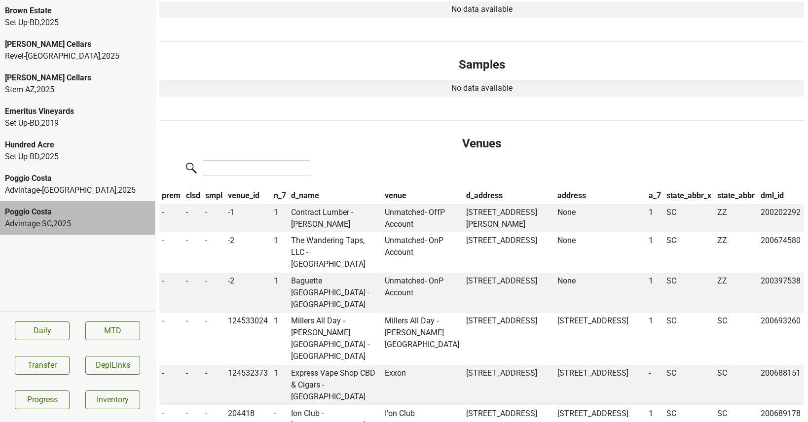
scroll to position [552, 0]
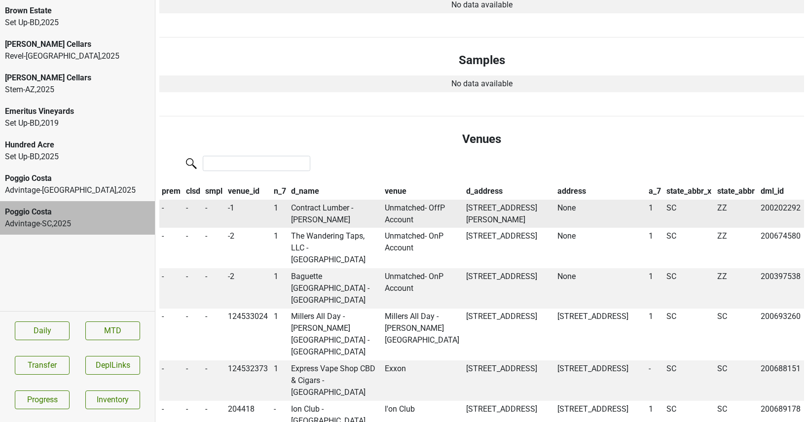
click at [321, 209] on td "Contract Lumber - [PERSON_NAME]" at bounding box center [335, 214] width 93 height 29
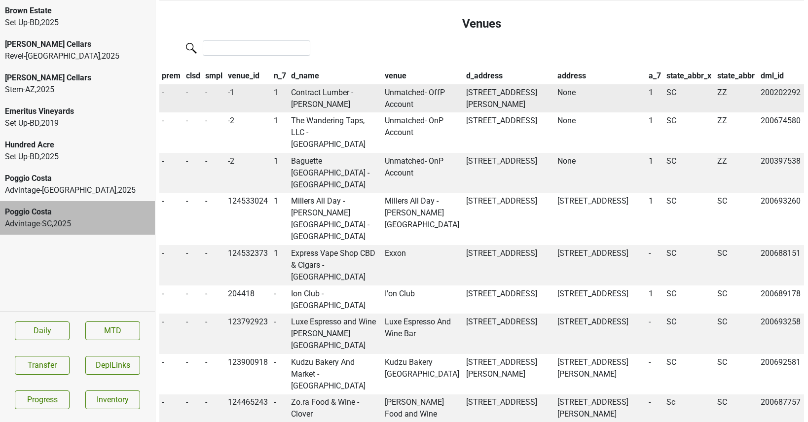
scroll to position [708, 0]
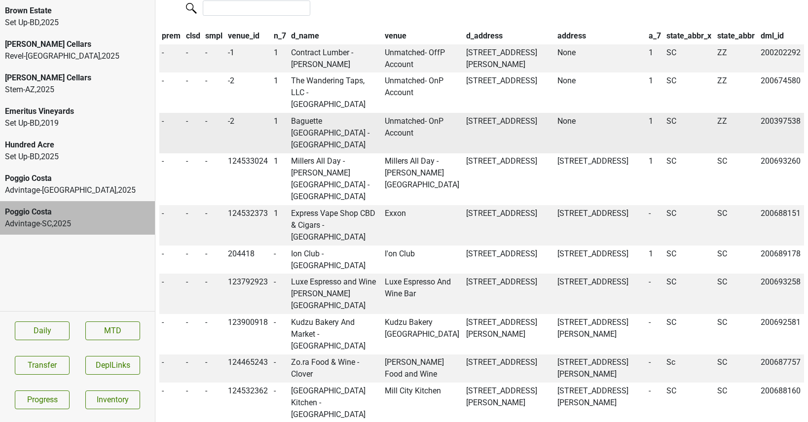
click at [322, 124] on td "Baguette [GEOGRAPHIC_DATA] - [GEOGRAPHIC_DATA]" at bounding box center [335, 133] width 93 height 40
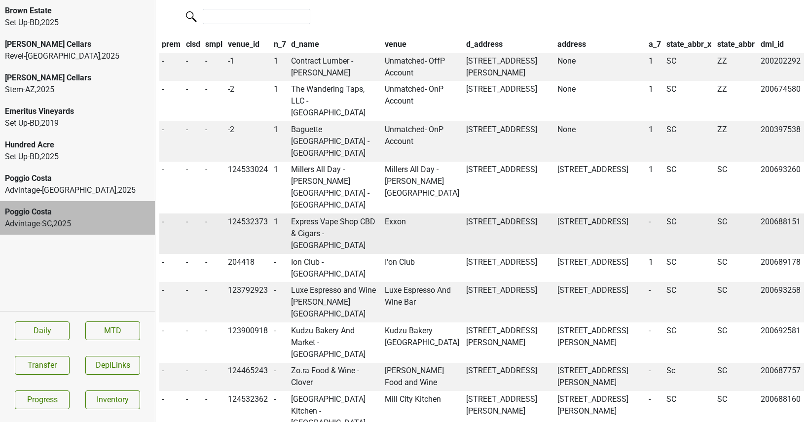
scroll to position [703, 0]
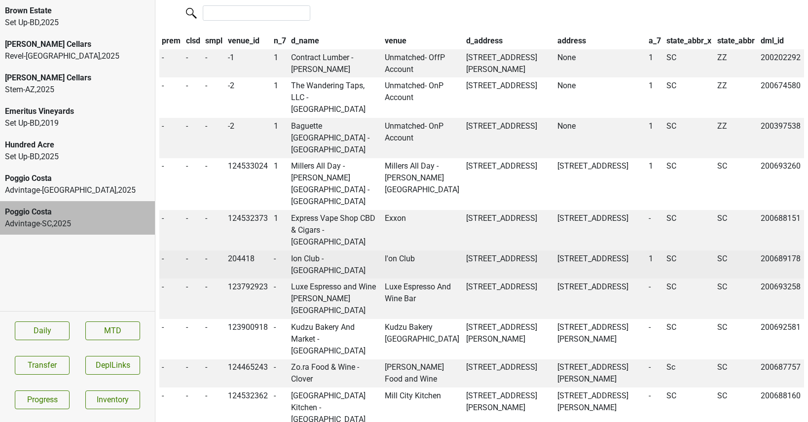
click at [307, 251] on td "Ion Club - [GEOGRAPHIC_DATA]" at bounding box center [335, 265] width 93 height 29
click at [392, 251] on td "I'on Club" at bounding box center [422, 265] width 81 height 29
click at [250, 251] on td "204418" at bounding box center [249, 265] width 46 height 29
copy td "204418"
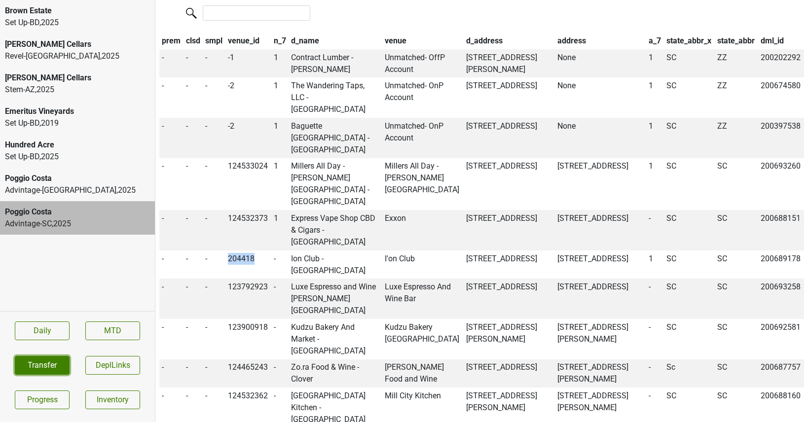
click at [52, 368] on button "Transfer" at bounding box center [42, 365] width 55 height 19
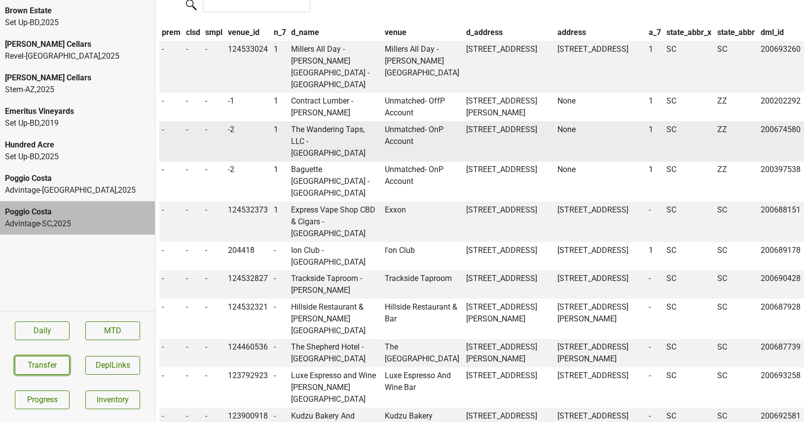
scroll to position [715, 0]
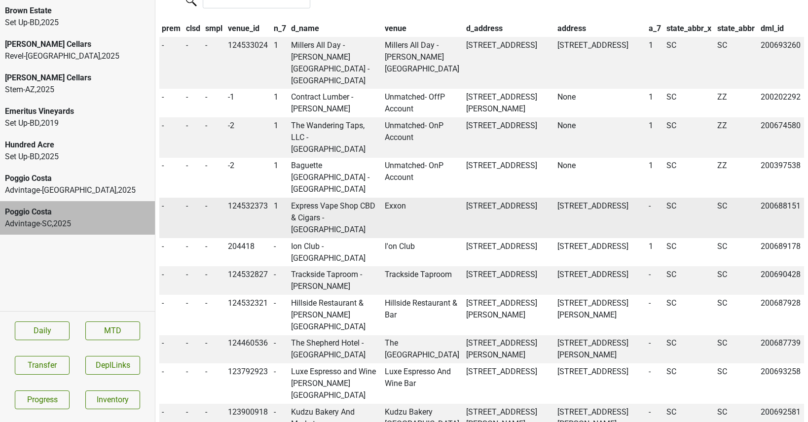
click at [319, 198] on td "Express Vape Shop CBD & Cigars - Greenville" at bounding box center [335, 218] width 93 height 40
click at [252, 198] on td "124532373" at bounding box center [249, 218] width 46 height 40
copy td "124532373"
click at [53, 365] on button "Transfer" at bounding box center [42, 365] width 55 height 19
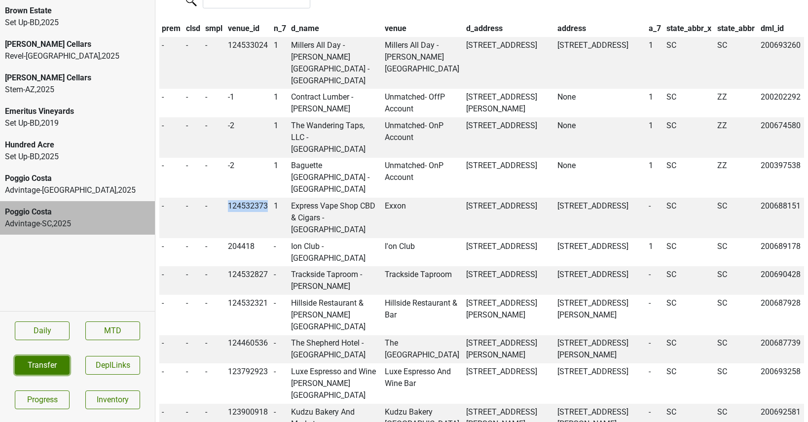
scroll to position [0, 0]
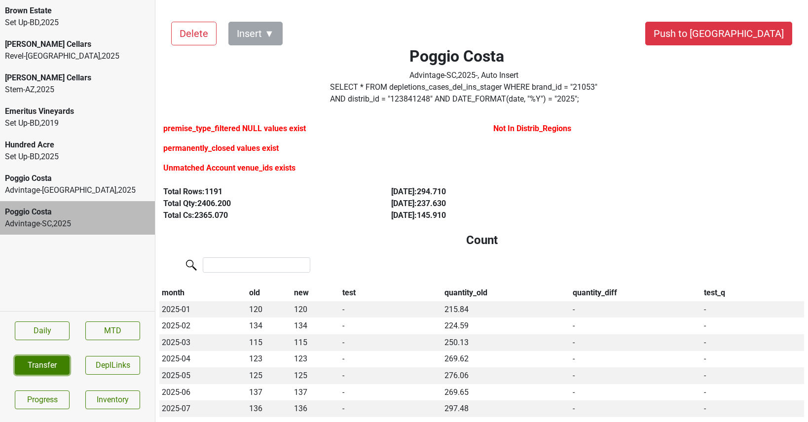
click at [31, 372] on button "Transfer" at bounding box center [42, 365] width 55 height 19
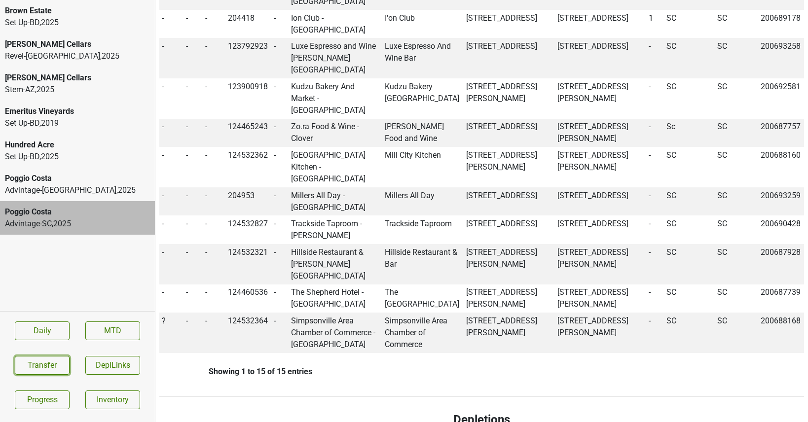
scroll to position [945, 0]
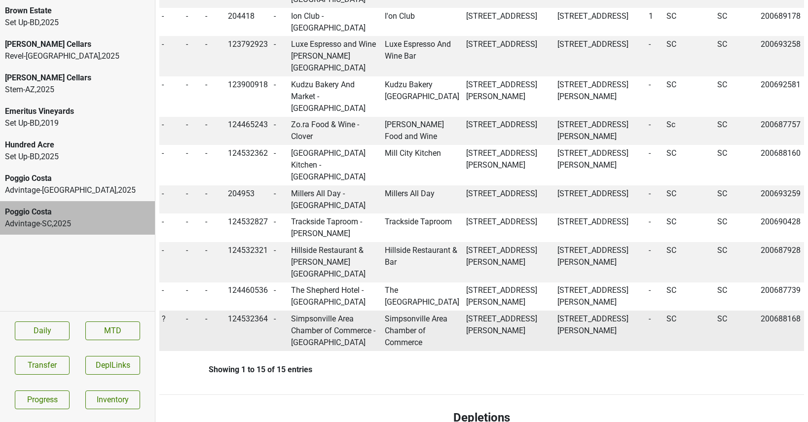
click at [163, 314] on span "?" at bounding box center [164, 318] width 4 height 9
click at [173, 326] on div "On" at bounding box center [199, 338] width 78 height 25
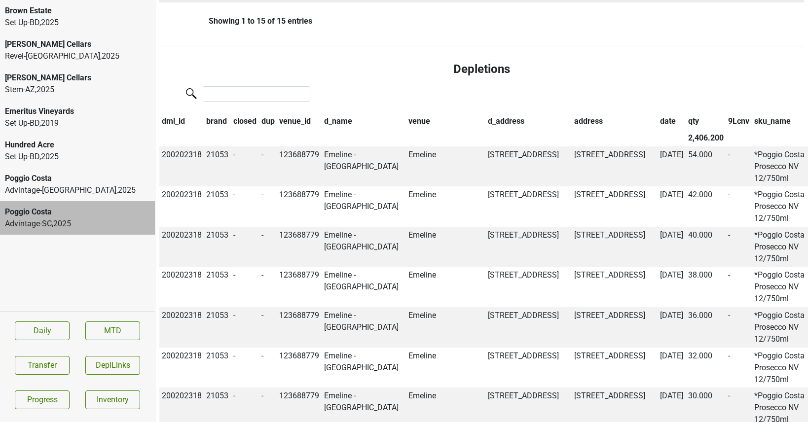
scroll to position [1326, 0]
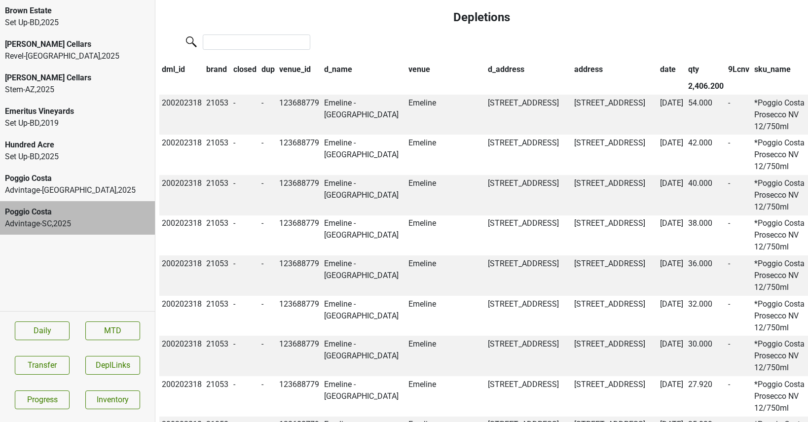
click at [248, 62] on th "closed" at bounding box center [245, 70] width 28 height 17
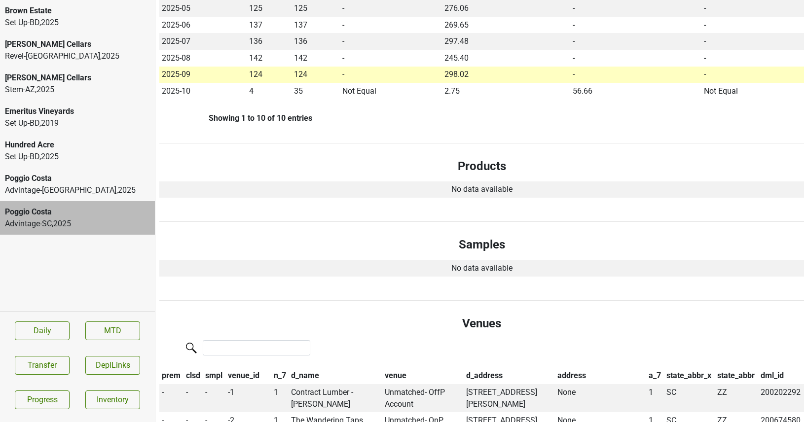
scroll to position [0, 0]
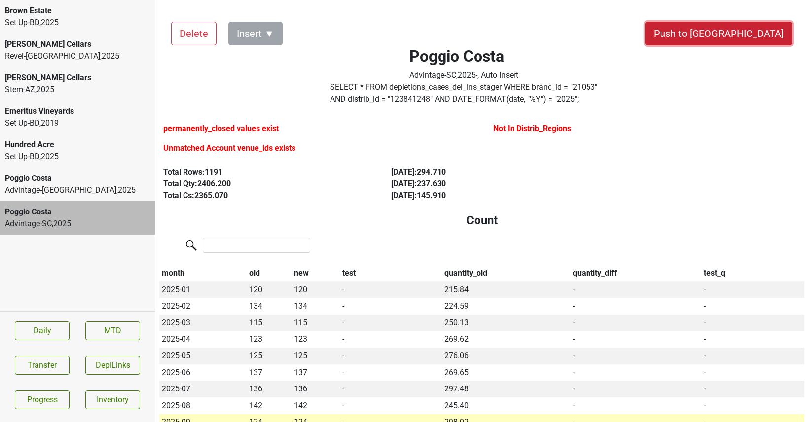
click at [755, 28] on button "Push to [GEOGRAPHIC_DATA]" at bounding box center [718, 34] width 147 height 24
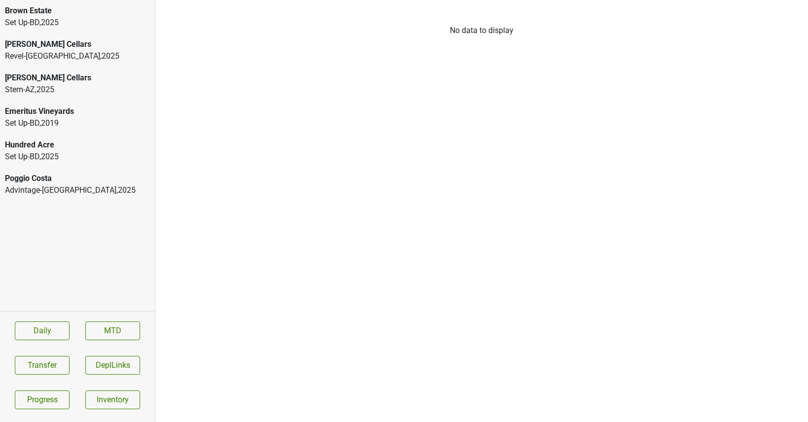
click at [77, 191] on div "Advintage-NC , 2025" at bounding box center [77, 191] width 145 height 12
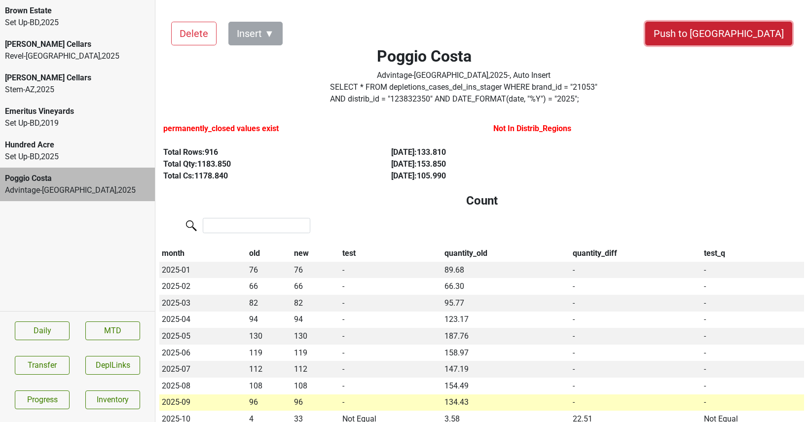
click at [751, 40] on button "Push to [GEOGRAPHIC_DATA]" at bounding box center [718, 34] width 147 height 24
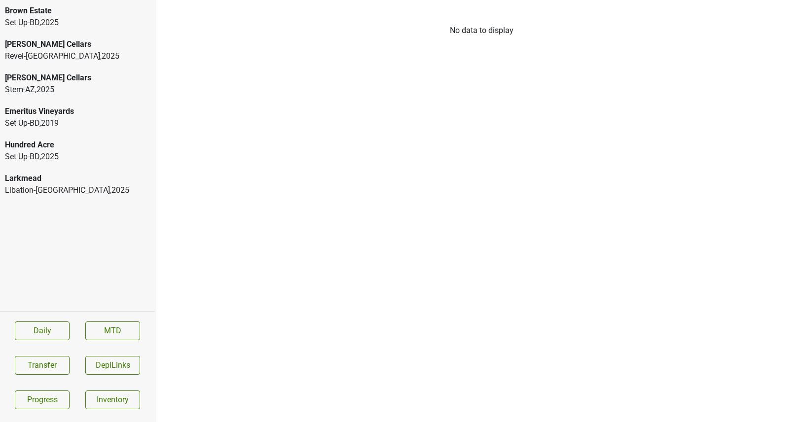
click at [52, 183] on div "Larkmead" at bounding box center [77, 179] width 145 height 12
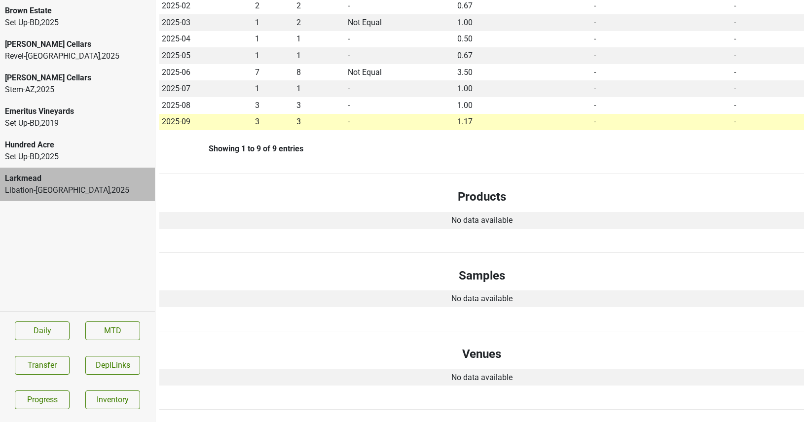
scroll to position [278, 0]
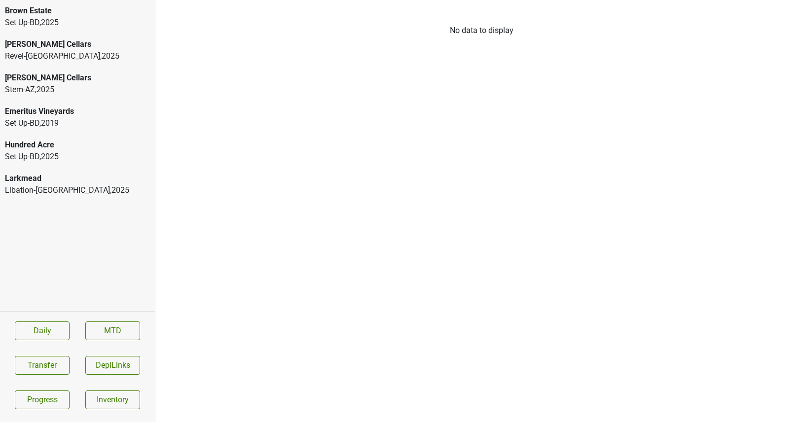
click at [83, 195] on div "Libation-MN , 2025" at bounding box center [77, 191] width 145 height 12
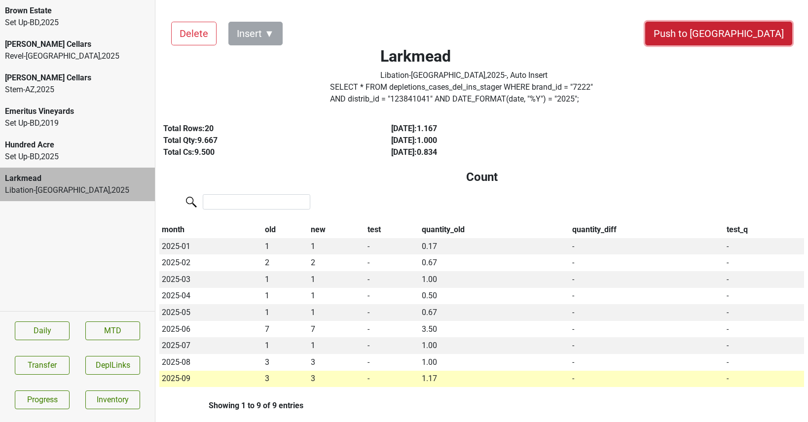
click at [749, 34] on button "Push to [GEOGRAPHIC_DATA]" at bounding box center [718, 34] width 147 height 24
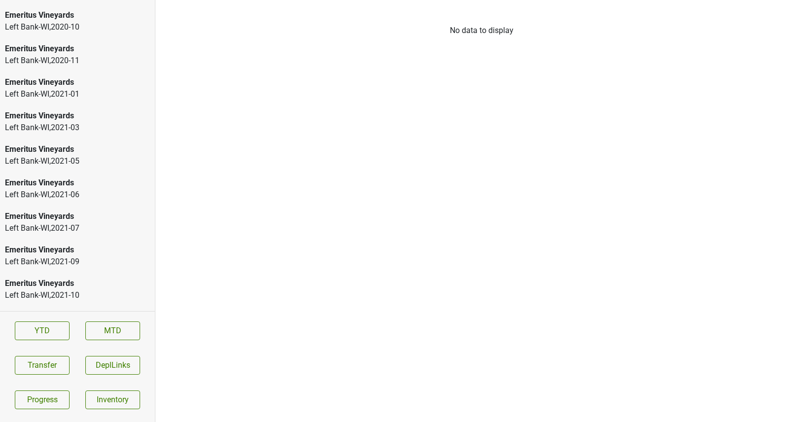
scroll to position [1970, 0]
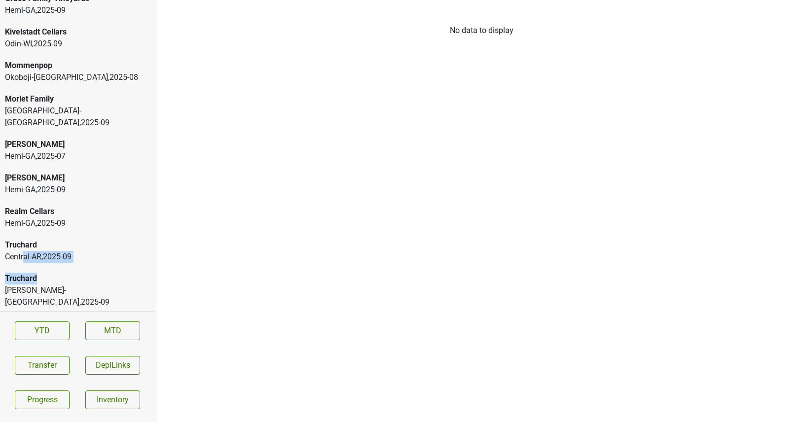
drag, startPoint x: 44, startPoint y: 259, endPoint x: 23, endPoint y: 232, distance: 34.1
click at [23, 232] on div "Brick & Mortar Odin-[GEOGRAPHIC_DATA] , 2025 - 09 [PERSON_NAME] Vineyards [PERS…" at bounding box center [77, 155] width 155 height 311
click at [23, 251] on div "Central-[GEOGRAPHIC_DATA] , 2025 - 09" at bounding box center [77, 257] width 145 height 12
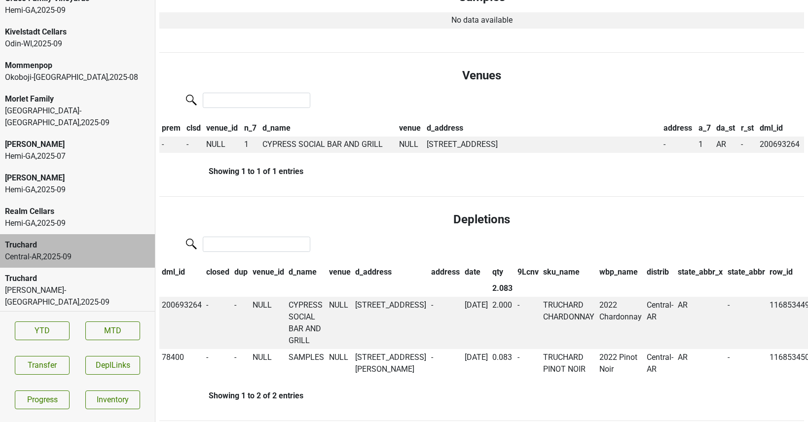
scroll to position [284, 0]
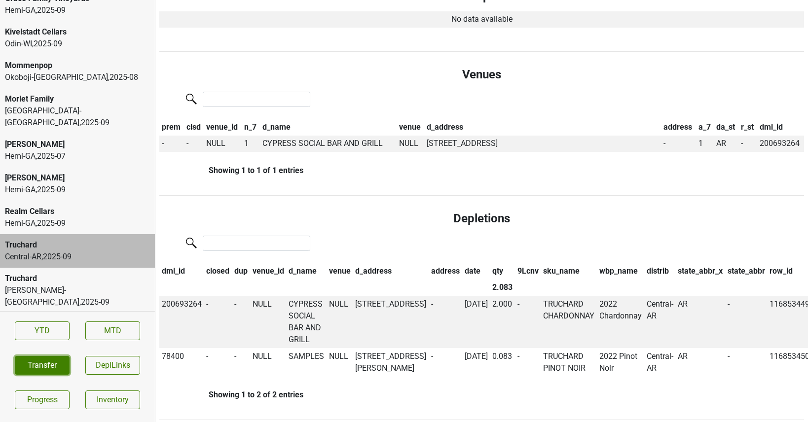
click at [47, 365] on button "Transfer" at bounding box center [42, 365] width 55 height 19
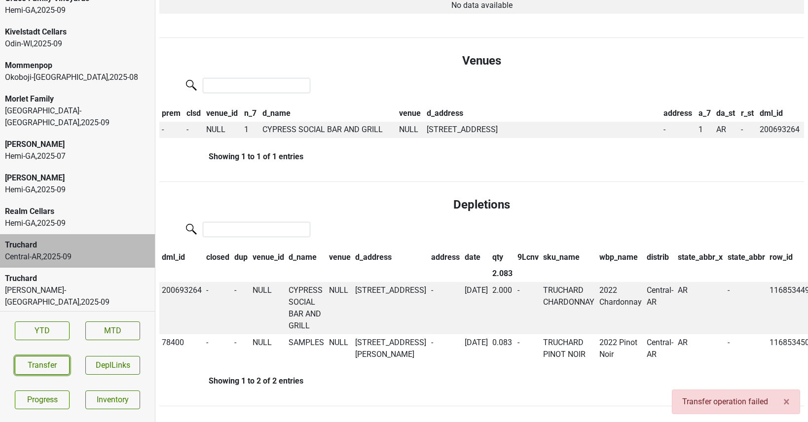
scroll to position [387, 0]
click at [34, 366] on button "Transfer" at bounding box center [42, 365] width 55 height 19
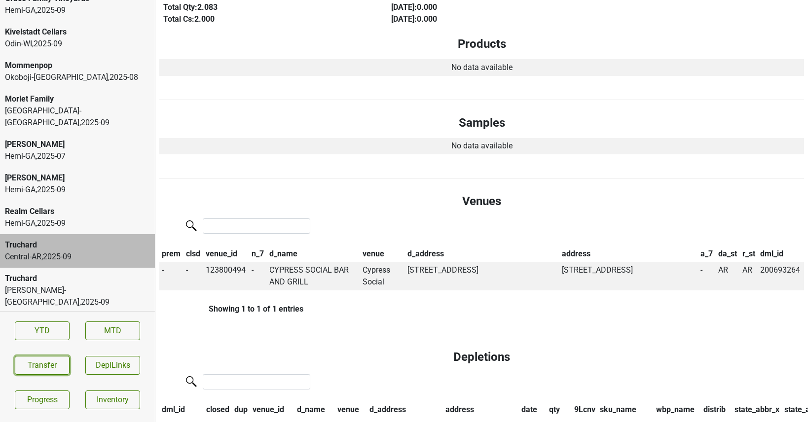
scroll to position [0, 0]
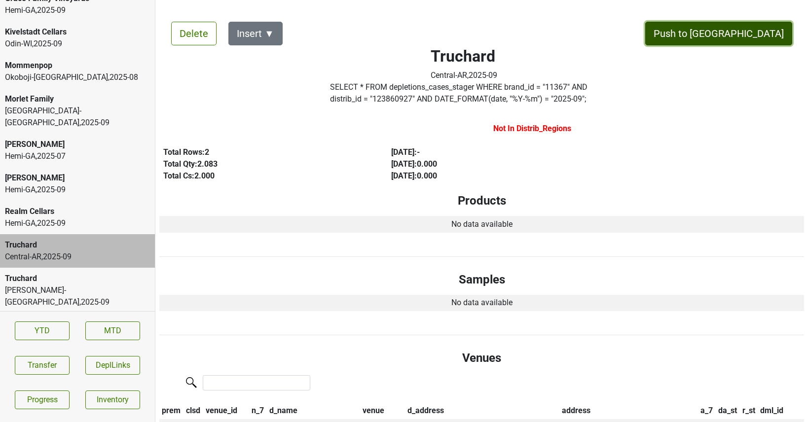
click at [740, 33] on button "Push to [GEOGRAPHIC_DATA]" at bounding box center [718, 34] width 147 height 24
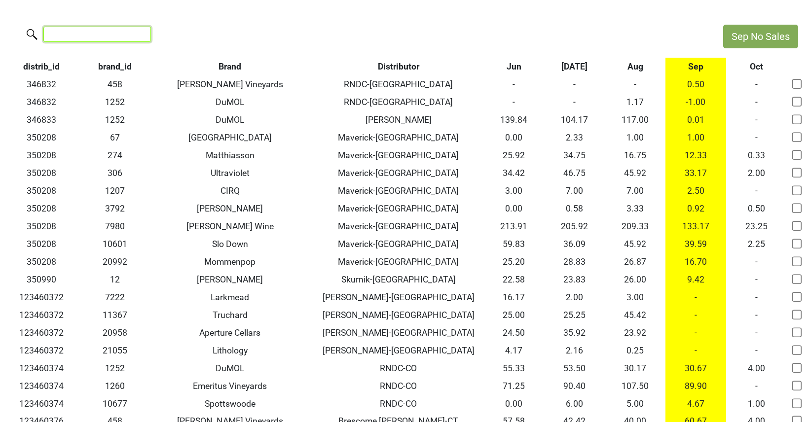
click at [98, 37] on input "search" at bounding box center [97, 34] width 108 height 15
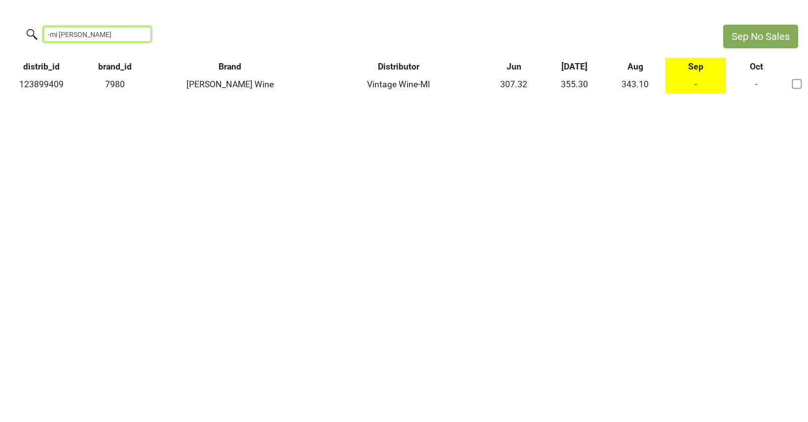
type input "-mi mary"
click at [138, 40] on input "-mi mary" at bounding box center [97, 34] width 108 height 15
click at [138, 37] on input "-mi mary" at bounding box center [97, 34] width 108 height 15
click at [135, 33] on input "-mi mary" at bounding box center [97, 34] width 108 height 15
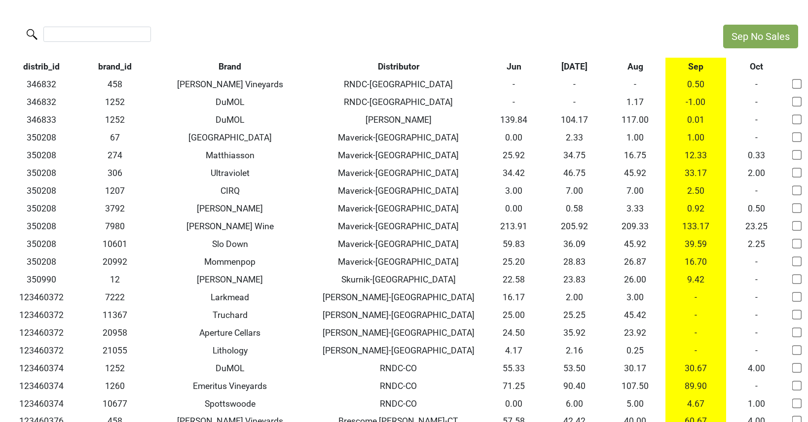
click at [641, 68] on th "Aug" at bounding box center [635, 67] width 61 height 18
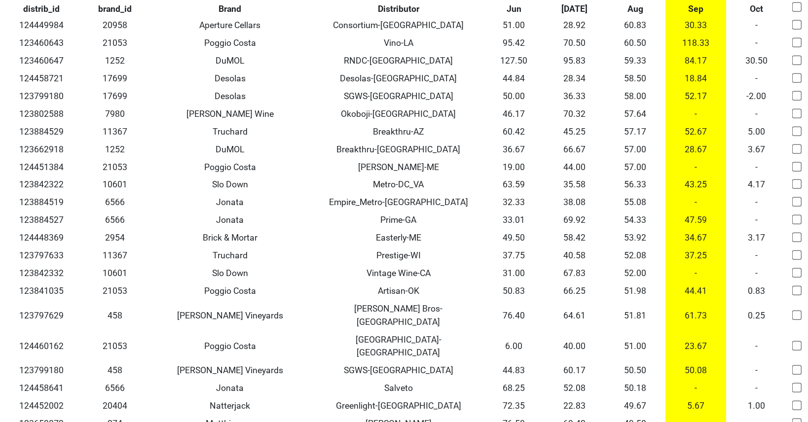
scroll to position [1618, 0]
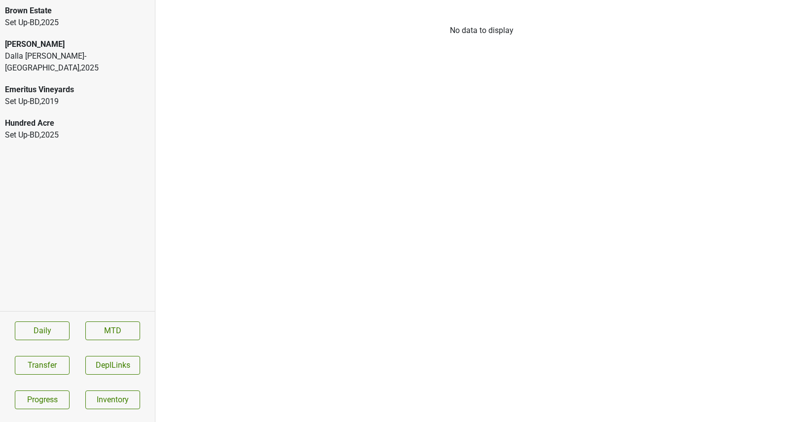
click at [70, 52] on div "Dalla [PERSON_NAME]-[GEOGRAPHIC_DATA] , 2025" at bounding box center [77, 62] width 145 height 24
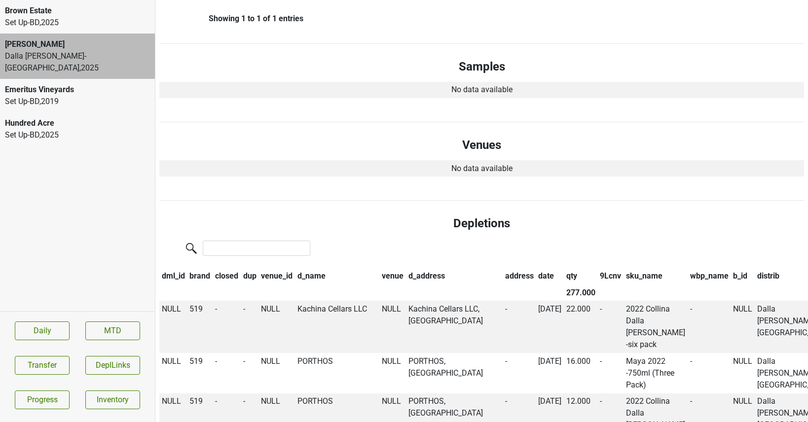
scroll to position [667, 0]
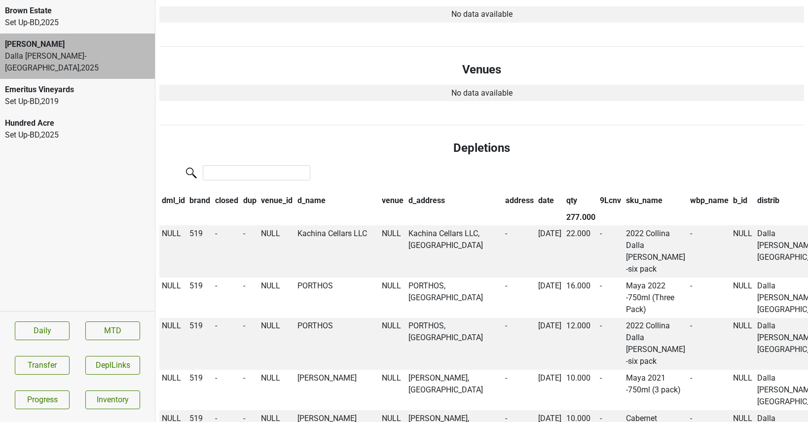
click at [564, 206] on th "qty" at bounding box center [581, 200] width 34 height 17
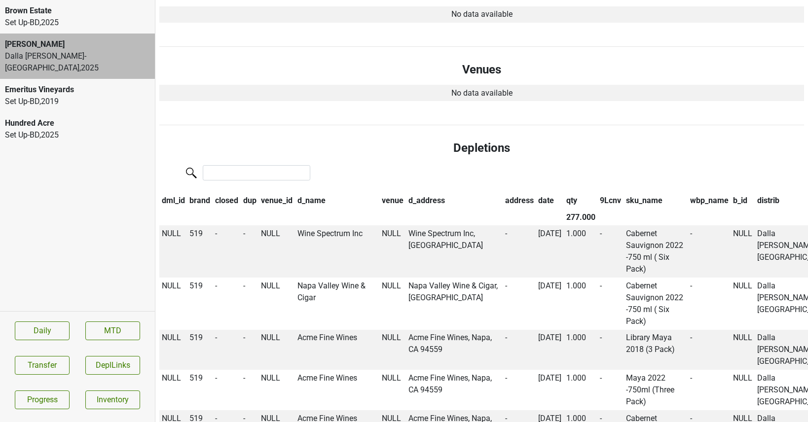
click at [564, 206] on th "qty" at bounding box center [581, 200] width 34 height 17
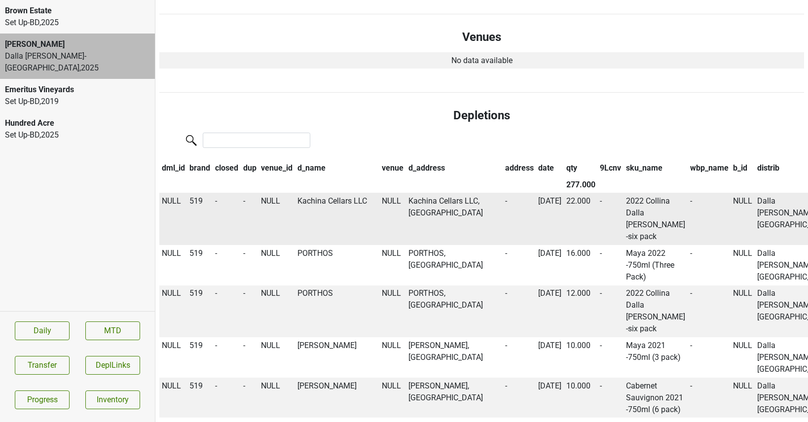
scroll to position [701, 0]
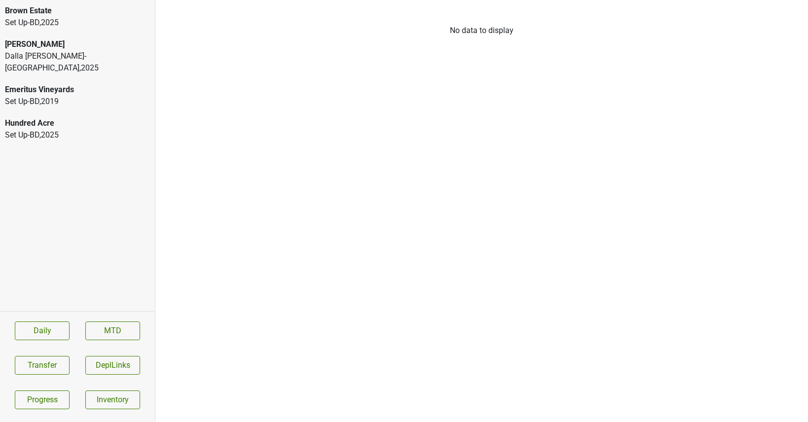
click at [87, 38] on div "Dalla [PERSON_NAME] Dalla [PERSON_NAME][GEOGRAPHIC_DATA] , 2025" at bounding box center [77, 56] width 155 height 45
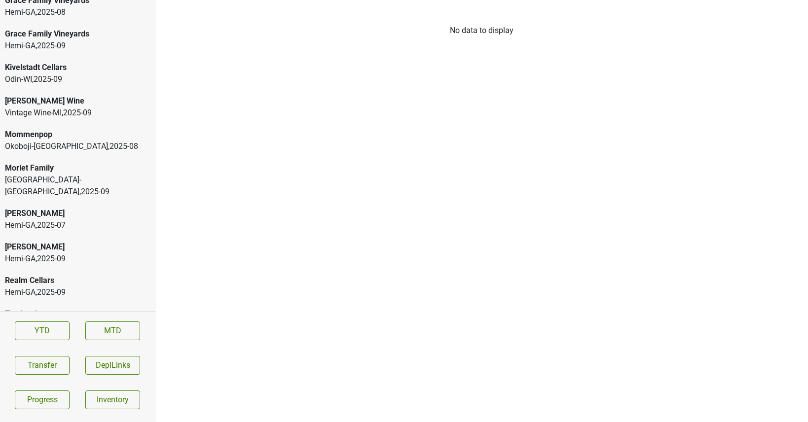
scroll to position [1925, 0]
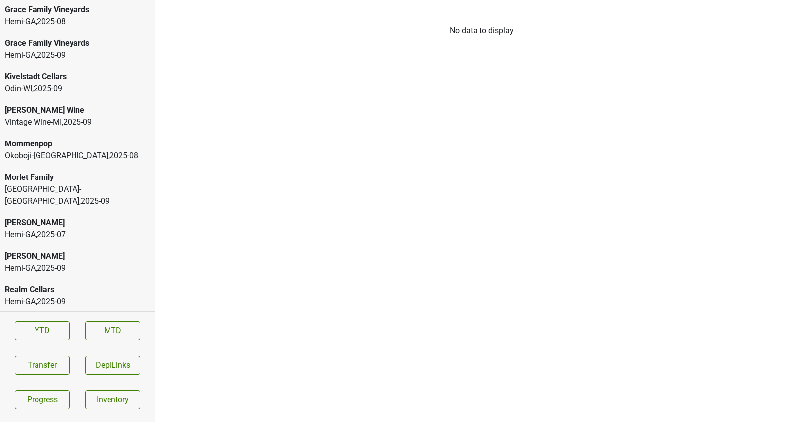
click at [67, 116] on div "Vintage Wine-MI , 2025 - 09" at bounding box center [77, 122] width 145 height 12
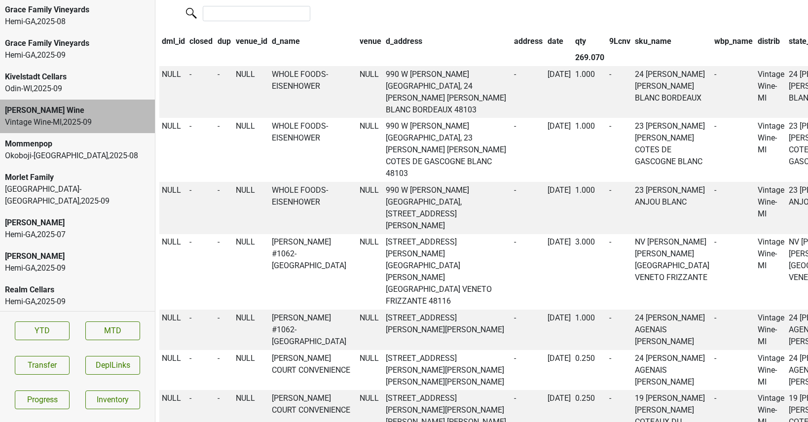
scroll to position [693, 0]
